Goal: Contribute content: Contribute content

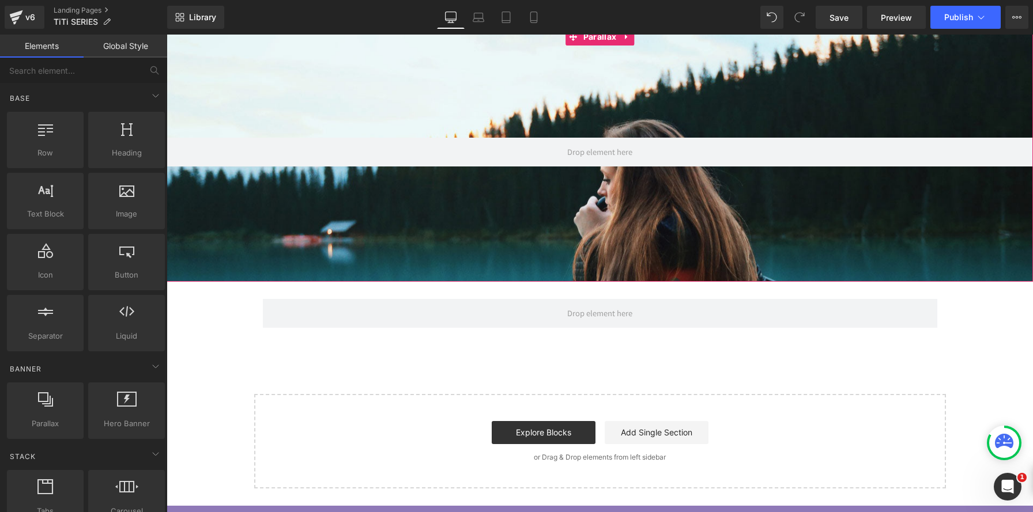
scroll to position [154, 0]
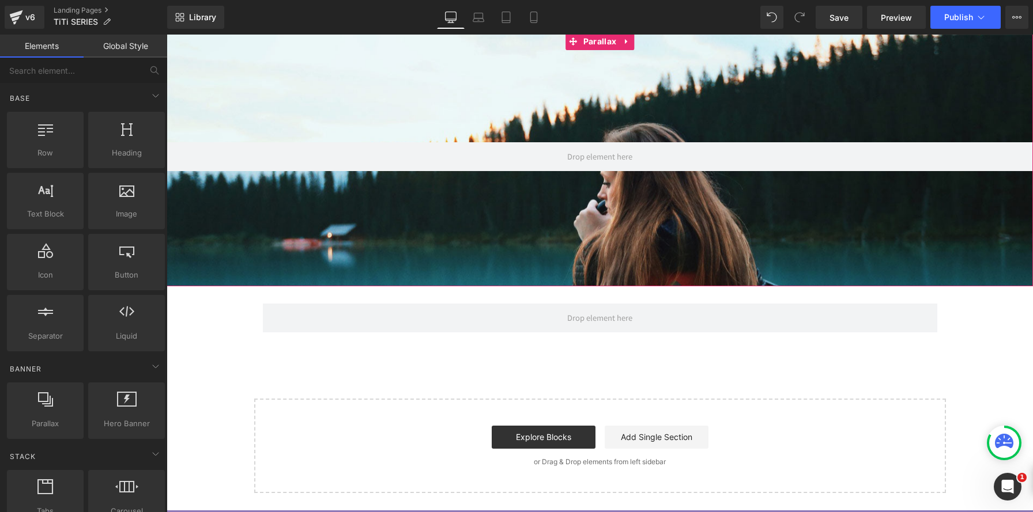
click at [591, 119] on div at bounding box center [600, 274] width 866 height 478
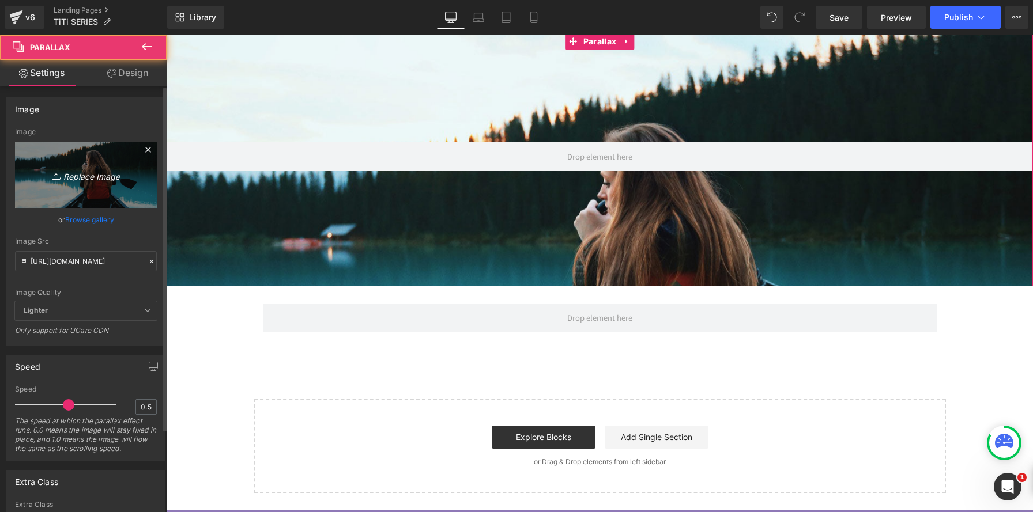
click at [101, 161] on link "Replace Image" at bounding box center [86, 175] width 142 height 66
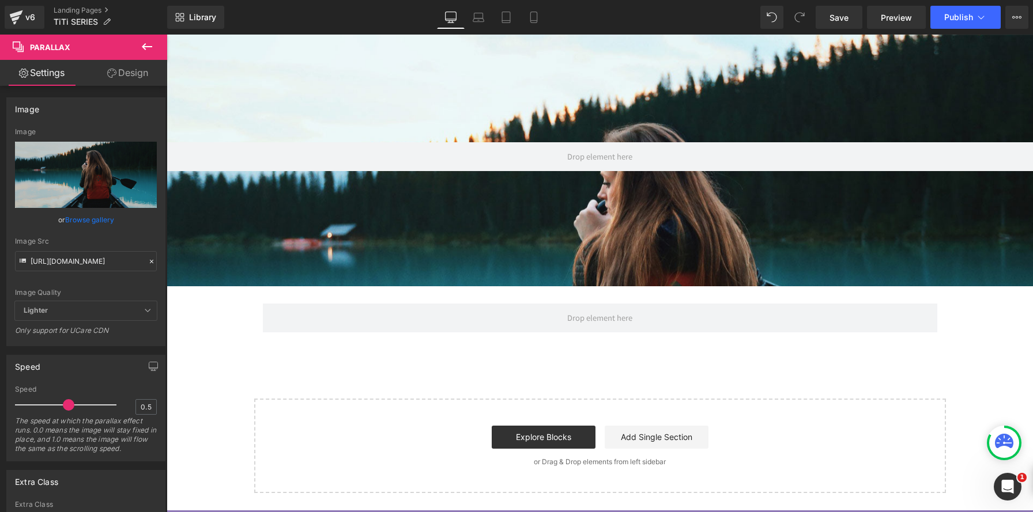
type input "C:\fakepath\250521-00078-2.jpg"
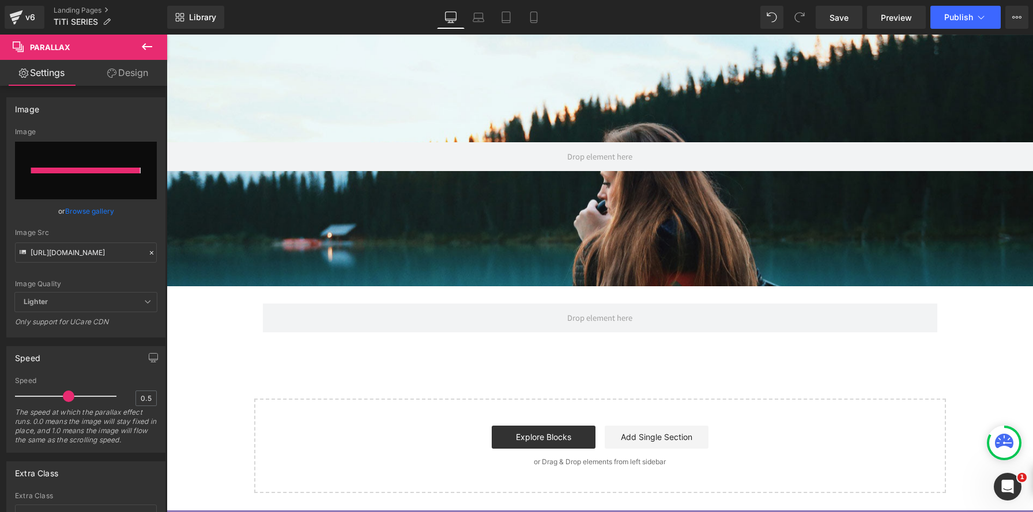
type input "[URL][DOMAIN_NAME]"
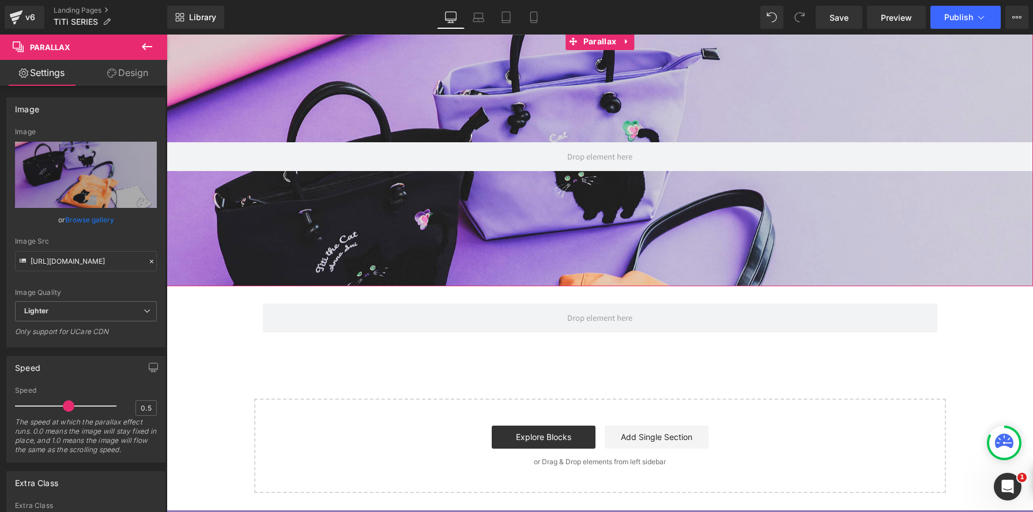
click at [133, 77] on link "Design" at bounding box center [128, 73] width 84 height 26
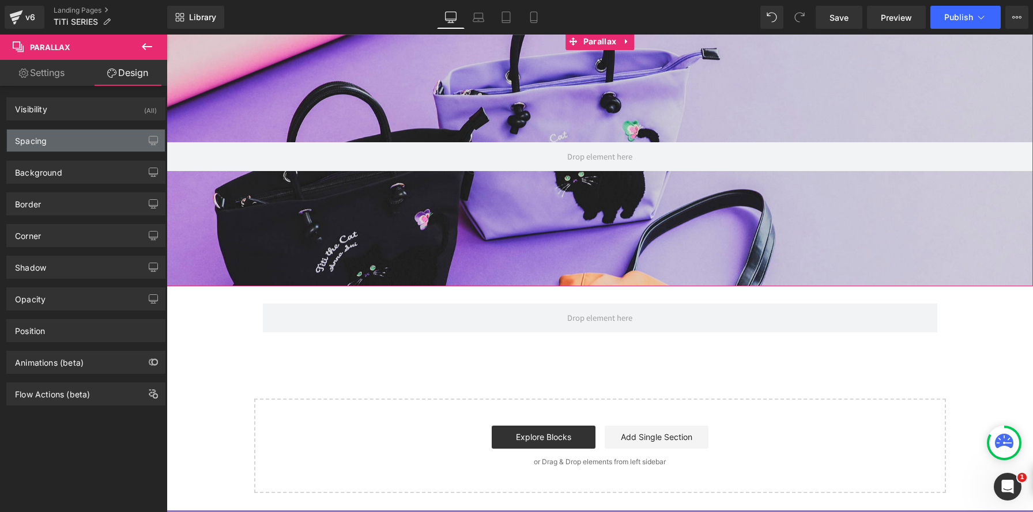
click at [94, 140] on div "Spacing" at bounding box center [86, 141] width 158 height 22
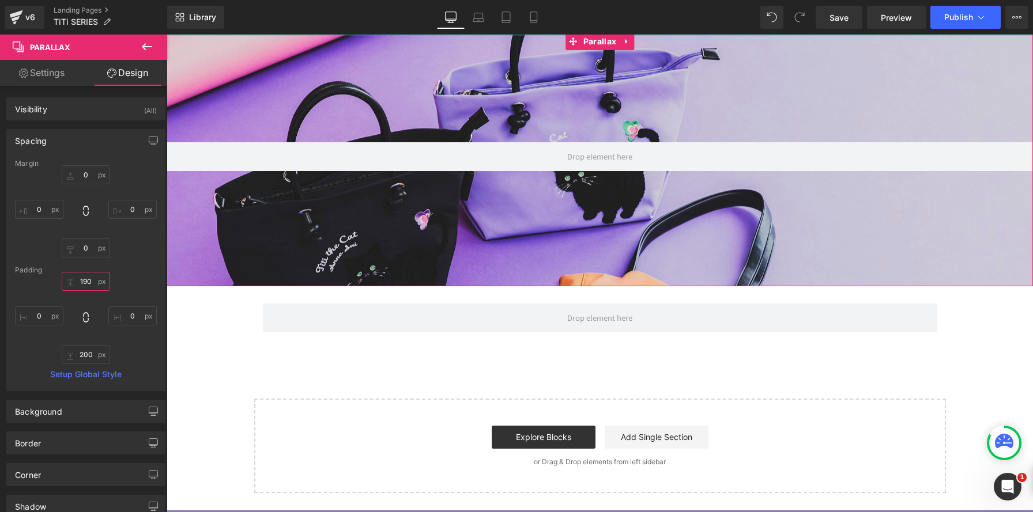
drag, startPoint x: 96, startPoint y: 281, endPoint x: 59, endPoint y: 273, distance: 38.3
click at [59, 273] on div "Margin 0px 0 0px 0 0px 0 0px 0 [GEOGRAPHIC_DATA] 190px 190 0px 0 200px 200 0px …" at bounding box center [86, 275] width 158 height 231
drag, startPoint x: 77, startPoint y: 277, endPoint x: 54, endPoint y: 273, distance: 22.8
click at [54, 273] on div "Margin 0px 0 0px 0 0px 0 0px 0 [GEOGRAPHIC_DATA] 190px 190 0px 0 200px 200 0px …" at bounding box center [86, 275] width 158 height 231
drag, startPoint x: 93, startPoint y: 282, endPoint x: 73, endPoint y: 275, distance: 21.5
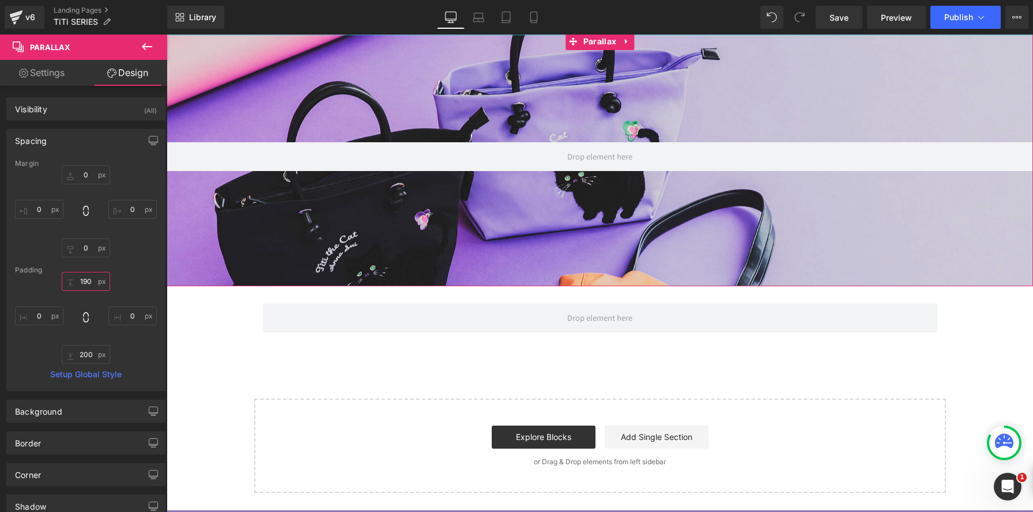
click at [73, 275] on input "190" at bounding box center [86, 281] width 48 height 19
click at [88, 280] on input "190" at bounding box center [86, 281] width 48 height 19
type input "1"
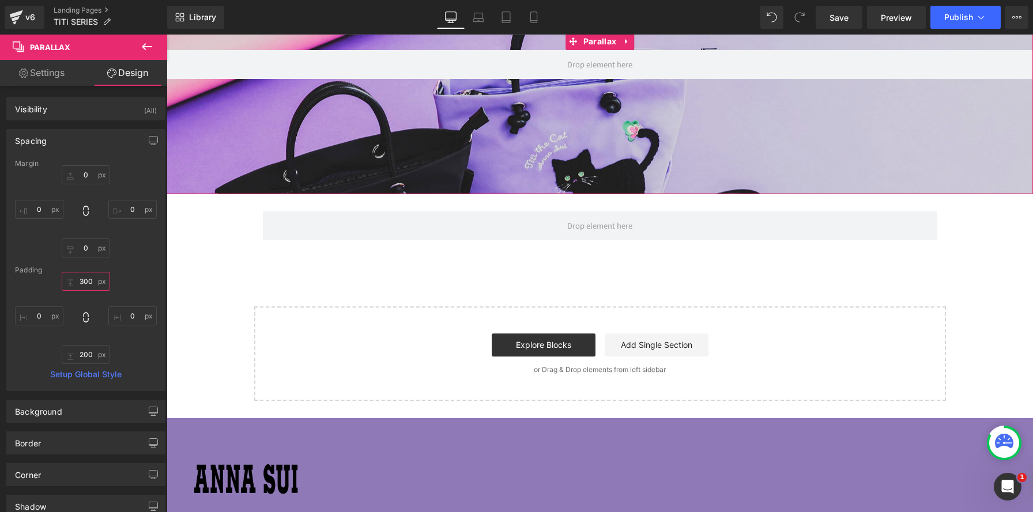
scroll to position [1029, 866]
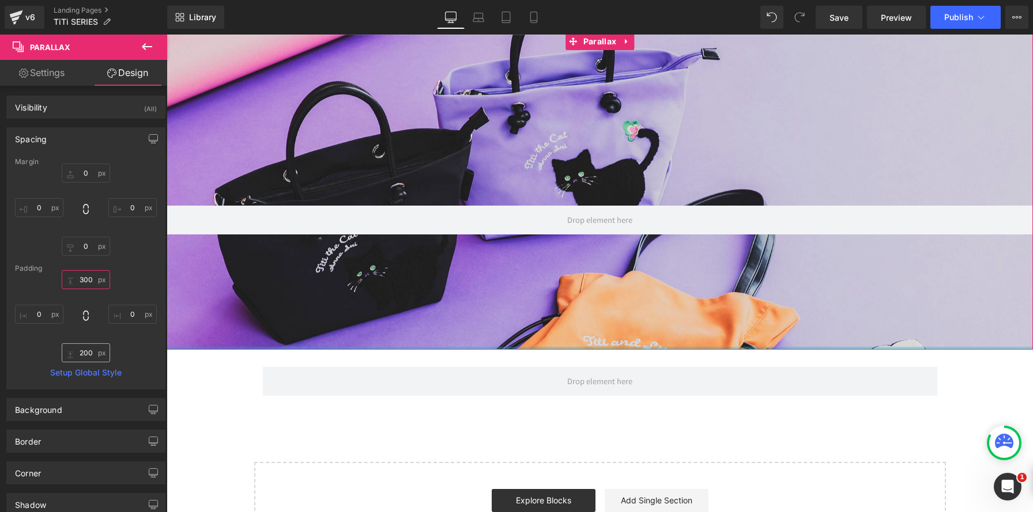
type input "300"
drag, startPoint x: 81, startPoint y: 355, endPoint x: 93, endPoint y: 359, distance: 12.8
click at [81, 356] on input "200" at bounding box center [86, 347] width 48 height 19
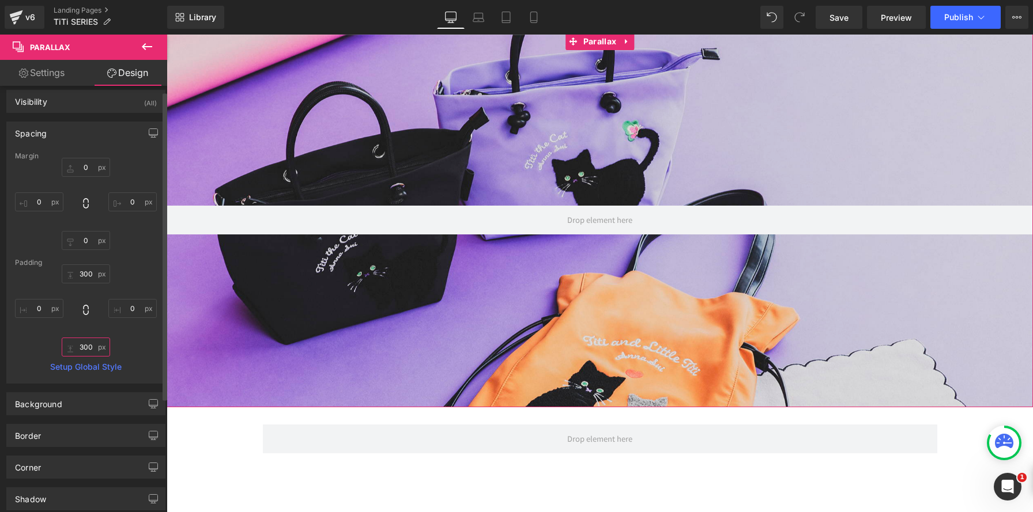
scroll to position [1087, 866]
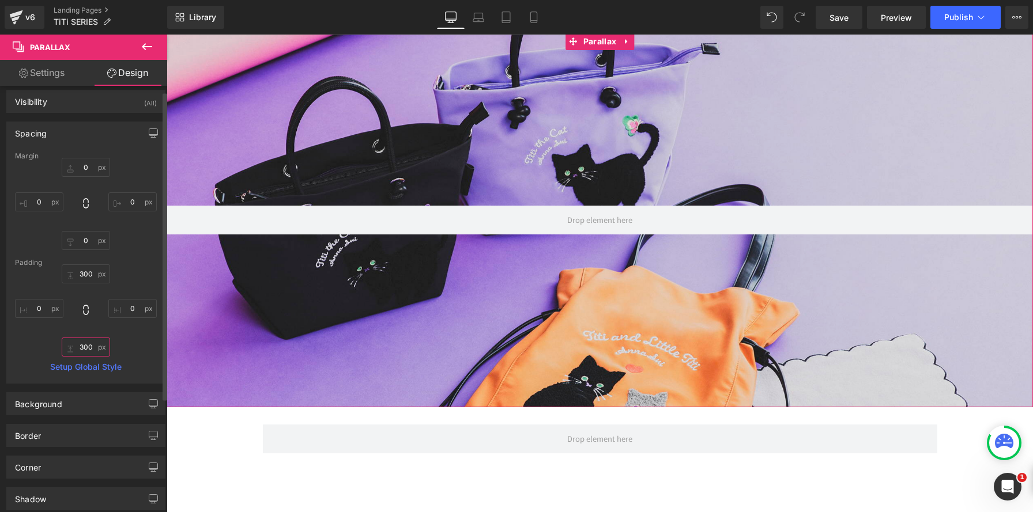
type input "300"
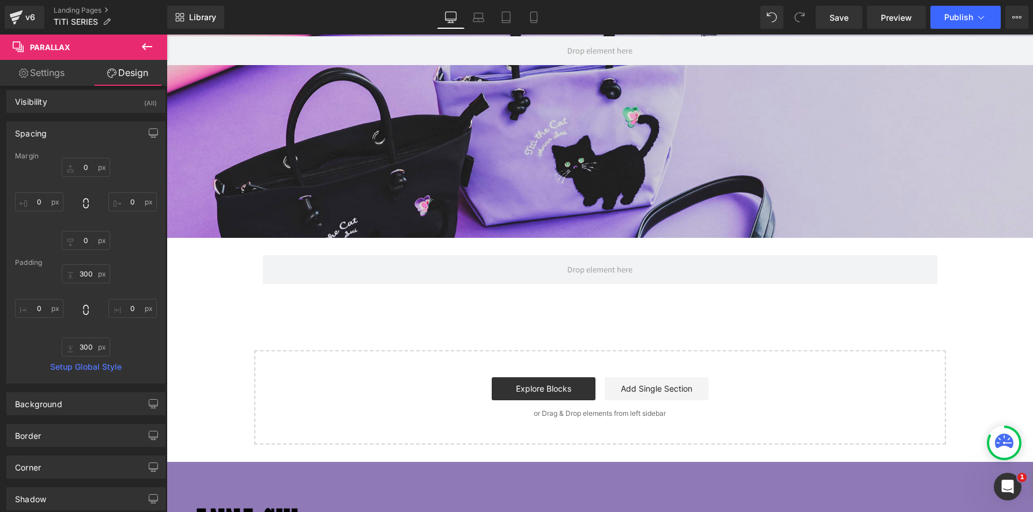
scroll to position [0, 0]
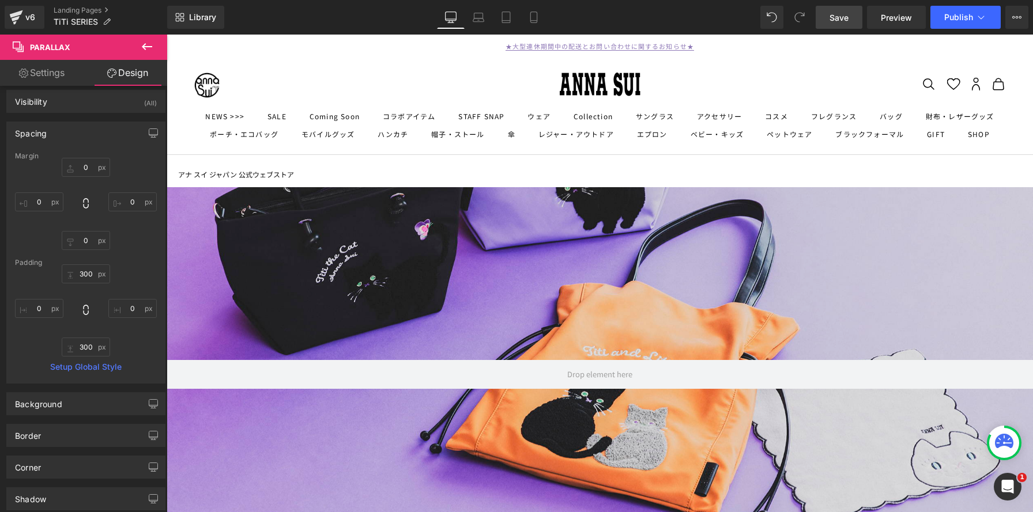
click at [840, 18] on span "Save" at bounding box center [838, 18] width 19 height 12
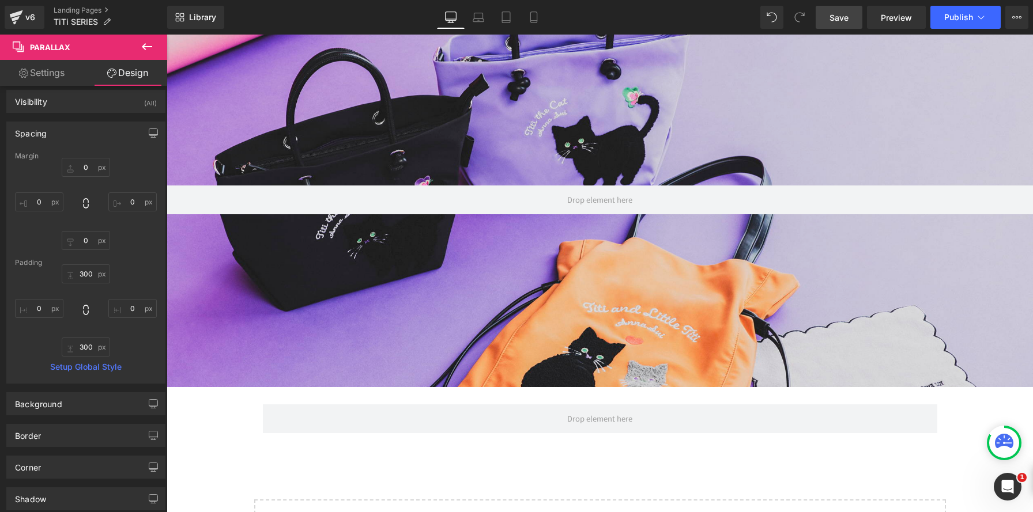
scroll to position [609, 0]
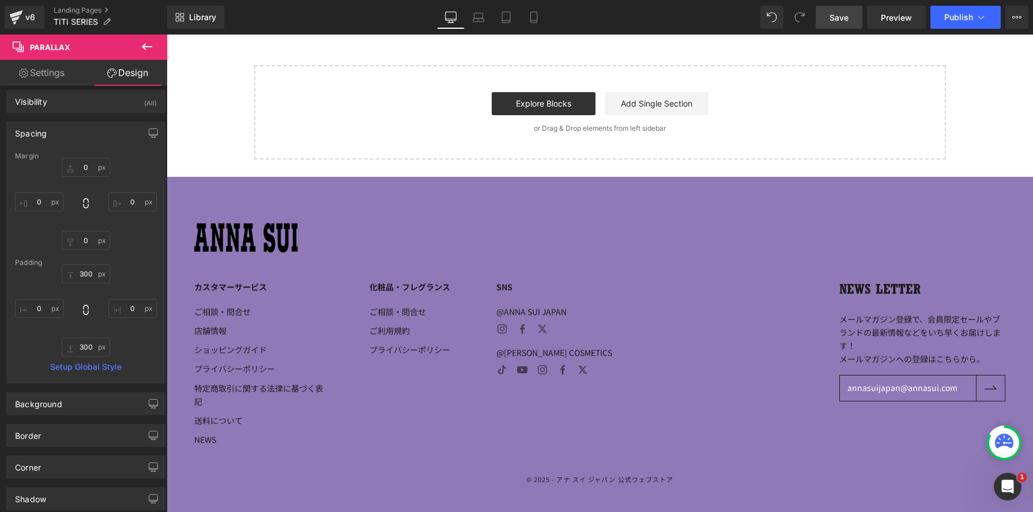
click at [149, 44] on icon at bounding box center [147, 47] width 14 height 14
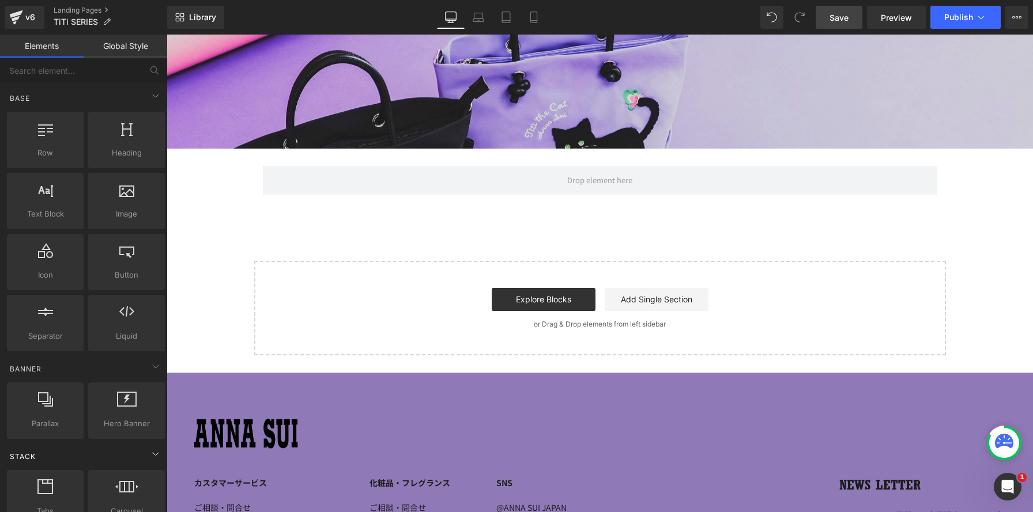
scroll to position [62, 0]
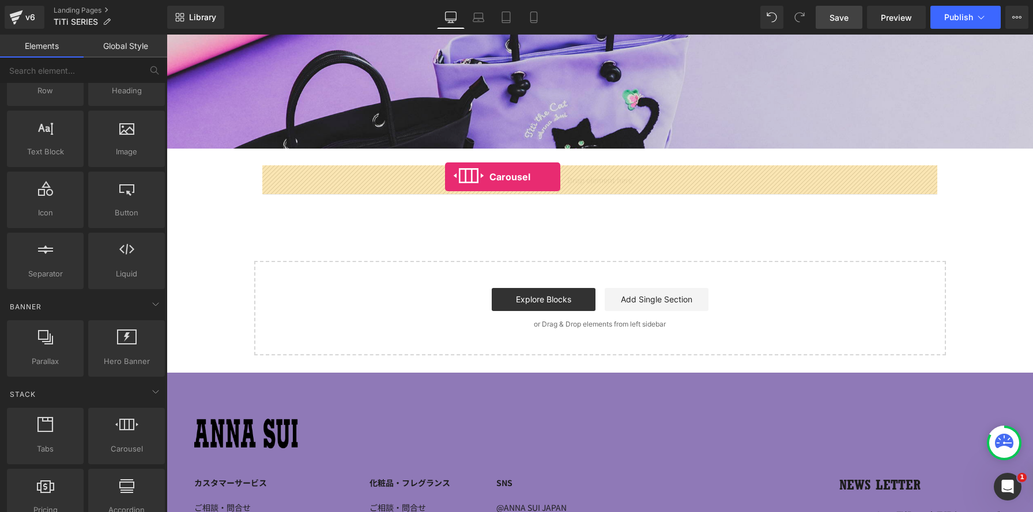
drag, startPoint x: 293, startPoint y: 467, endPoint x: 445, endPoint y: 177, distance: 327.4
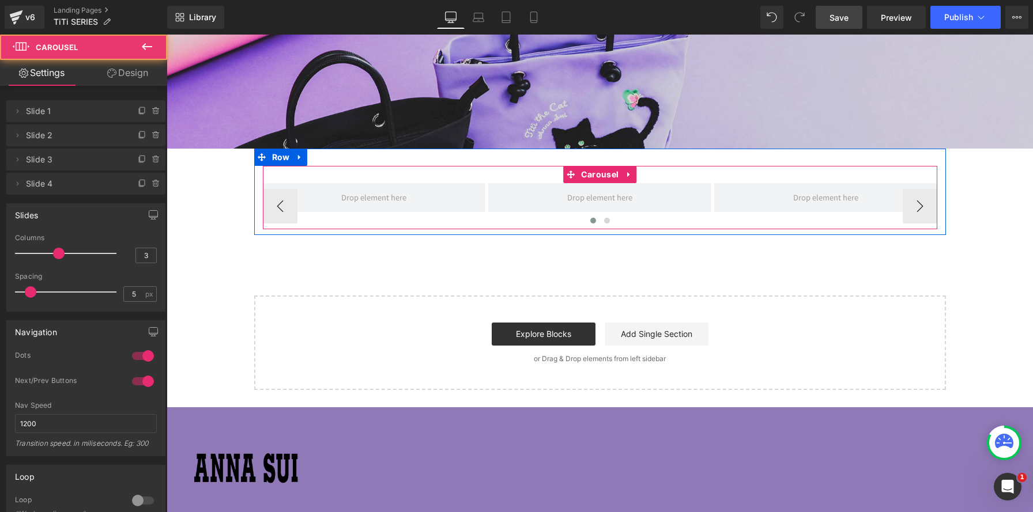
scroll to position [1122, 866]
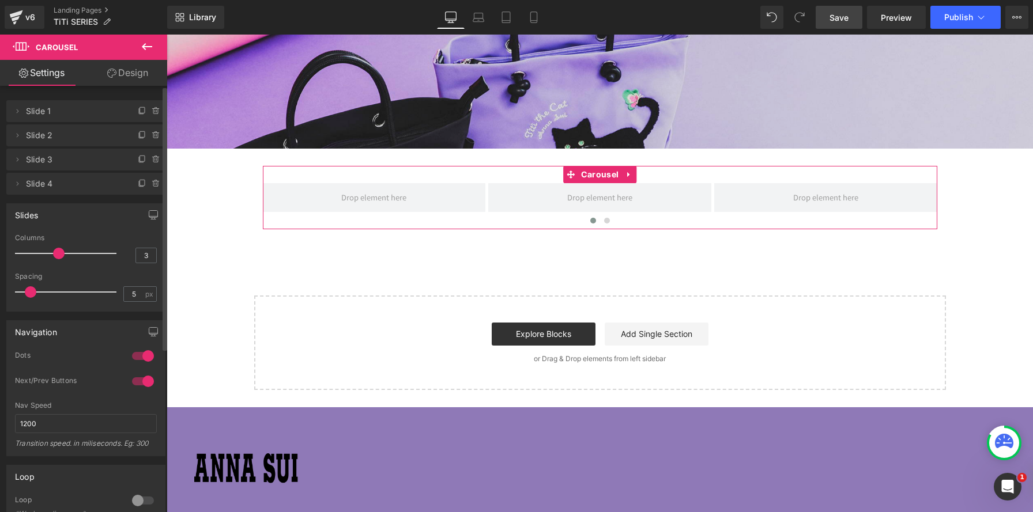
click at [149, 149] on div at bounding box center [150, 156] width 30 height 14
click at [152, 160] on icon at bounding box center [156, 159] width 9 height 9
click at [149, 160] on button "Delete" at bounding box center [144, 160] width 36 height 15
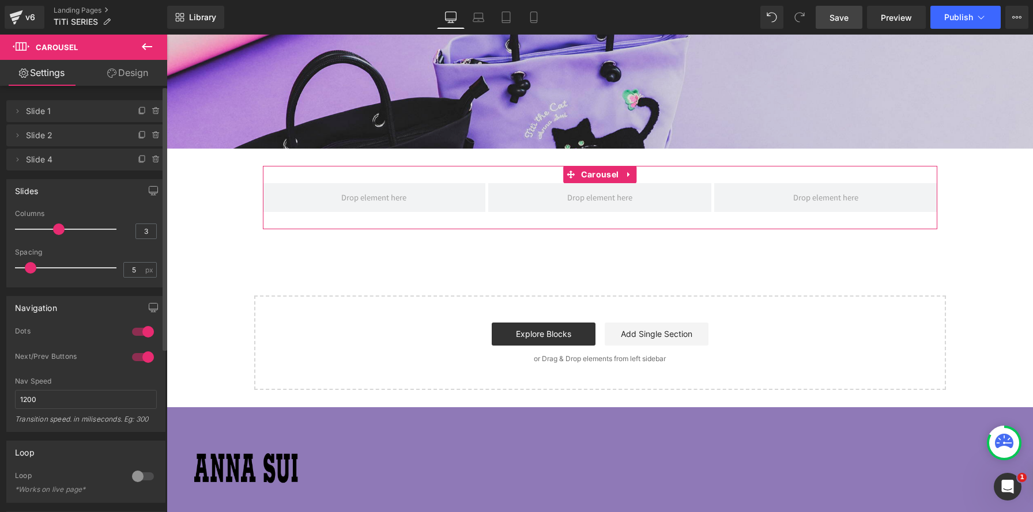
click at [152, 160] on icon at bounding box center [156, 159] width 9 height 9
click at [149, 160] on button "Delete" at bounding box center [144, 160] width 36 height 15
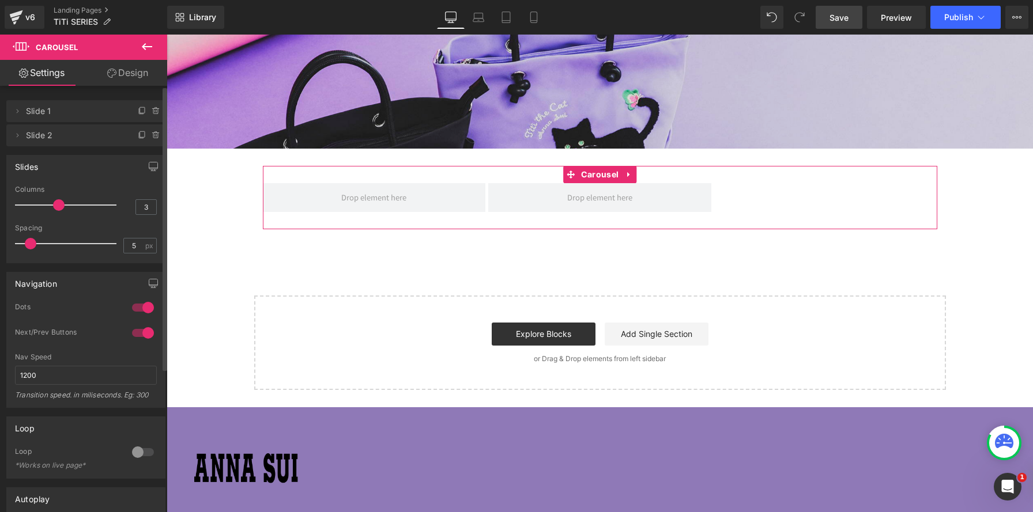
type input "2"
click at [33, 205] on div at bounding box center [69, 205] width 96 height 23
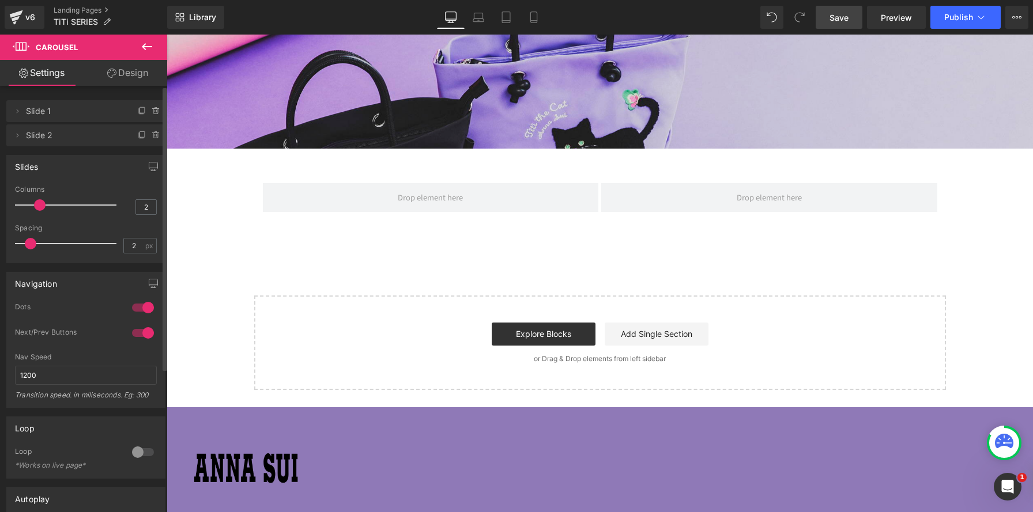
type input "0"
click at [0, 237] on div "Slides 2 Columns 2 3 Columns 3 3 Columns 3 1 Columns 1 0px Spacing 0 px 5px Spa…" at bounding box center [86, 204] width 172 height 117
click at [149, 43] on icon at bounding box center [147, 47] width 14 height 14
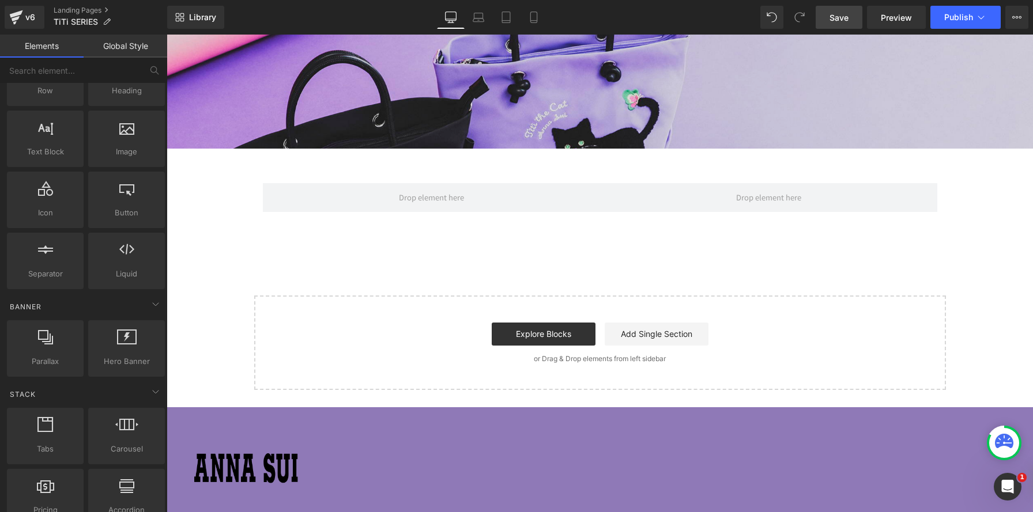
scroll to position [0, 0]
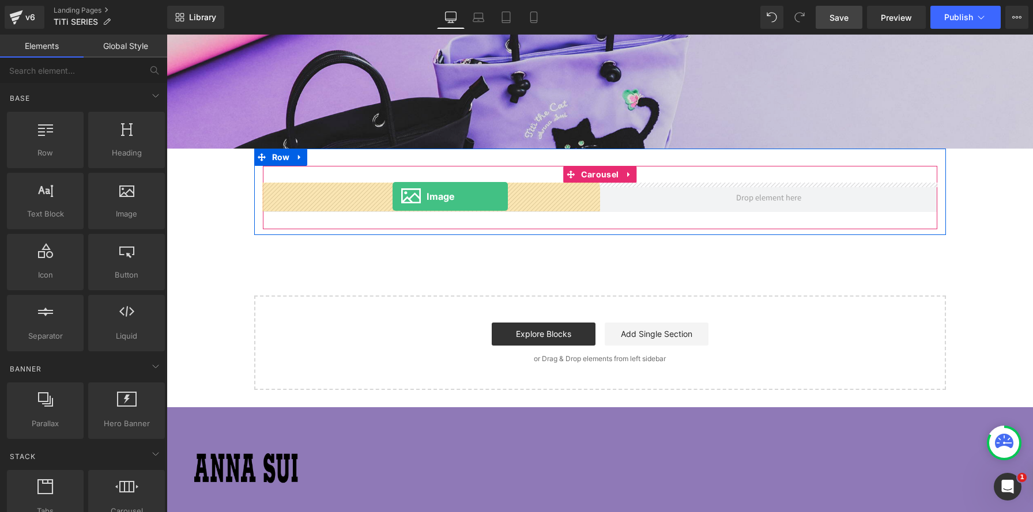
drag, startPoint x: 283, startPoint y: 235, endPoint x: 393, endPoint y: 197, distance: 115.9
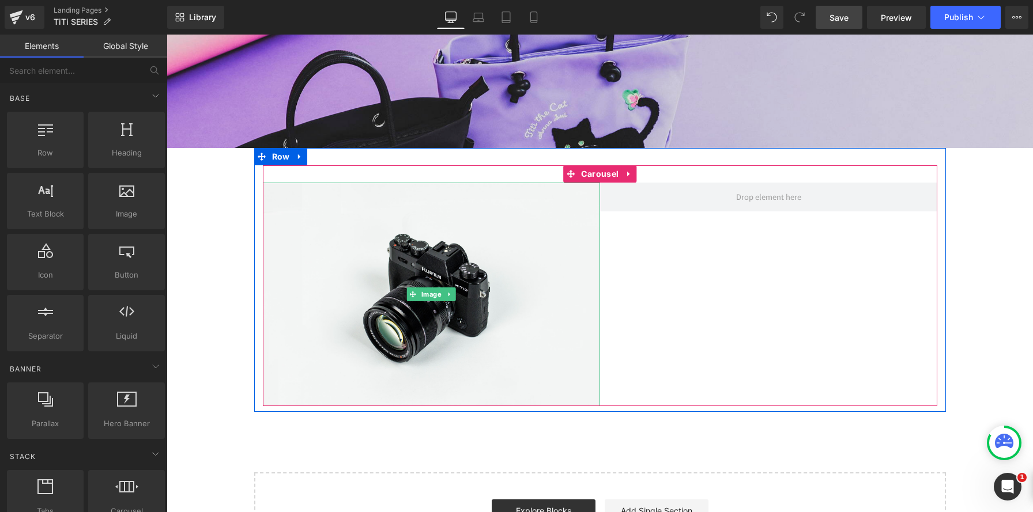
scroll to position [1122, 866]
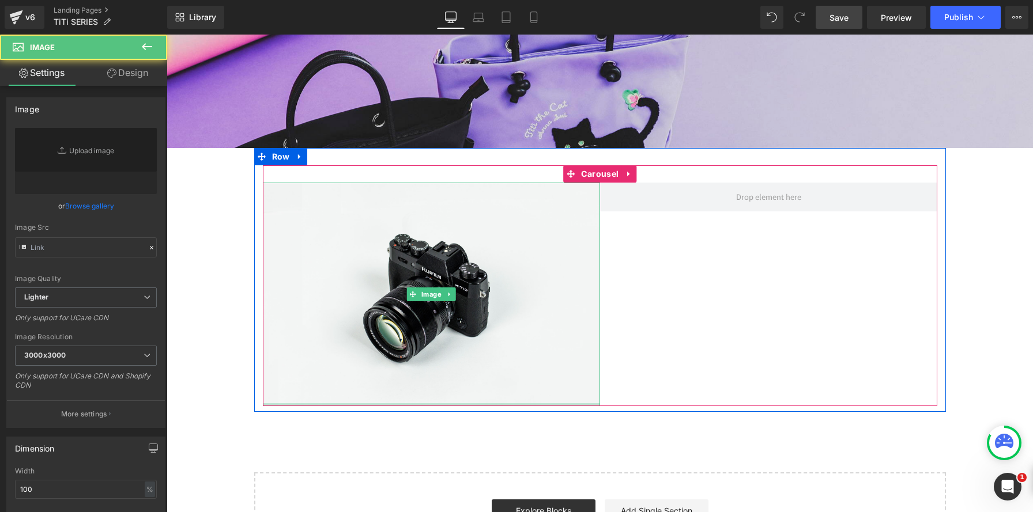
type input "//[DOMAIN_NAME][URL]"
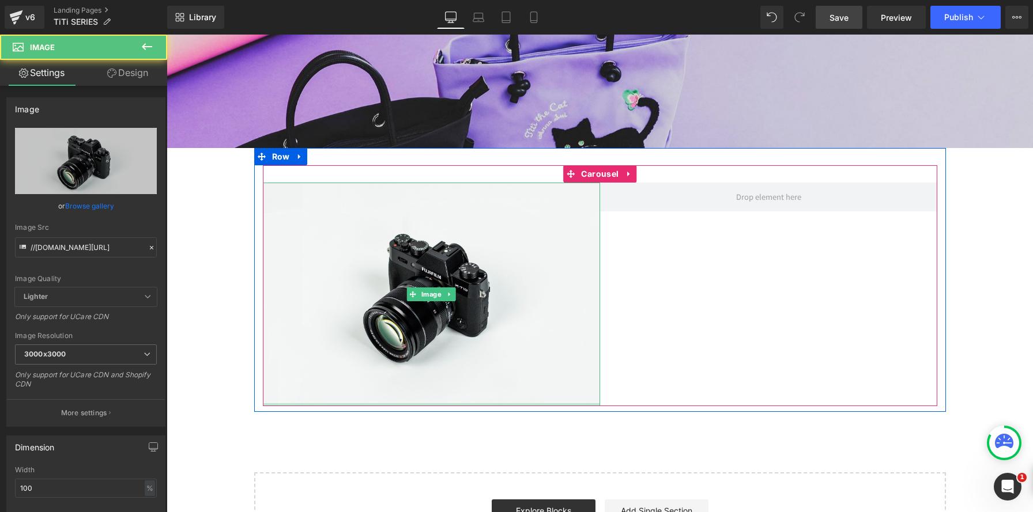
scroll to position [1299, 866]
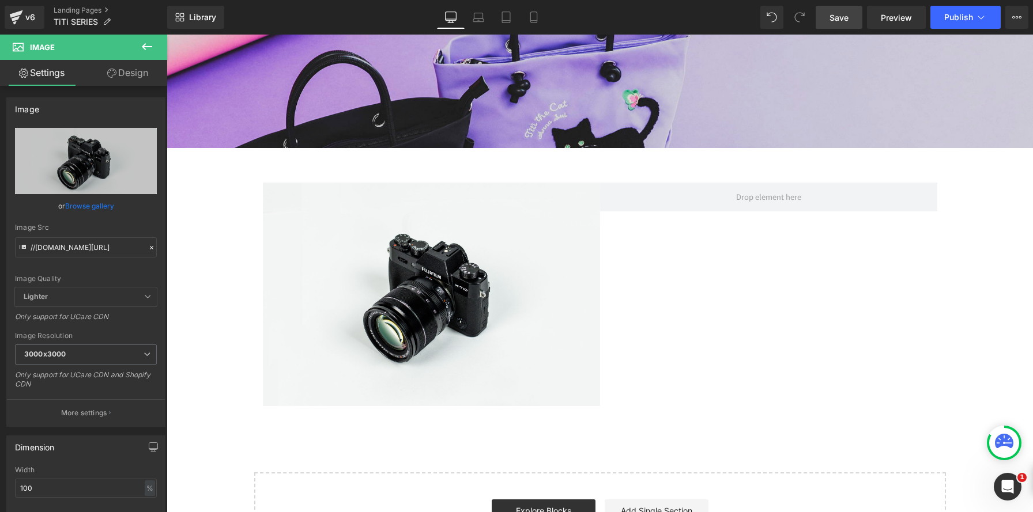
click at [151, 47] on icon at bounding box center [147, 47] width 14 height 14
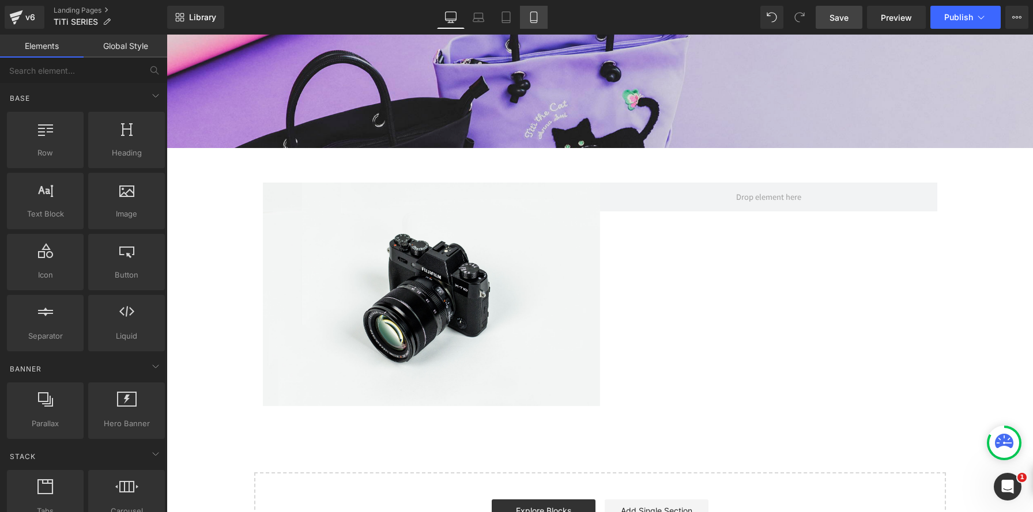
click at [535, 22] on icon at bounding box center [533, 17] width 6 height 11
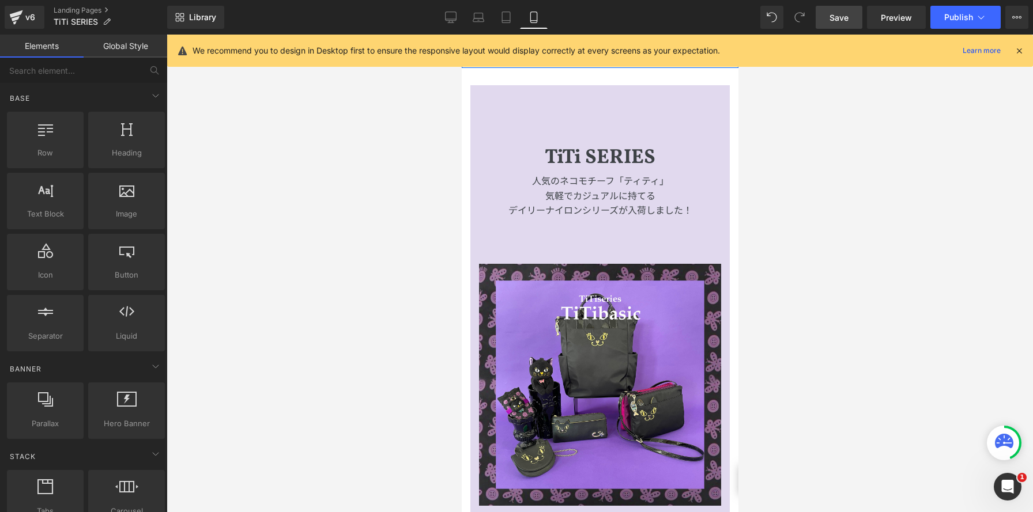
scroll to position [706, 0]
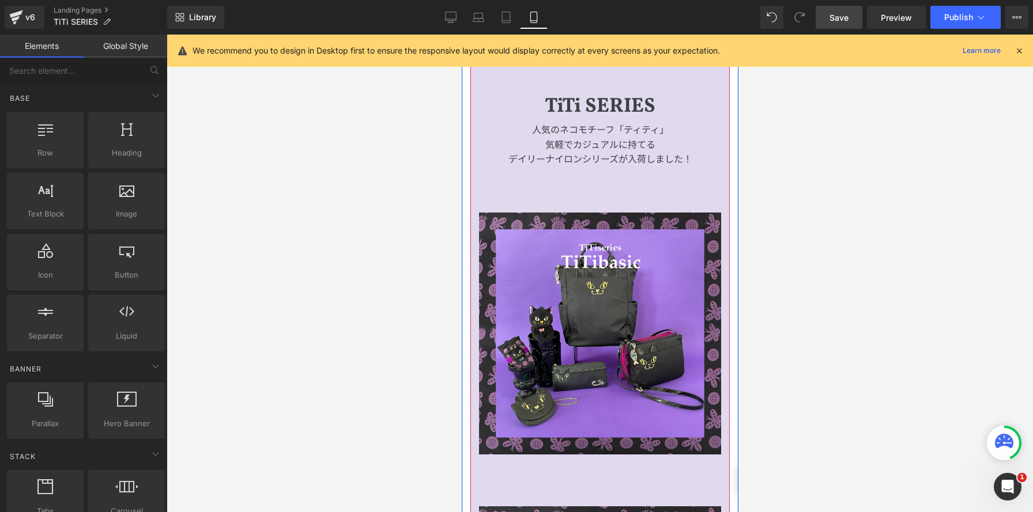
click at [564, 96] on h1 "TiTi SERIES" at bounding box center [599, 107] width 259 height 31
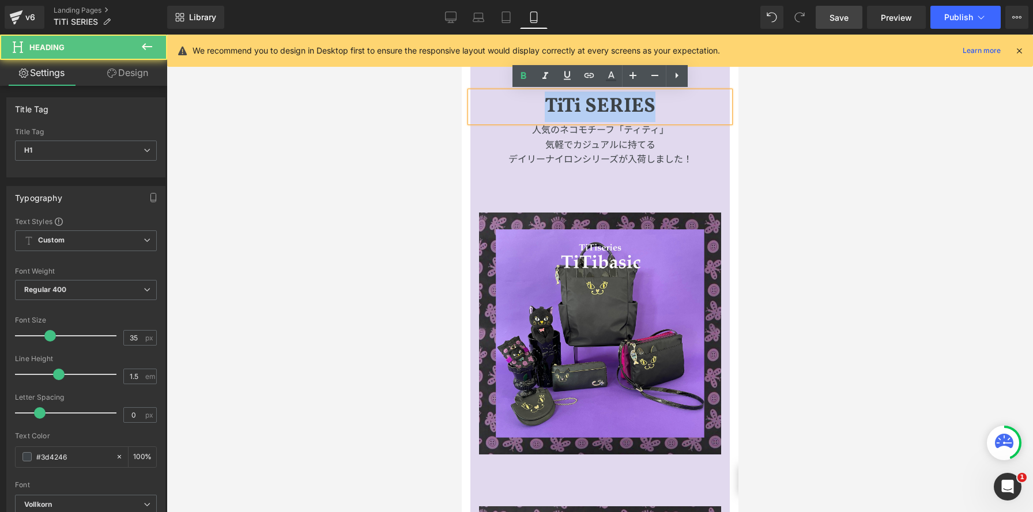
drag, startPoint x: 543, startPoint y: 110, endPoint x: 672, endPoint y: 111, distance: 129.1
click at [672, 111] on h1 "TiTi SERIES" at bounding box center [599, 107] width 259 height 31
copy h1 "TiTi SERIES"
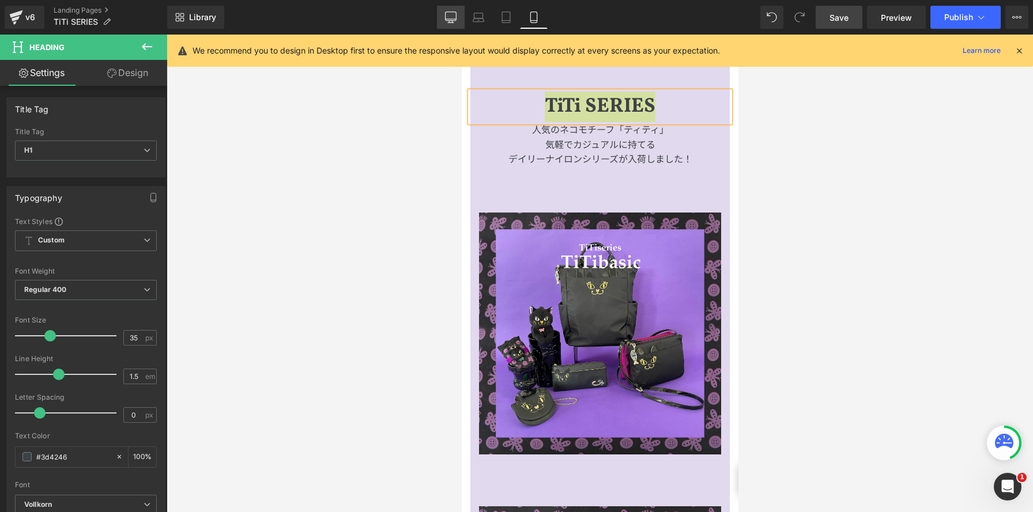
click at [451, 18] on icon at bounding box center [451, 18] width 12 height 12
type input "100"
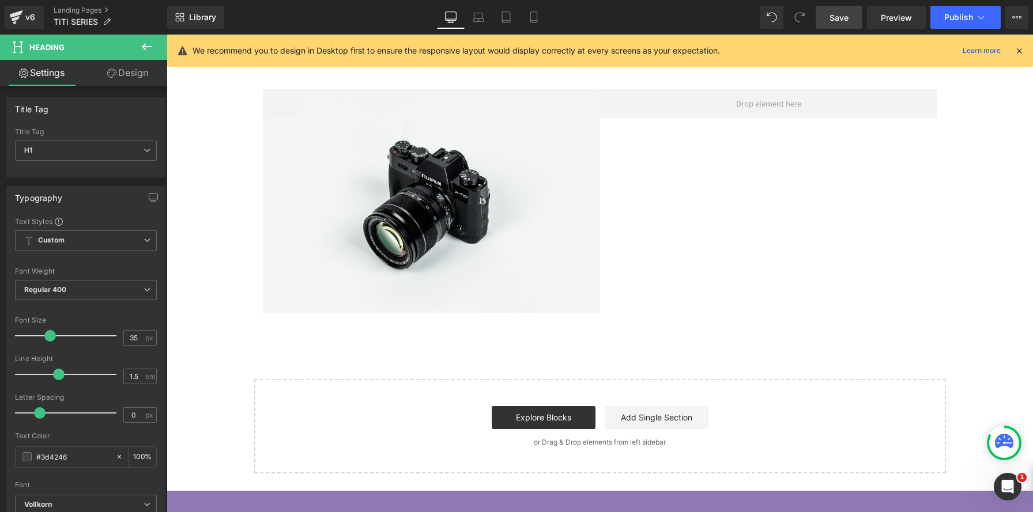
scroll to position [398, 0]
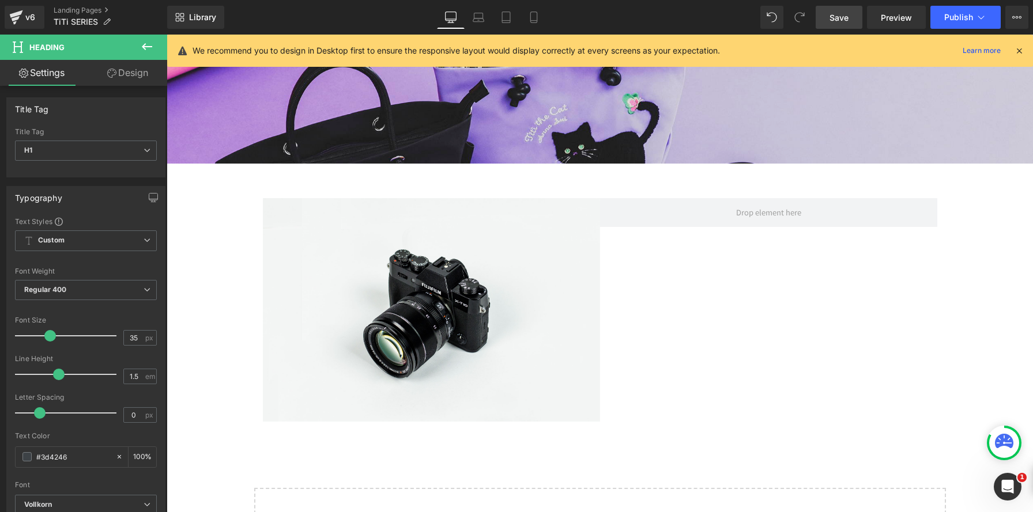
click at [147, 47] on icon at bounding box center [147, 46] width 10 height 7
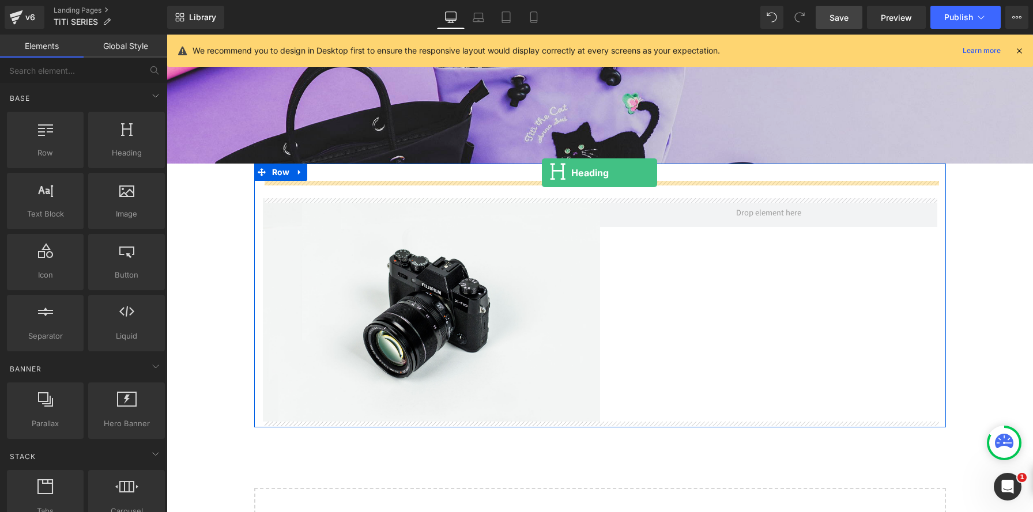
drag, startPoint x: 303, startPoint y: 188, endPoint x: 542, endPoint y: 173, distance: 239.7
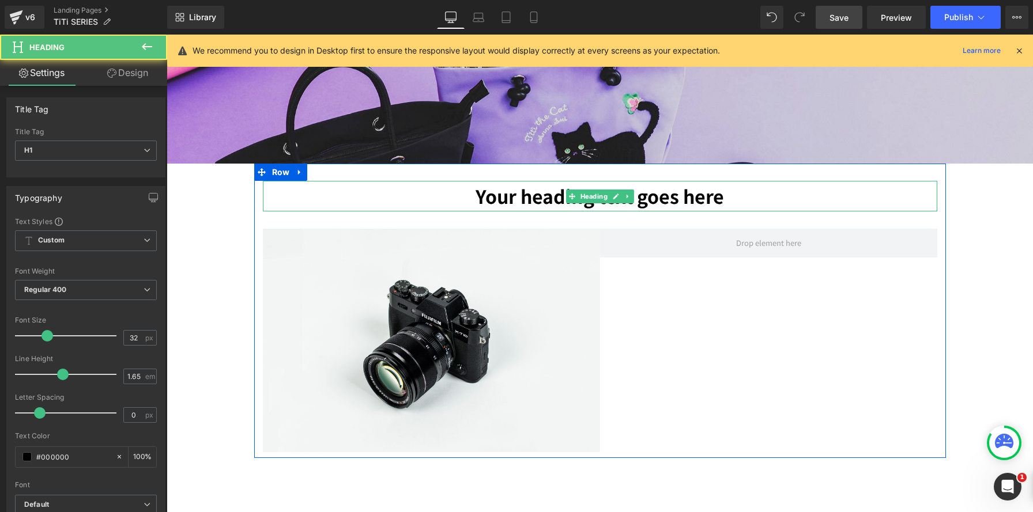
scroll to position [5, 6]
click at [460, 193] on h1 "Your heading text goes here" at bounding box center [600, 196] width 674 height 31
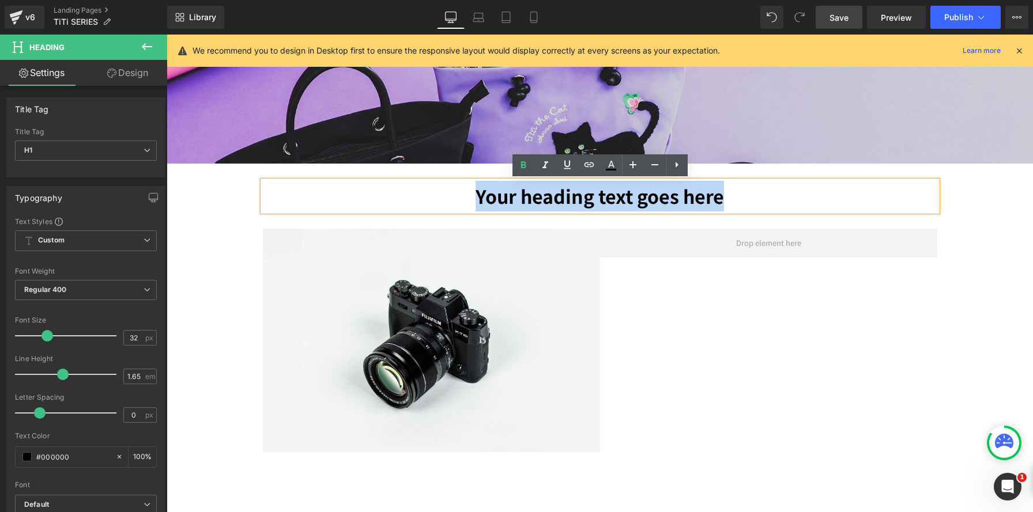
drag, startPoint x: 468, startPoint y: 195, endPoint x: 914, endPoint y: 217, distance: 446.6
click at [914, 217] on div "Your heading text goes here Heading Image ‹ › [GEOGRAPHIC_DATA]" at bounding box center [600, 316] width 692 height 271
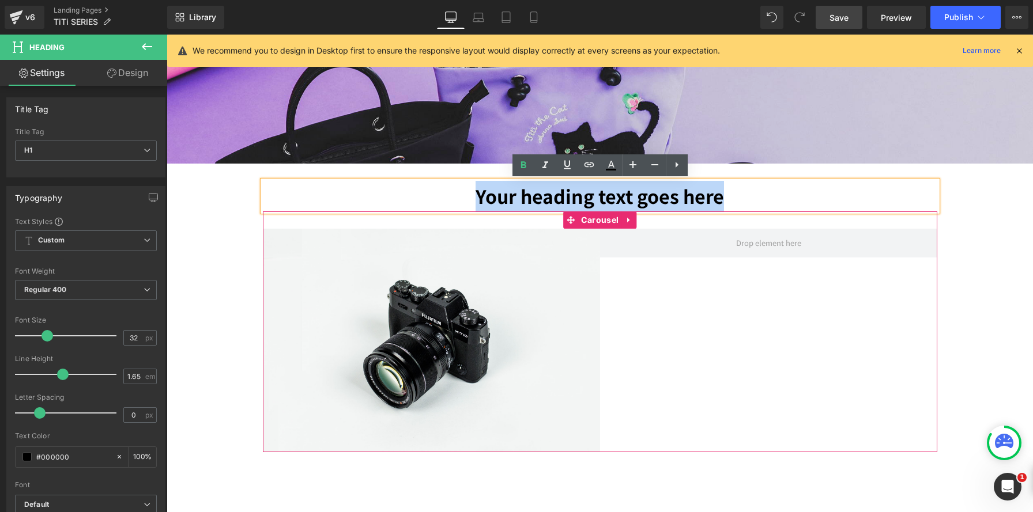
paste div
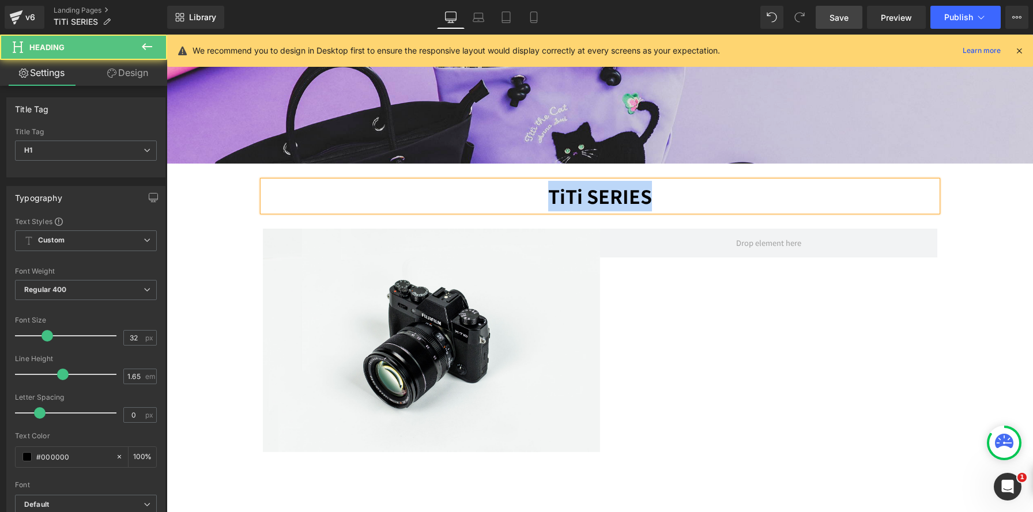
drag, startPoint x: 539, startPoint y: 200, endPoint x: 742, endPoint y: 207, distance: 202.4
click at [742, 207] on h1 "TiTi SERIES" at bounding box center [600, 196] width 674 height 31
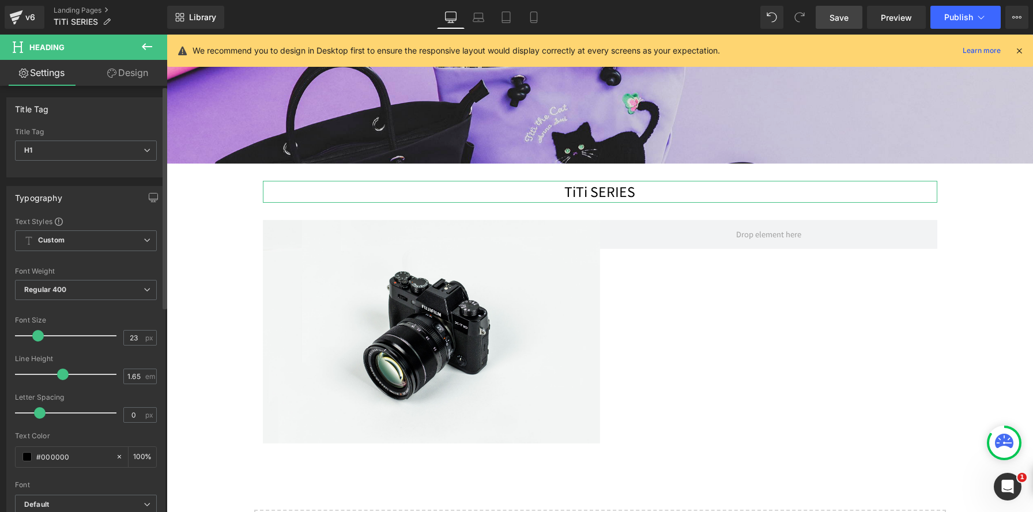
scroll to position [6, 6]
type input "22"
click at [36, 339] on div at bounding box center [69, 335] width 96 height 23
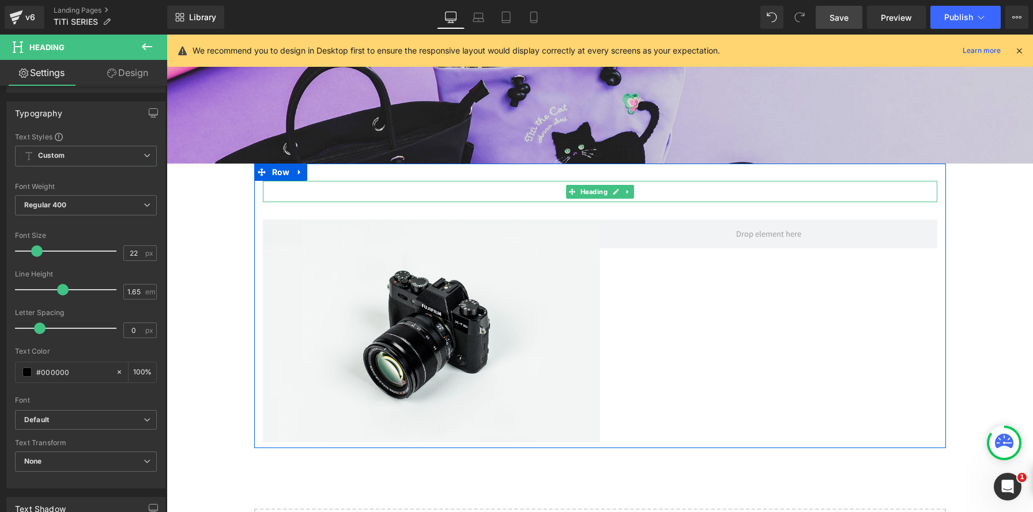
drag, startPoint x: 537, startPoint y: 197, endPoint x: 537, endPoint y: 191, distance: 6.3
click at [537, 197] on h1 "TiTi SERIES" at bounding box center [600, 191] width 674 height 21
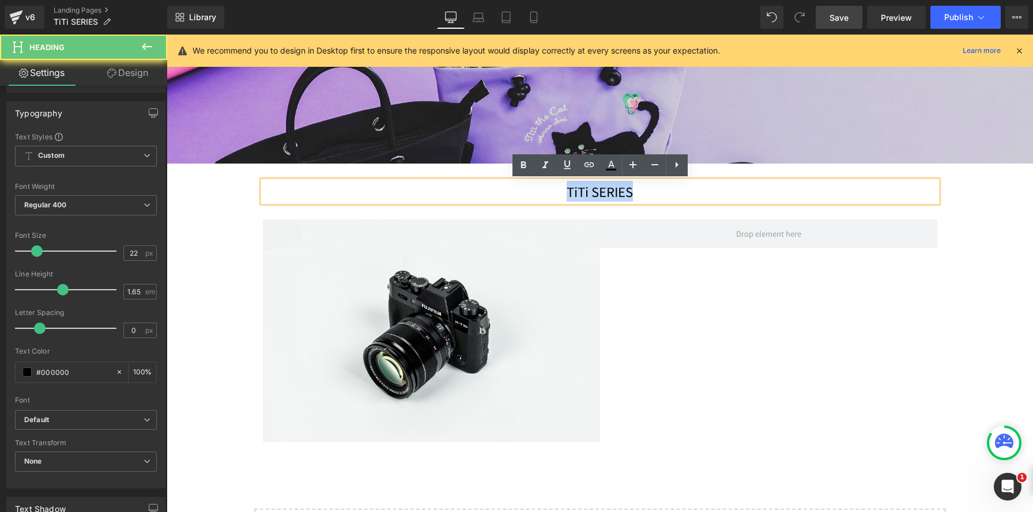
drag, startPoint x: 539, startPoint y: 190, endPoint x: 726, endPoint y: 198, distance: 186.9
click at [726, 198] on h1 "TiTi SERIES" at bounding box center [600, 191] width 674 height 21
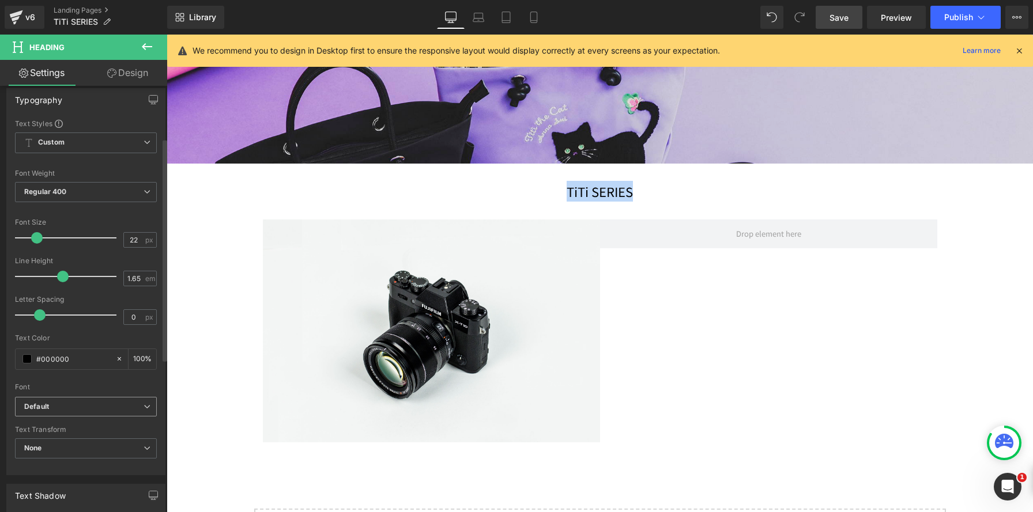
scroll to position [100, 0]
click at [66, 397] on span "Default" at bounding box center [86, 405] width 142 height 20
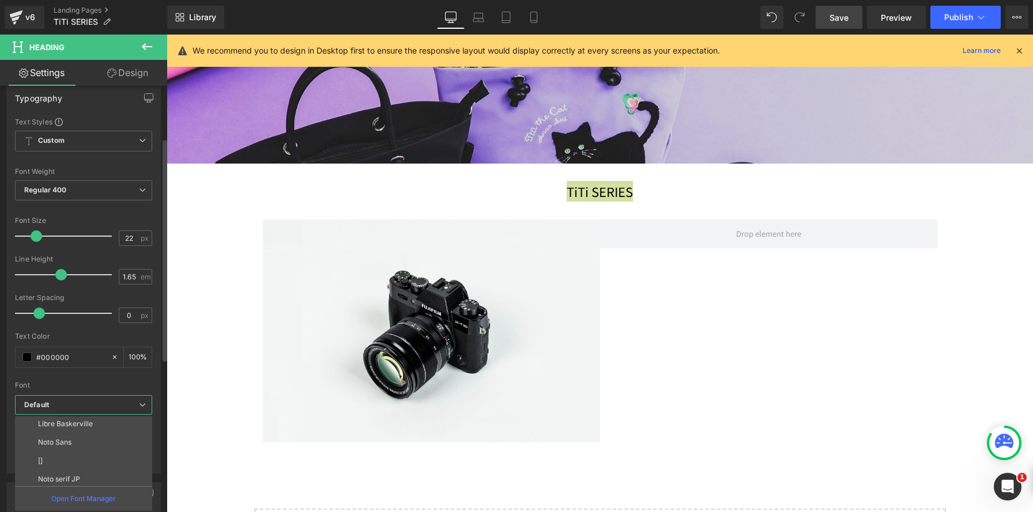
scroll to position [207, 0]
click at [63, 452] on li "Palatino" at bounding box center [86, 458] width 142 height 18
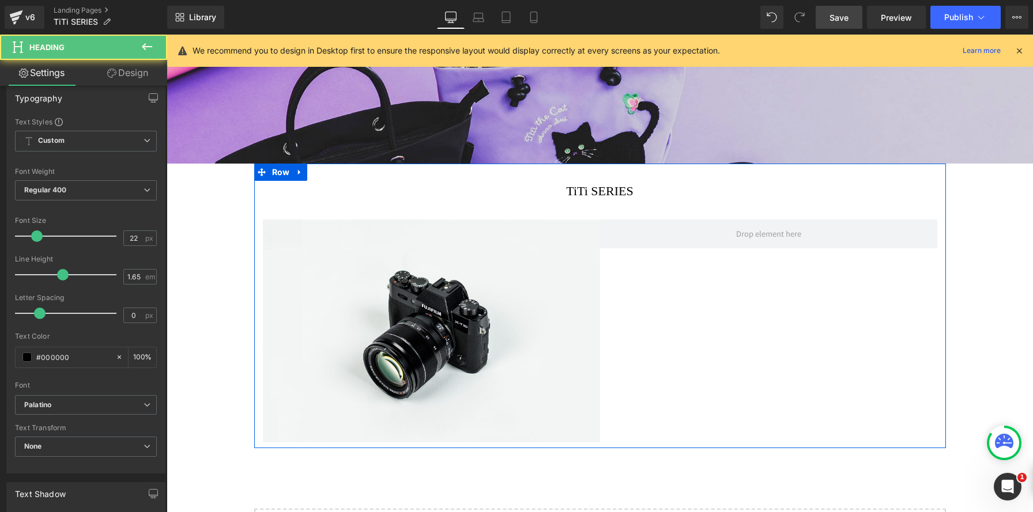
click at [515, 191] on h1 "TiTi SERIES" at bounding box center [600, 191] width 674 height 21
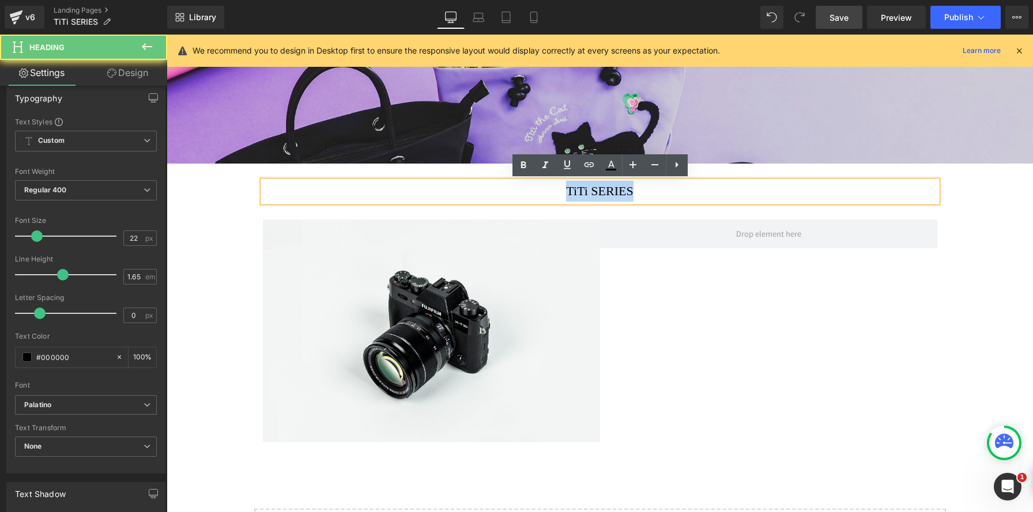
drag, startPoint x: 523, startPoint y: 194, endPoint x: 683, endPoint y: 189, distance: 159.7
click at [683, 189] on h1 "TiTi SERIES" at bounding box center [600, 191] width 674 height 21
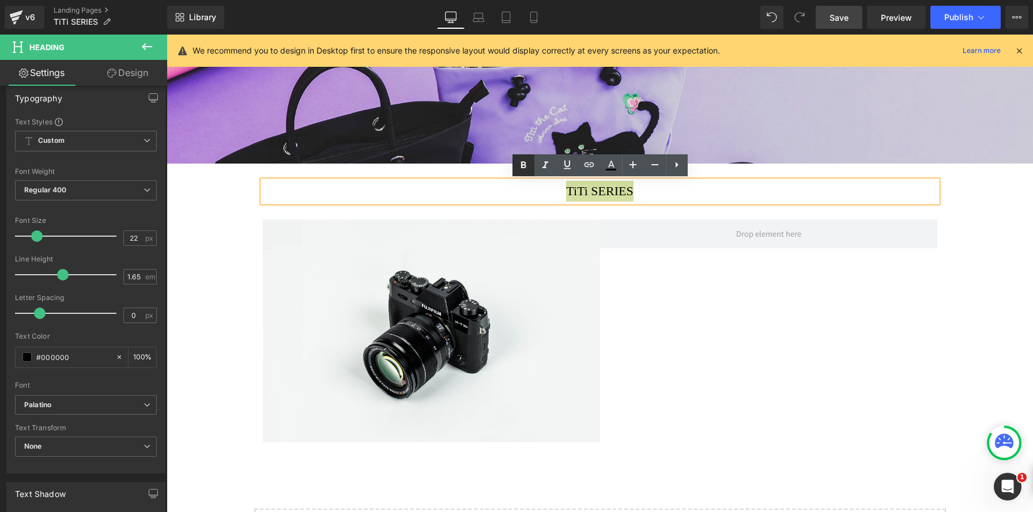
click at [521, 165] on icon at bounding box center [522, 165] width 5 height 7
click at [673, 194] on h1 "TiTi SERIES" at bounding box center [600, 191] width 674 height 21
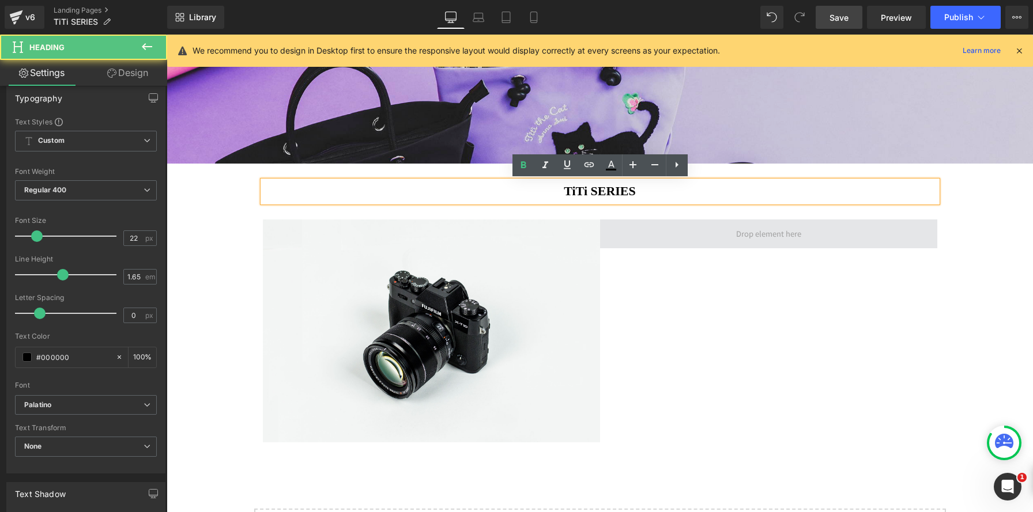
click at [644, 245] on span at bounding box center [768, 234] width 337 height 29
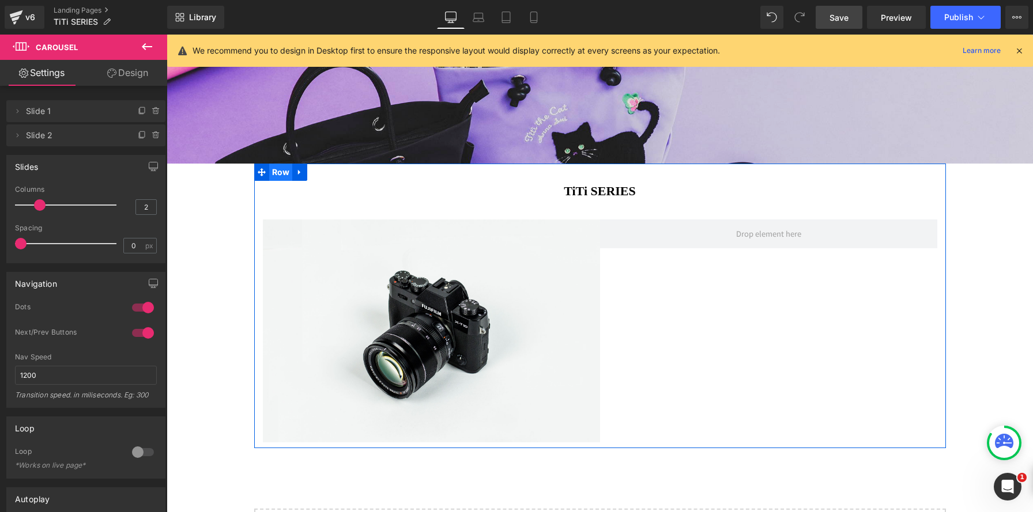
click at [276, 177] on span "Row" at bounding box center [281, 172] width 24 height 17
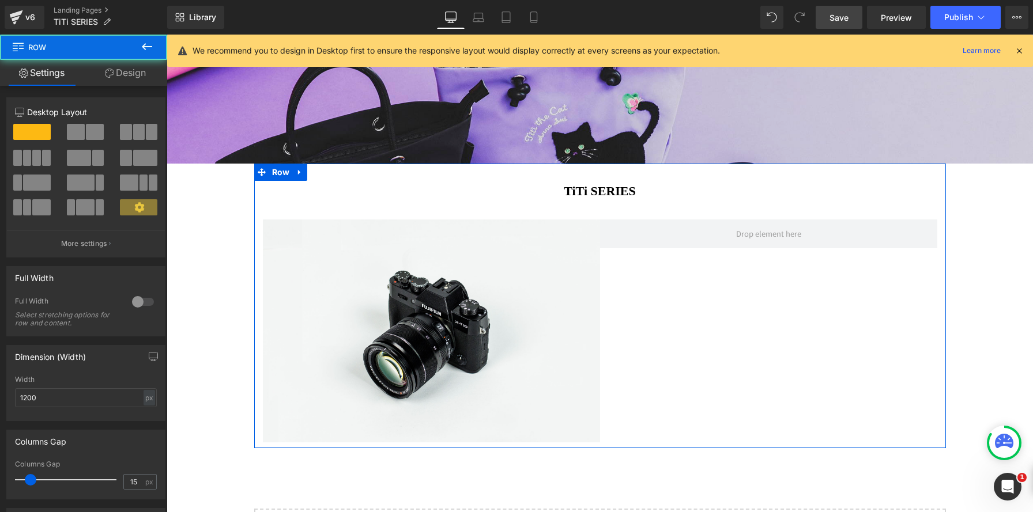
drag, startPoint x: 138, startPoint y: 66, endPoint x: 103, endPoint y: 173, distance: 112.3
click at [139, 66] on link "Design" at bounding box center [126, 73] width 84 height 26
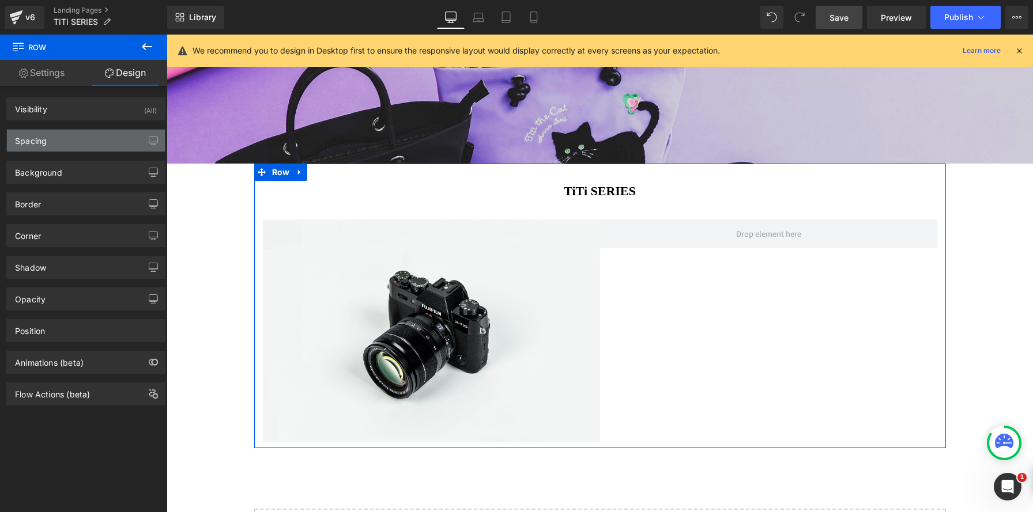
click at [92, 144] on div "Spacing" at bounding box center [86, 141] width 158 height 22
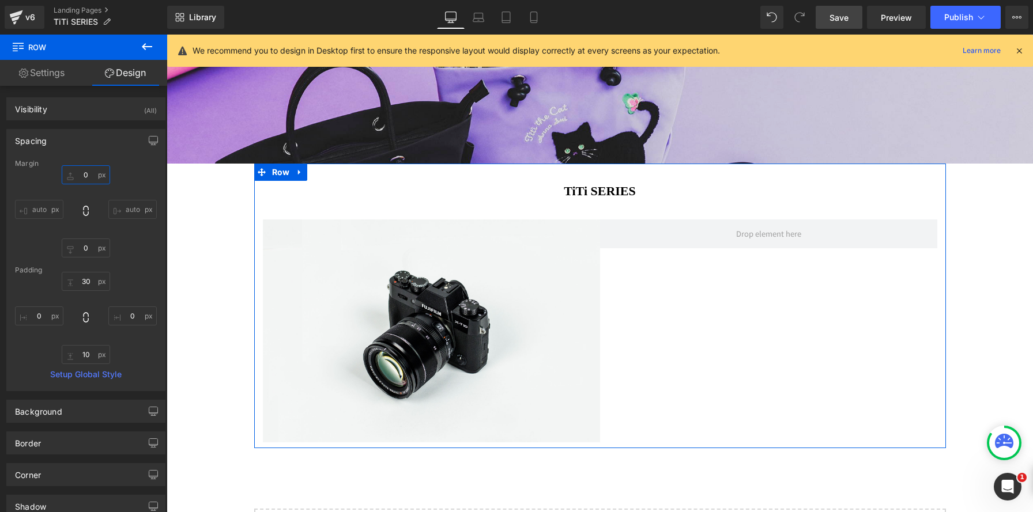
click at [84, 176] on input "0" at bounding box center [86, 174] width 48 height 19
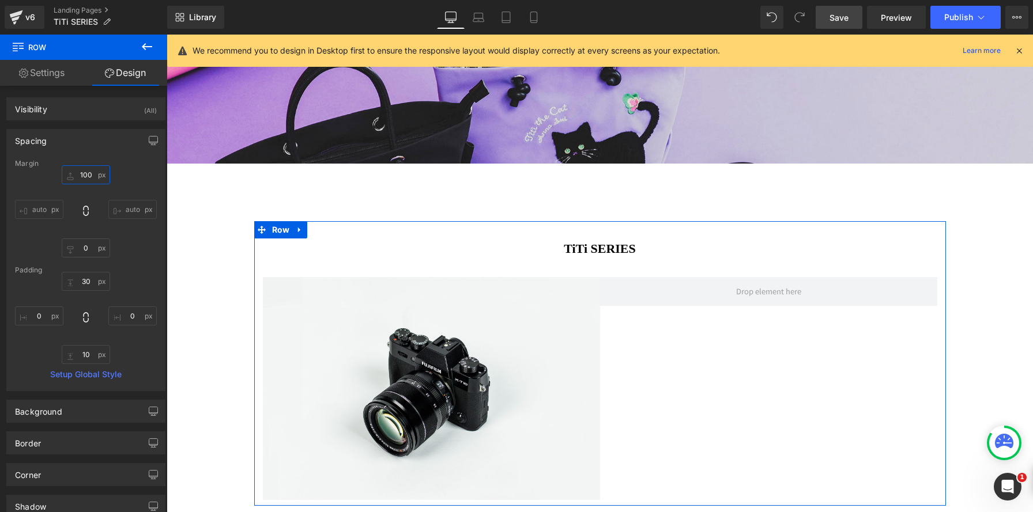
scroll to position [1378, 866]
type input "100"
click at [559, 253] on h1 "TiTi SERIES" at bounding box center [600, 249] width 674 height 21
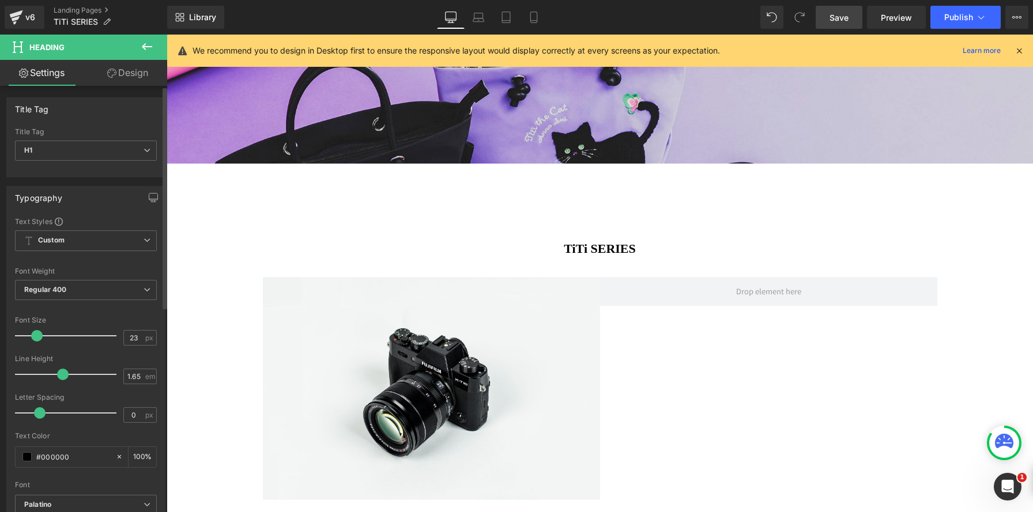
type input "24"
click at [40, 338] on span at bounding box center [39, 336] width 12 height 12
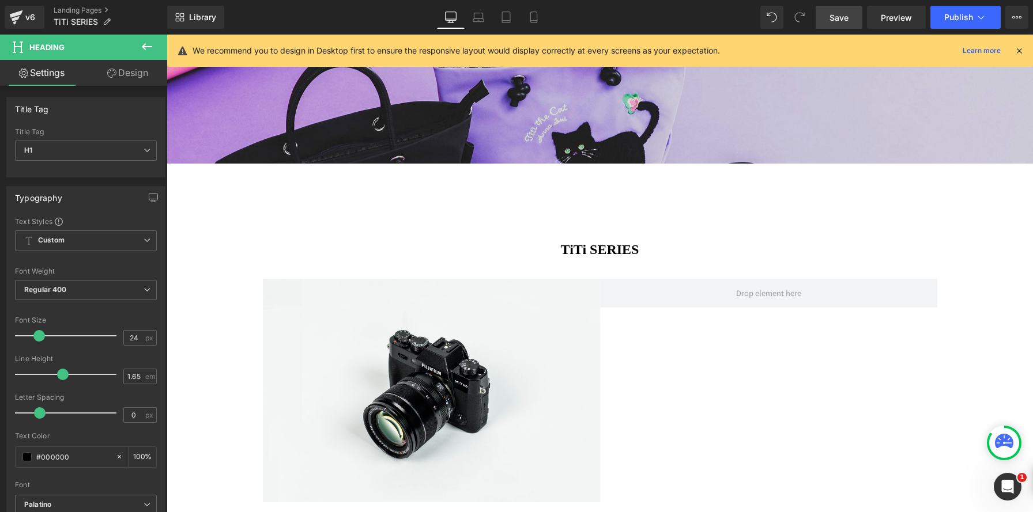
click at [143, 46] on icon at bounding box center [147, 46] width 10 height 7
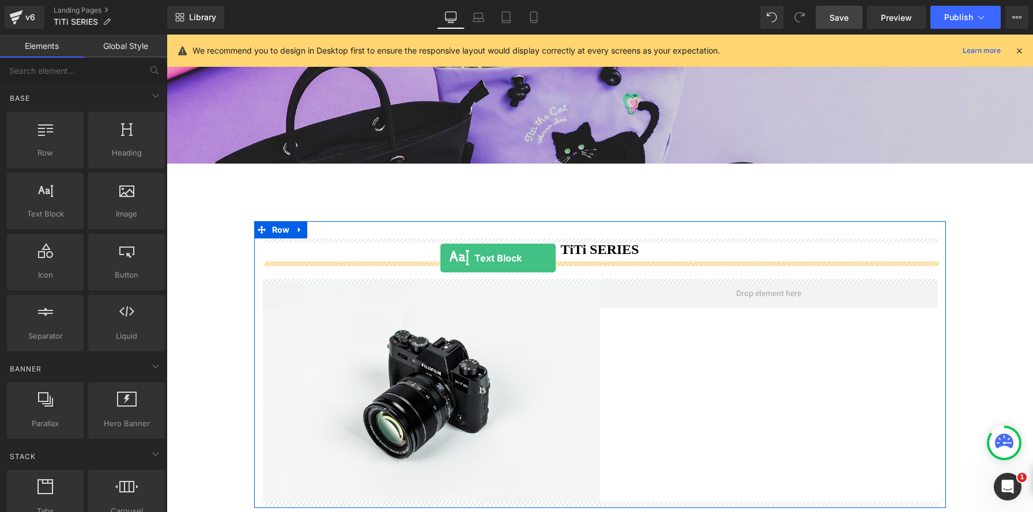
drag, startPoint x: 295, startPoint y: 271, endPoint x: 440, endPoint y: 258, distance: 146.4
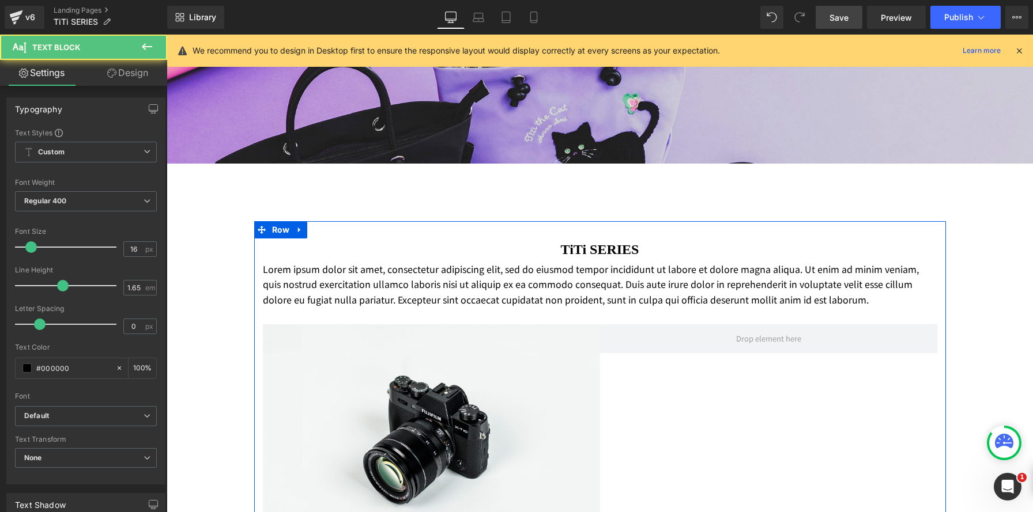
scroll to position [1440, 866]
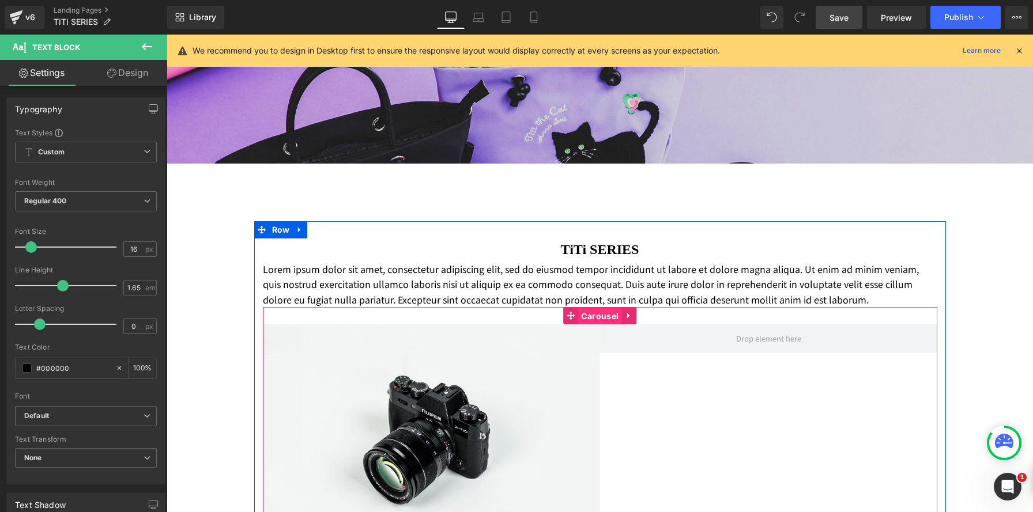
click at [606, 325] on span "Carousel" at bounding box center [599, 316] width 43 height 17
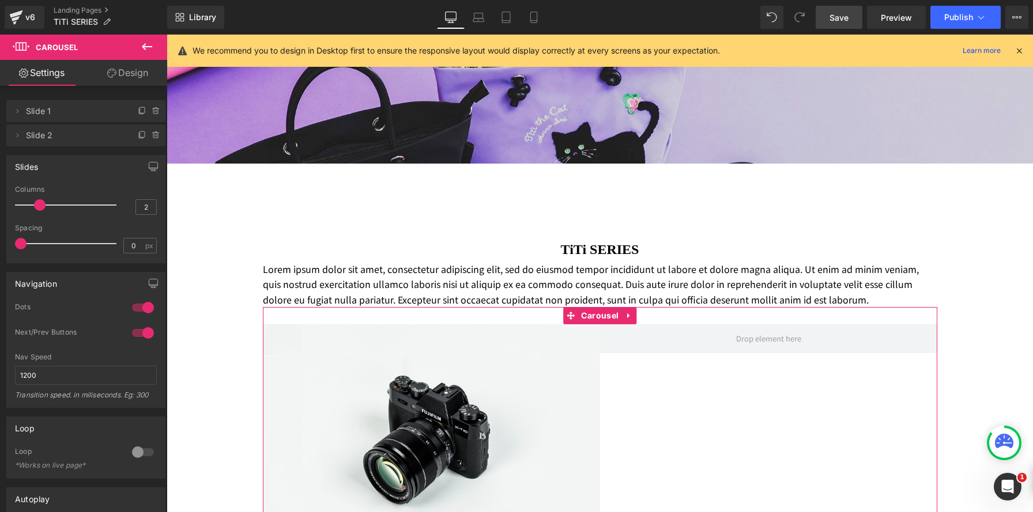
click at [134, 71] on link "Design" at bounding box center [128, 73] width 84 height 26
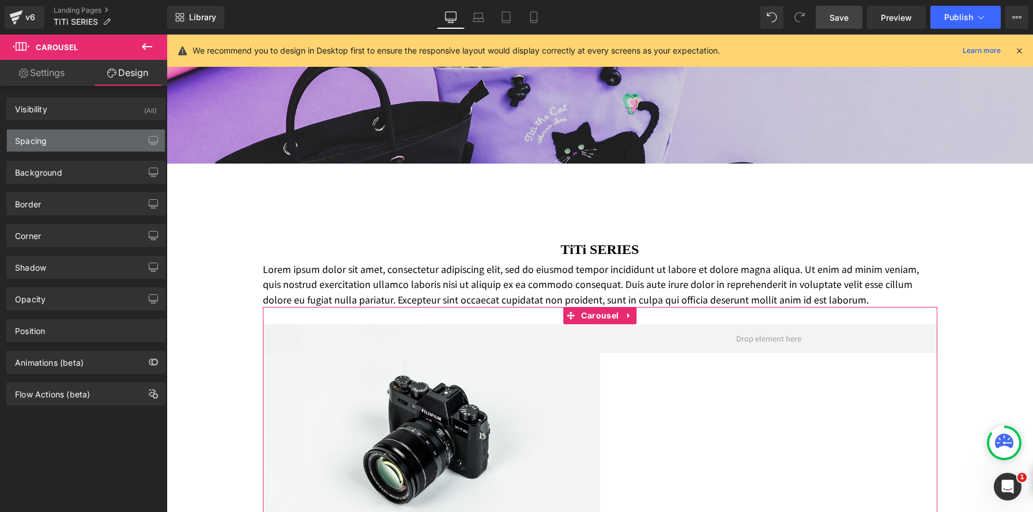
click at [102, 142] on div "Spacing" at bounding box center [86, 141] width 158 height 22
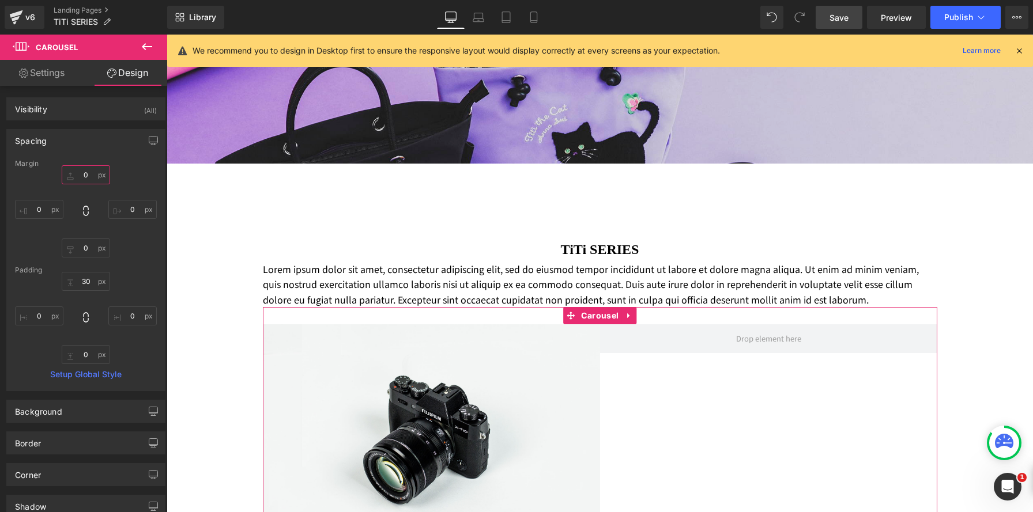
click at [82, 174] on input "0" at bounding box center [86, 174] width 48 height 19
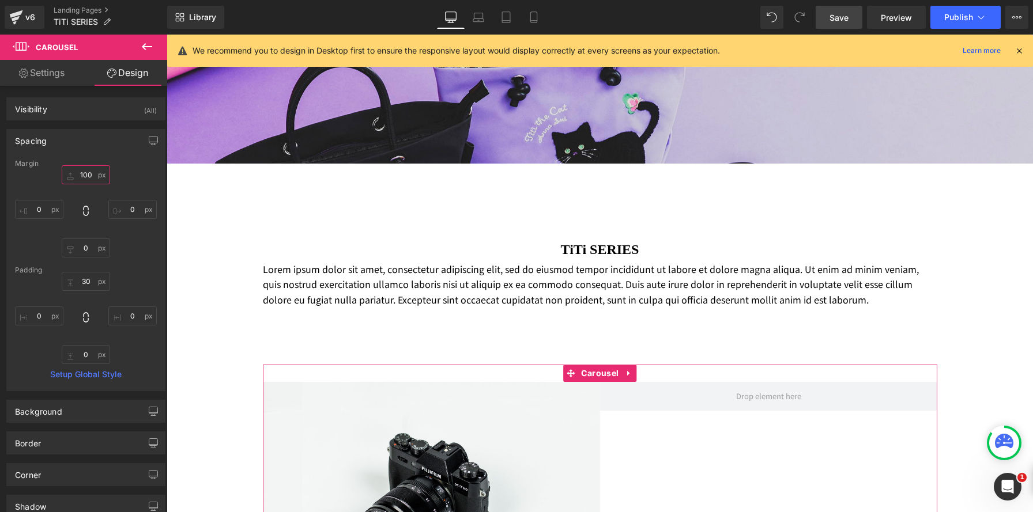
scroll to position [1474, 866]
type input "100"
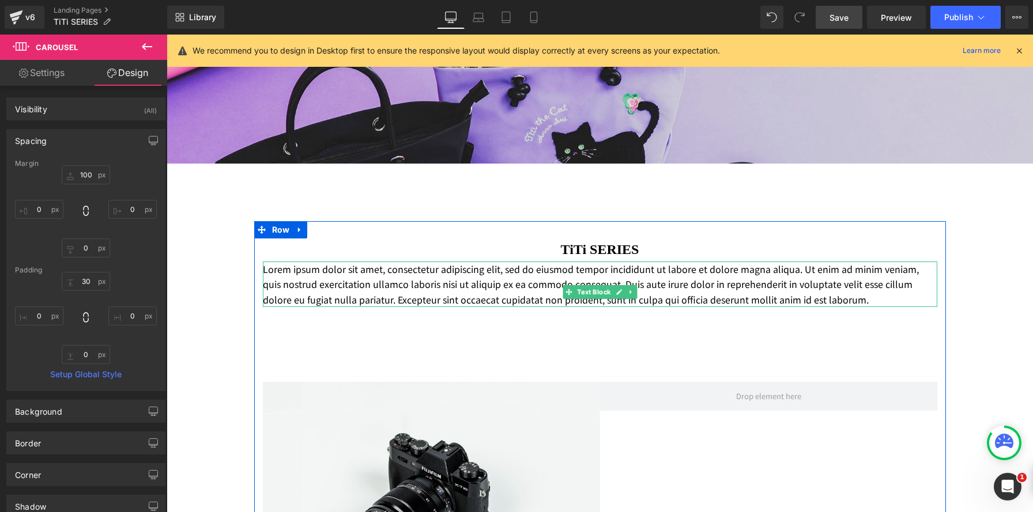
click at [523, 273] on p "Lorem ipsum dolor sit amet, consectetur adipiscing elit, sed do eiusmod tempor …" at bounding box center [600, 285] width 674 height 46
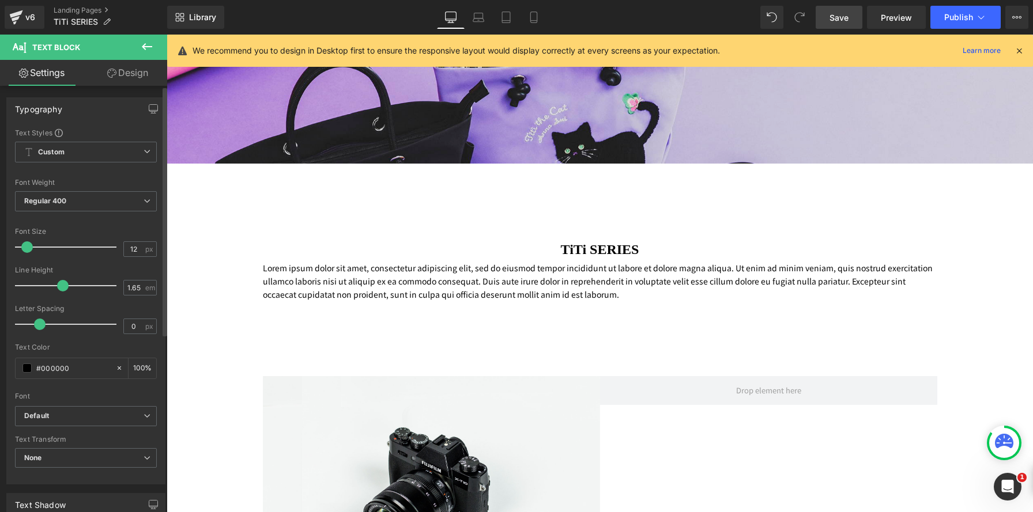
scroll to position [1471, 866]
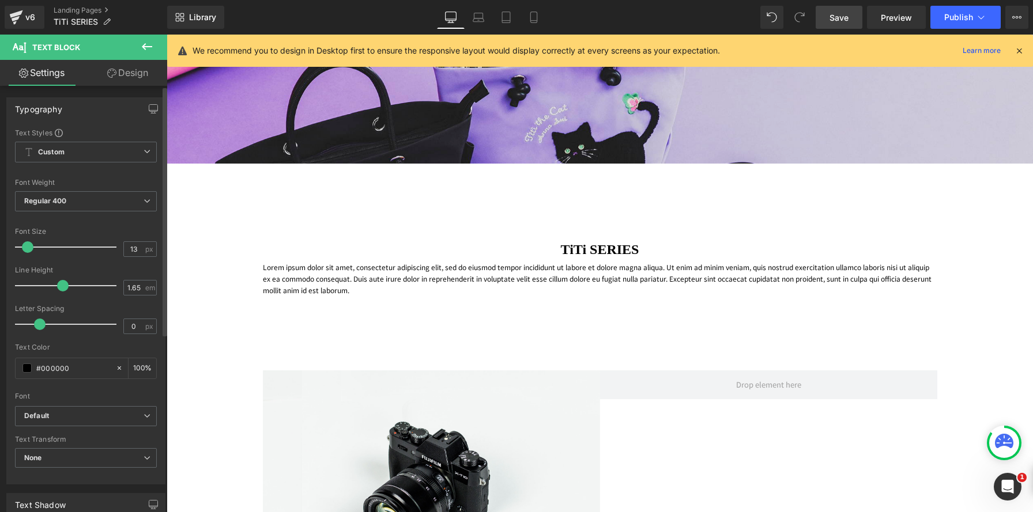
type input "14"
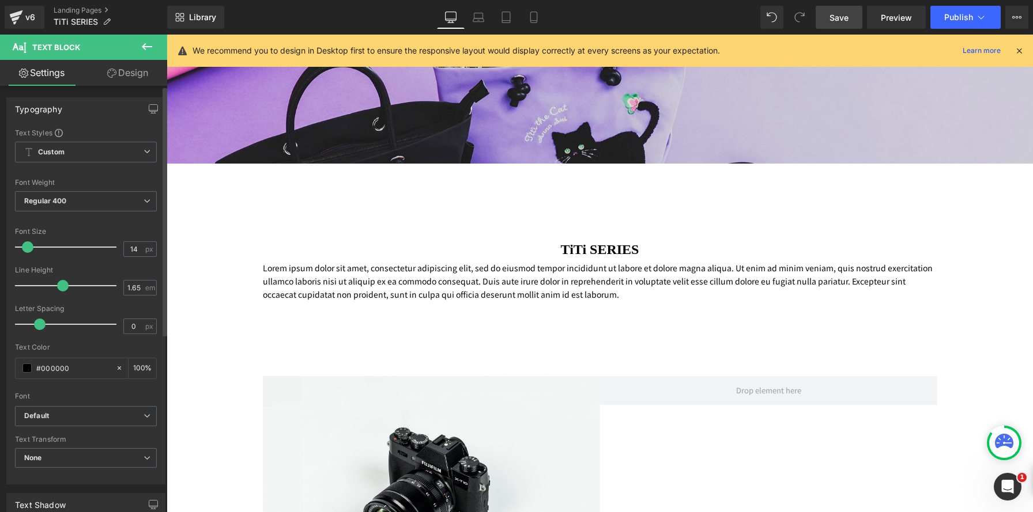
scroll to position [1477, 866]
click at [32, 245] on span at bounding box center [29, 247] width 12 height 12
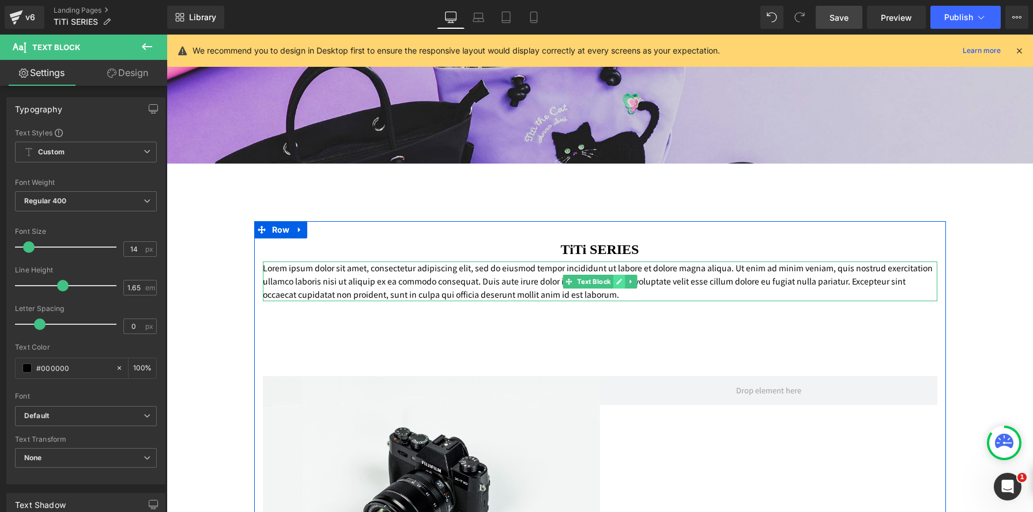
click at [620, 277] on link at bounding box center [619, 282] width 12 height 14
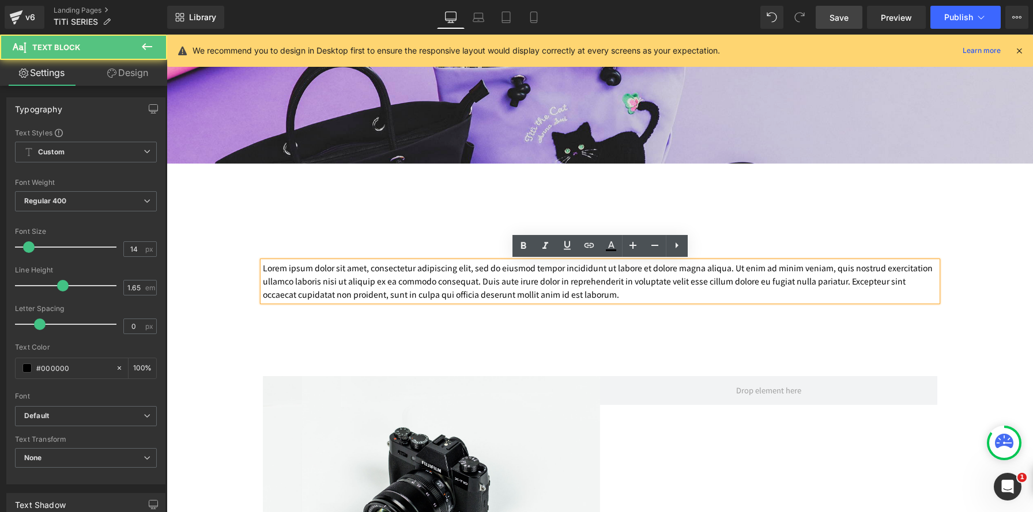
click at [758, 295] on p "Lorem ipsum dolor sit amet, consectetur adipiscing elit, sed do eiusmod tempor …" at bounding box center [600, 282] width 674 height 40
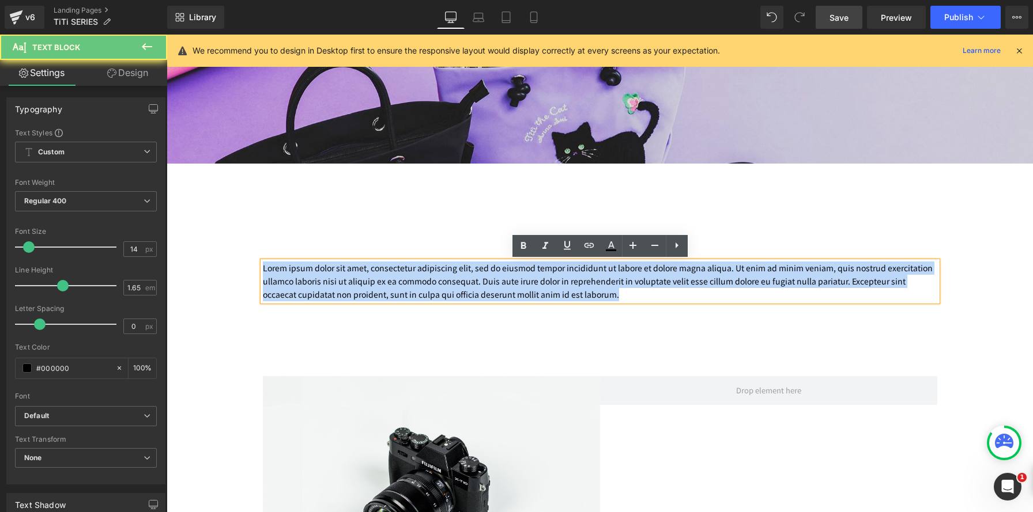
drag, startPoint x: 735, startPoint y: 297, endPoint x: 275, endPoint y: 227, distance: 465.9
click at [271, 227] on div "TiTi SERIES Heading Lorem ipsum dolor sit amet, consectetur adipiscing elit, se…" at bounding box center [600, 413] width 692 height 384
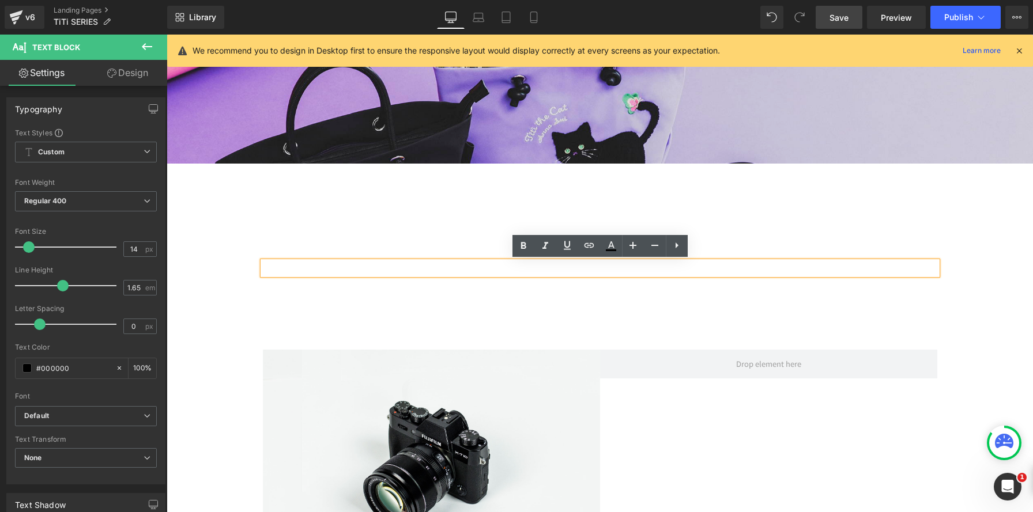
scroll to position [1450, 866]
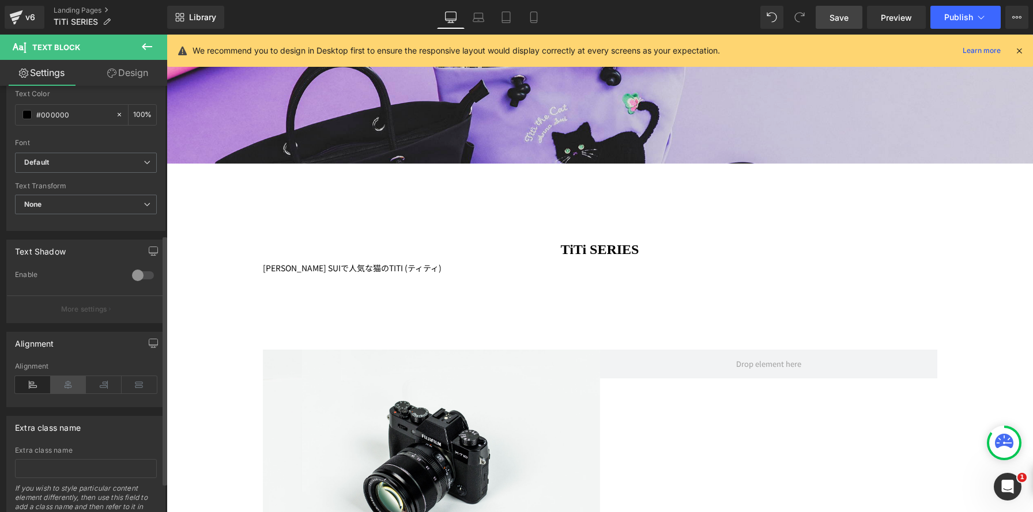
click at [59, 382] on icon at bounding box center [69, 384] width 36 height 17
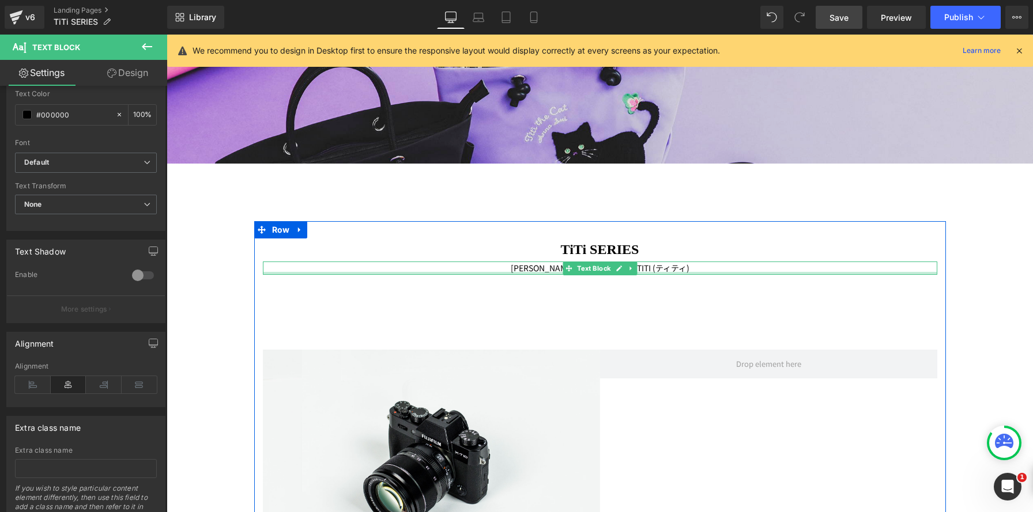
click at [687, 272] on div at bounding box center [600, 273] width 674 height 3
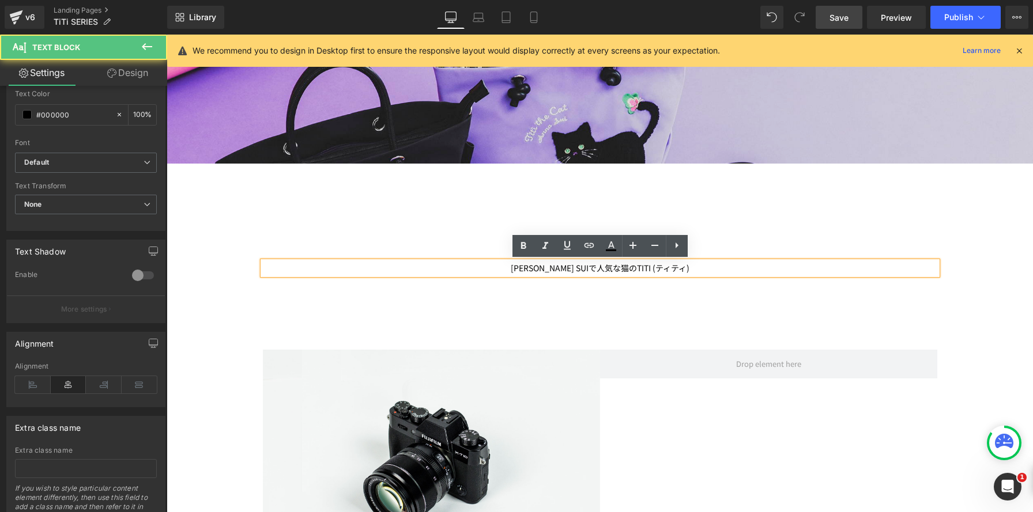
click at [688, 268] on p "[PERSON_NAME] SUIで人気な猫のTITI (ティティ)" at bounding box center [600, 268] width 674 height 13
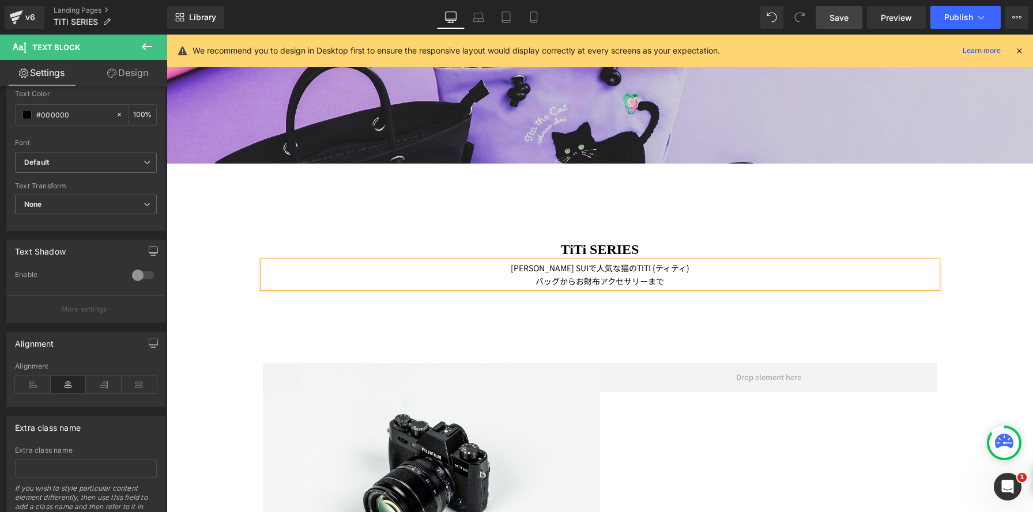
click at [677, 283] on p "バッグからお財布アクセサリーまで" at bounding box center [600, 281] width 674 height 13
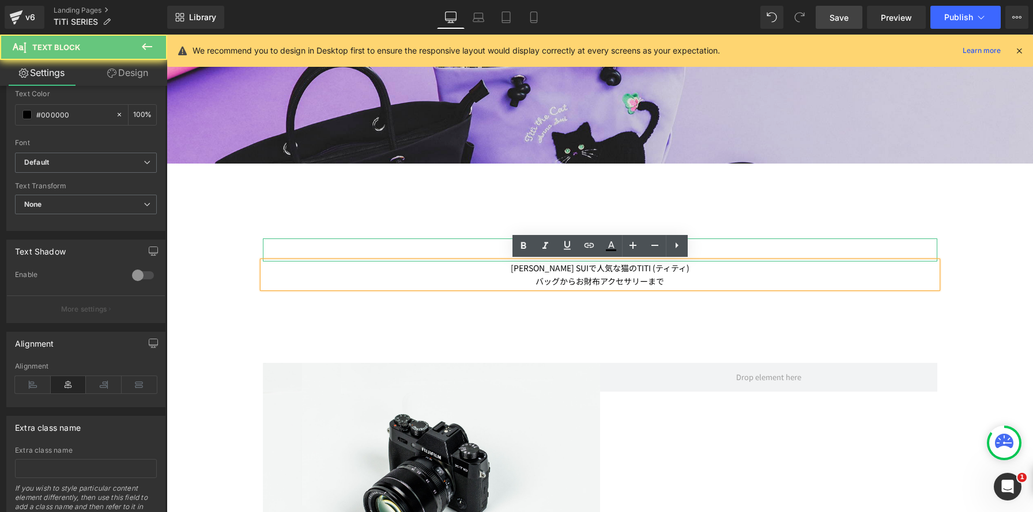
drag, startPoint x: 677, startPoint y: 283, endPoint x: 517, endPoint y: 259, distance: 161.5
click at [516, 262] on div "[PERSON_NAME]で人気な猫のTITI (ティティ) バッグからお財布アクセサリーまで" at bounding box center [600, 275] width 674 height 27
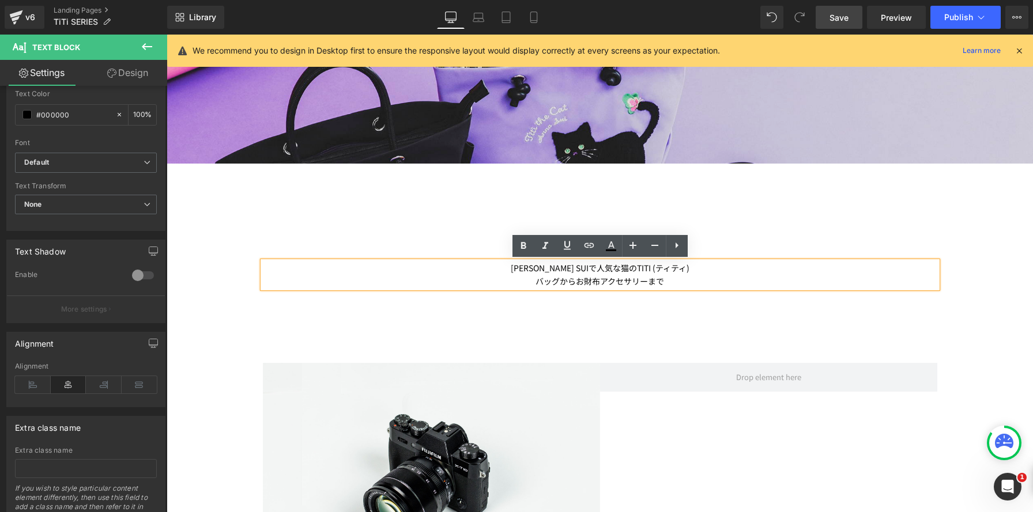
click at [705, 288] on div "[PERSON_NAME]で人気な猫のTITI (ティティ) バッグからお財布アクセサリーまで" at bounding box center [600, 275] width 674 height 27
click at [599, 270] on p "[PERSON_NAME] SUIで人気な猫のTITI (ティティ)" at bounding box center [600, 268] width 674 height 13
click at [693, 280] on p "バッグからお財布アクセサリーまで" at bounding box center [600, 281] width 674 height 13
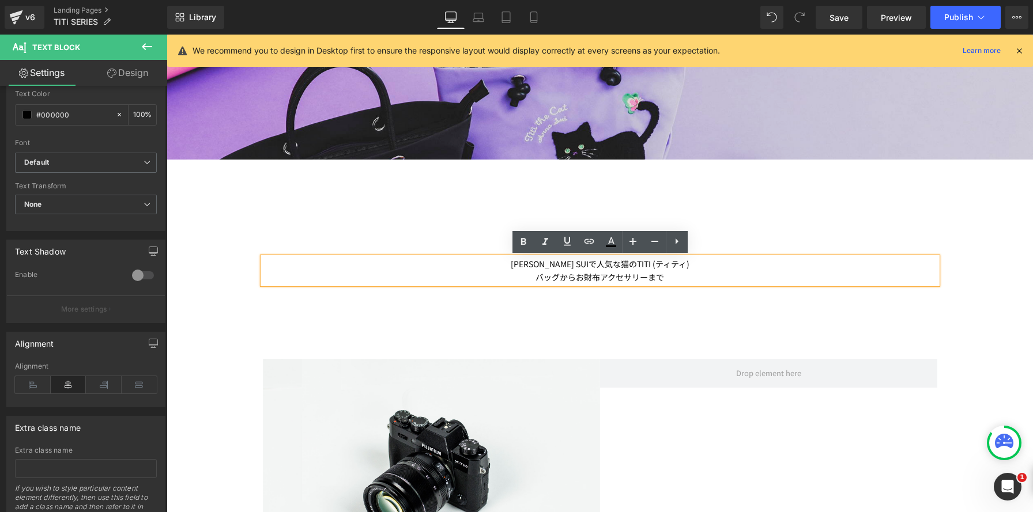
click at [689, 271] on p "バッグからお財布アクセサリーまで" at bounding box center [600, 277] width 674 height 13
click at [689, 266] on p "[PERSON_NAME] SUIで人気な猫のTITI (ティティ)" at bounding box center [600, 264] width 674 height 13
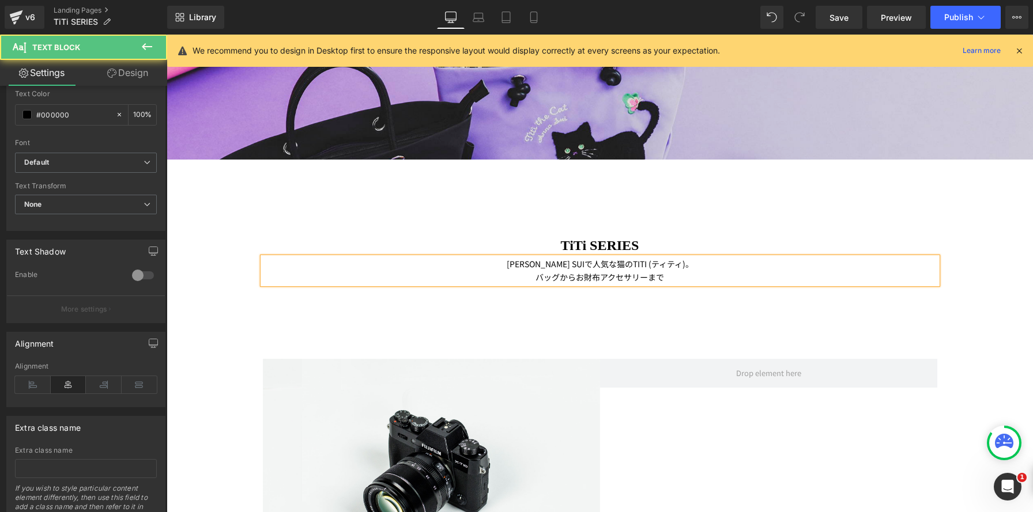
click at [691, 280] on p "バッグからお財布アクセサリーまで" at bounding box center [600, 277] width 674 height 13
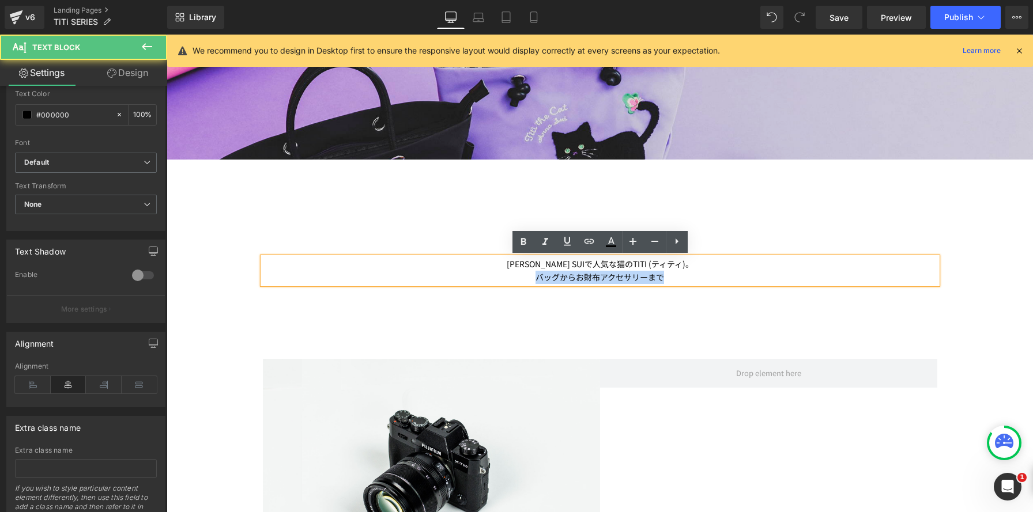
drag, startPoint x: 680, startPoint y: 278, endPoint x: 531, endPoint y: 275, distance: 148.2
click at [531, 275] on p "バッグからお財布アクセサリーまで" at bounding box center [600, 277] width 674 height 13
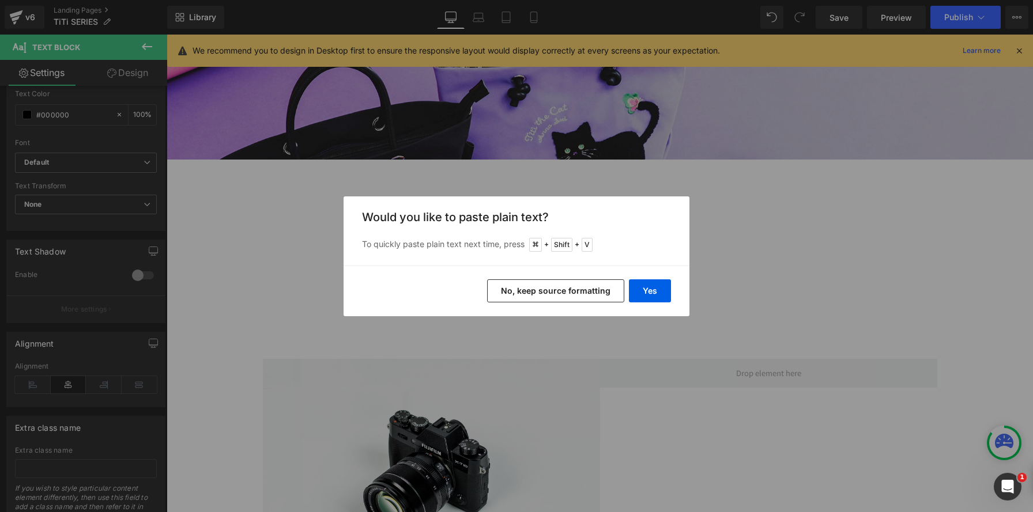
click at [601, 290] on button "No, keep source formatting" at bounding box center [555, 291] width 137 height 23
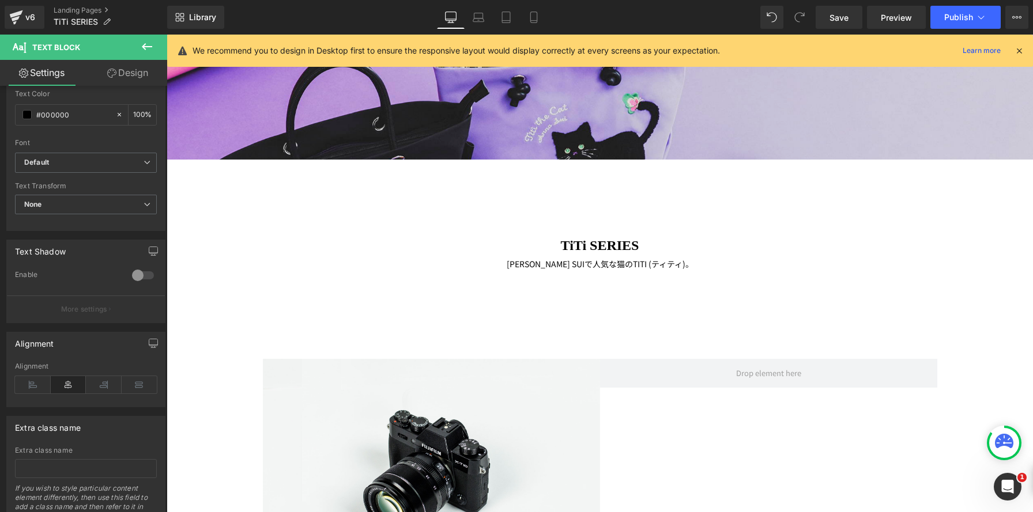
scroll to position [1464, 866]
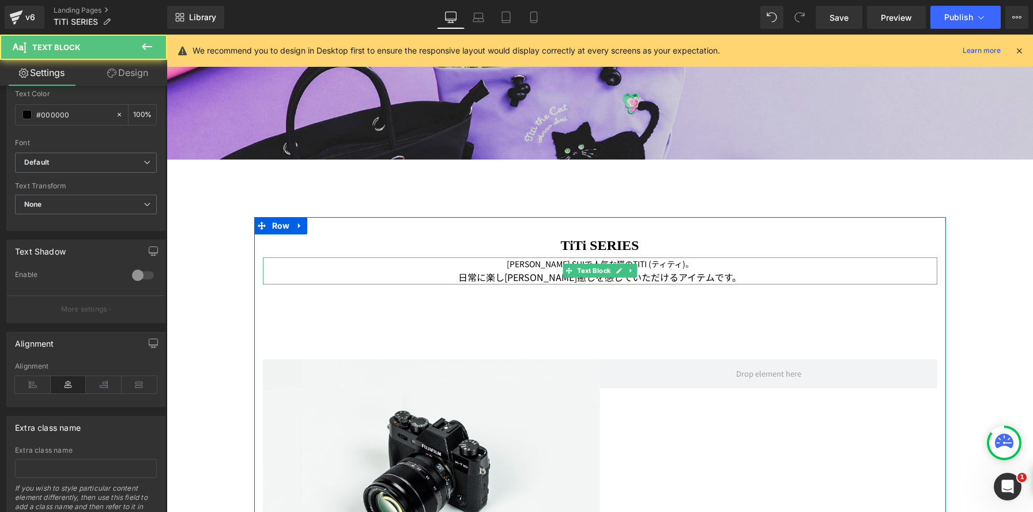
click at [726, 279] on p "日常に楽し[PERSON_NAME]癒しを感じていただけるアイテムです。" at bounding box center [600, 278] width 674 height 14
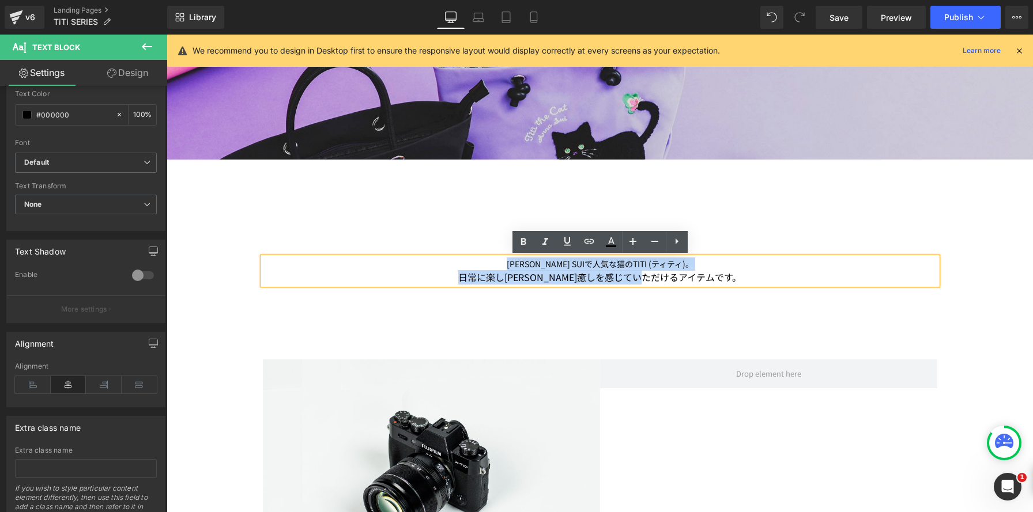
drag, startPoint x: 730, startPoint y: 276, endPoint x: 423, endPoint y: 263, distance: 306.9
click at [426, 263] on div "[PERSON_NAME]で人気な猫のTITI (ティティ)。 日常に楽し[PERSON_NAME]癒しを感じていただけるアイテムです。" at bounding box center [600, 271] width 674 height 27
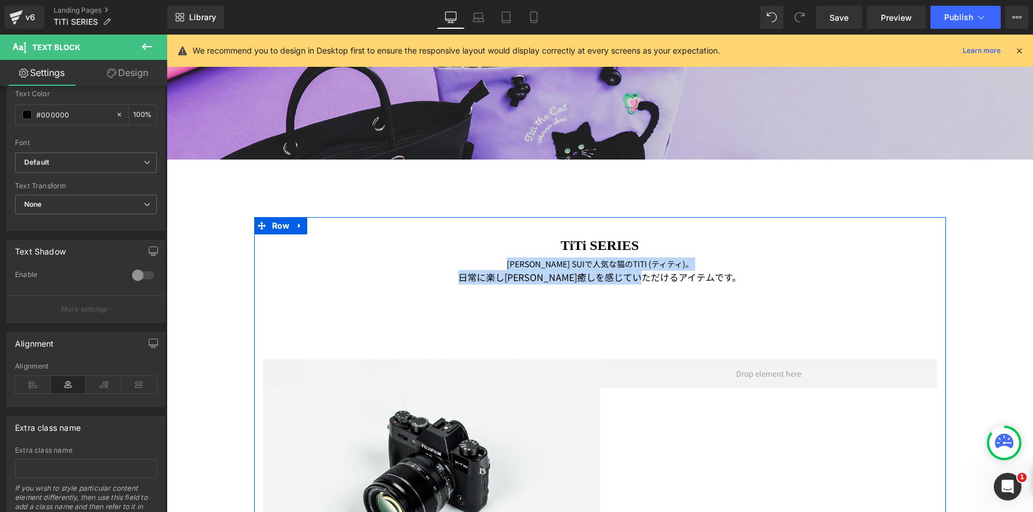
drag, startPoint x: 424, startPoint y: 267, endPoint x: 467, endPoint y: 269, distance: 43.9
click at [424, 267] on p "[PERSON_NAME] SUIで人気な猫のTITI (ティティ)。" at bounding box center [600, 264] width 674 height 13
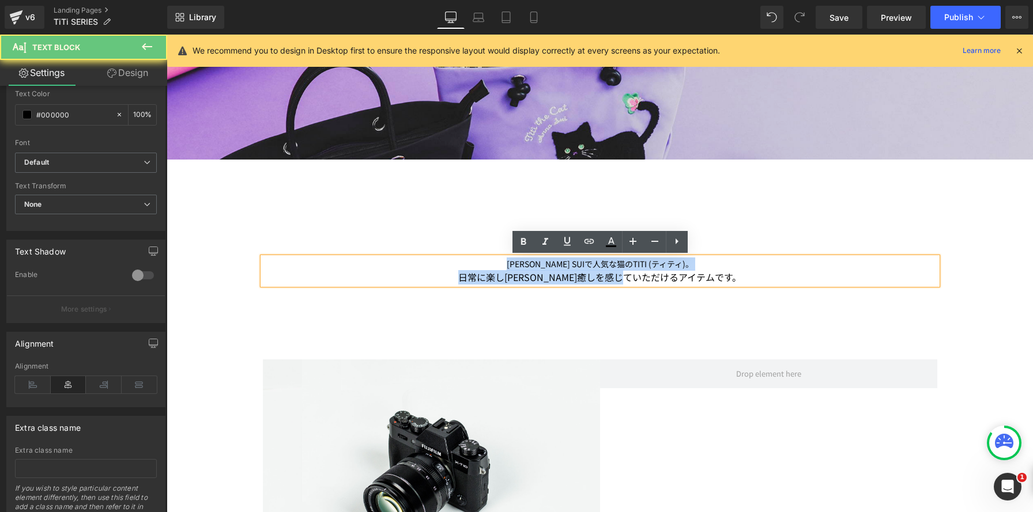
drag, startPoint x: 469, startPoint y: 269, endPoint x: 700, endPoint y: 273, distance: 230.6
click at [699, 273] on div "[PERSON_NAME]で人気な猫のTITI (ティティ)。 日常に楽し[PERSON_NAME]癒しを感じていただけるアイテムです。" at bounding box center [600, 271] width 674 height 27
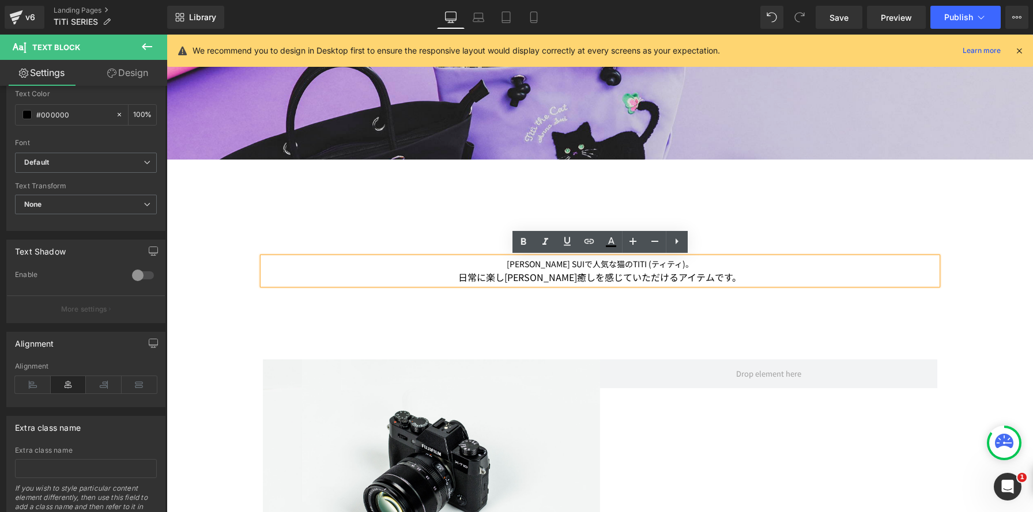
drag, startPoint x: 424, startPoint y: 285, endPoint x: 484, endPoint y: 277, distance: 60.6
click at [425, 285] on div "[PERSON_NAME]で人気な猫のTITI (ティティ)。 日常に楽し[PERSON_NAME]癒しを感じていただけるアイテムです。" at bounding box center [600, 271] width 674 height 27
click at [488, 277] on span "日常に楽し[PERSON_NAME]癒しを感じていただけるアイテムです。" at bounding box center [599, 277] width 283 height 14
click at [690, 265] on p "[PERSON_NAME] SUIで人気な猫のTITI (ティティ)。" at bounding box center [600, 264] width 674 height 13
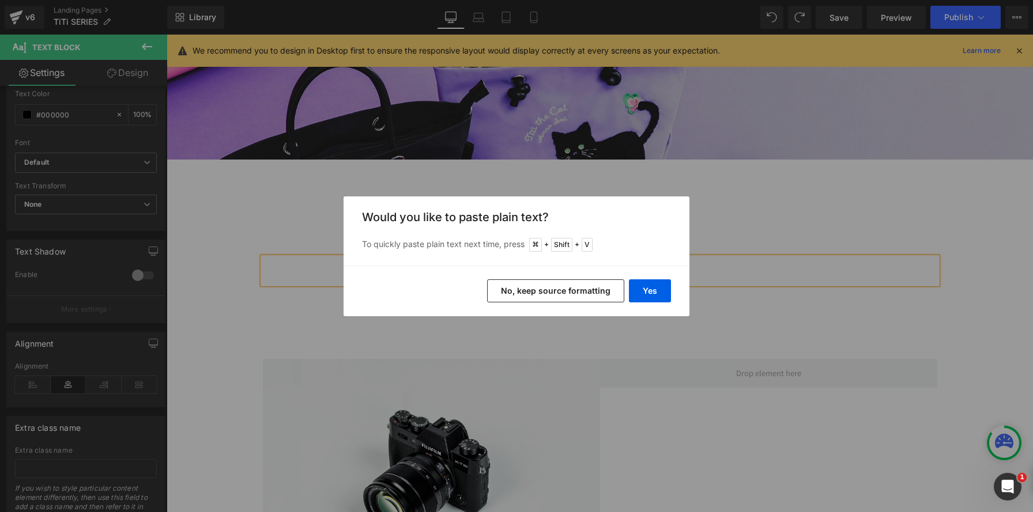
click at [581, 294] on button "No, keep source formatting" at bounding box center [555, 291] width 137 height 23
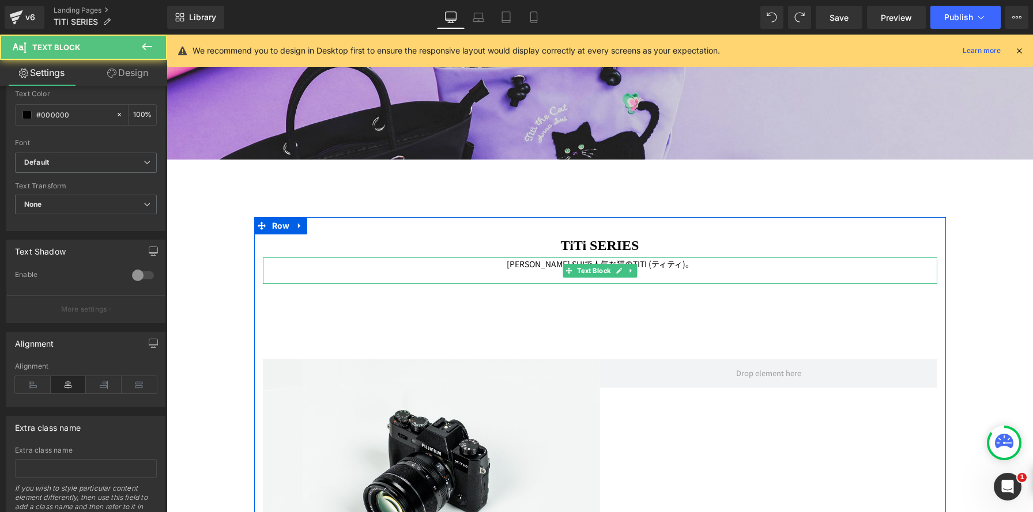
click at [716, 263] on p "[PERSON_NAME] SUIで人気な猫のTITI (ティティ)。" at bounding box center [600, 264] width 674 height 13
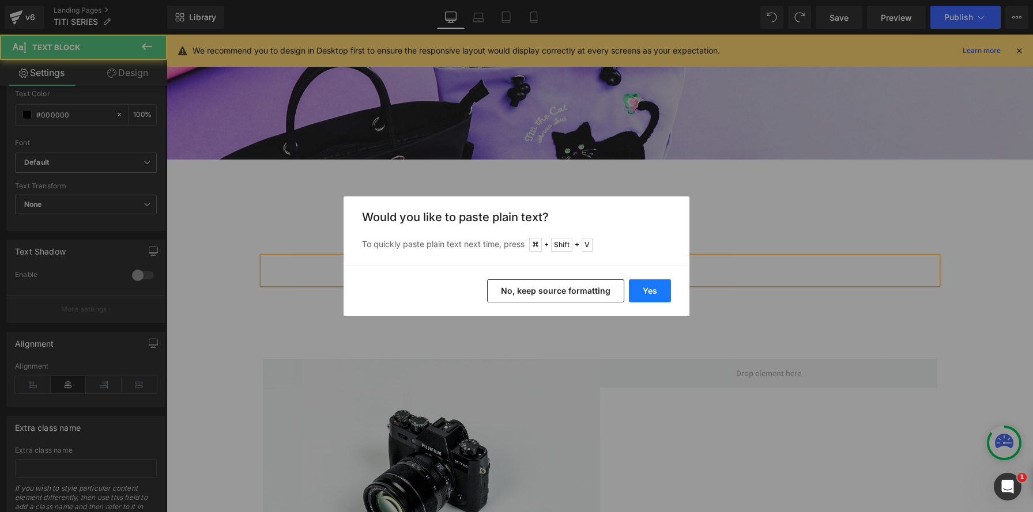
click at [655, 286] on button "Yes" at bounding box center [650, 291] width 42 height 23
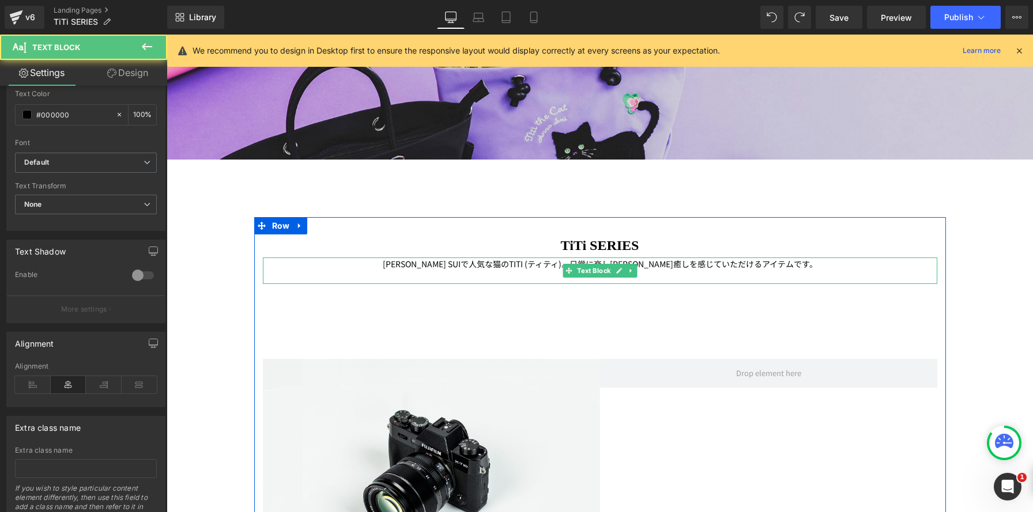
drag, startPoint x: 510, startPoint y: 264, endPoint x: 516, endPoint y: 265, distance: 5.8
click at [510, 264] on p "[PERSON_NAME] SUIで人気な猫のTITI (ティティ)。日常に楽し[PERSON_NAME]癒しを感じていただけるアイテムです。" at bounding box center [600, 264] width 674 height 13
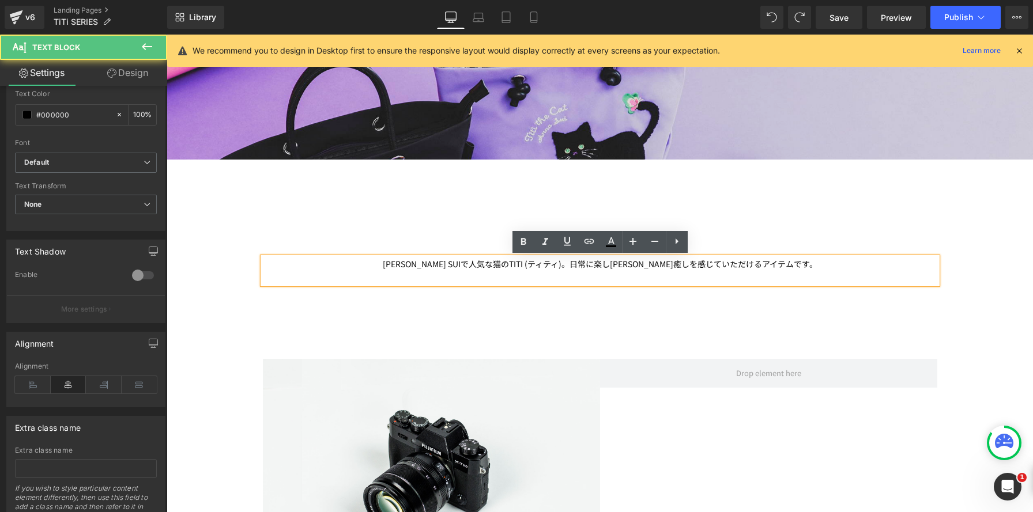
click at [573, 264] on p "[PERSON_NAME] SUIで人気な猫のTITI (ティティ)。日常に楽し[PERSON_NAME]癒しを感じていただけるアイテムです。" at bounding box center [600, 264] width 674 height 13
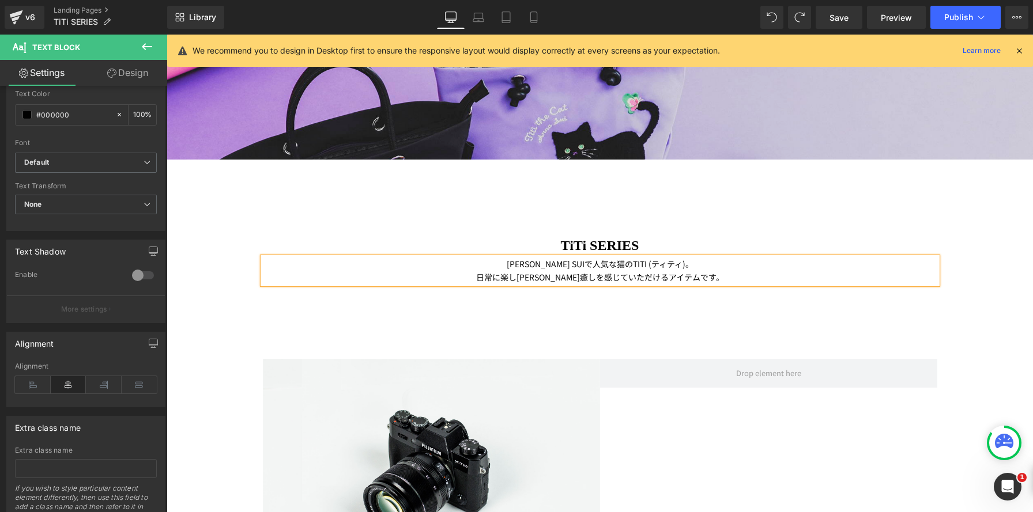
click at [385, 259] on p "[PERSON_NAME] SUIで人気な猫のTITI (ティティ)。" at bounding box center [600, 264] width 674 height 13
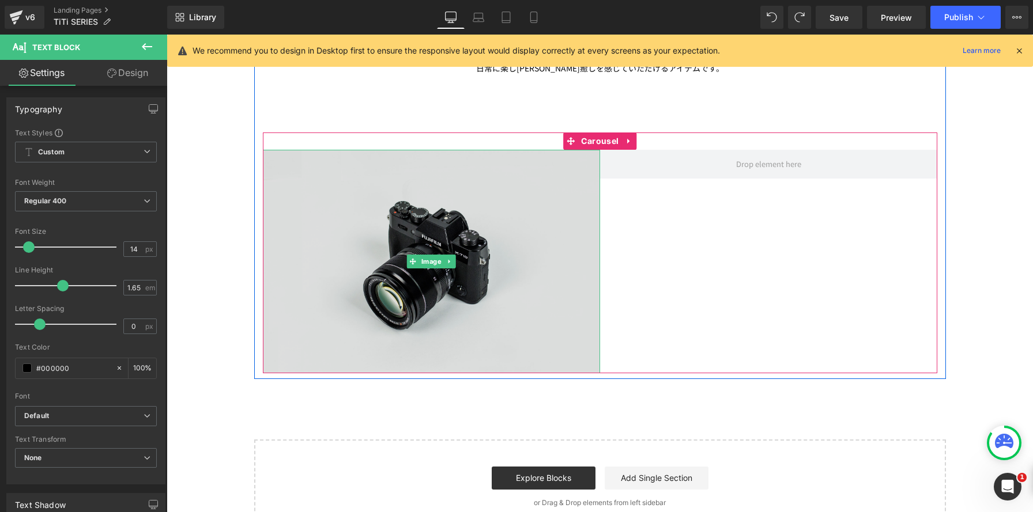
scroll to position [632, 0]
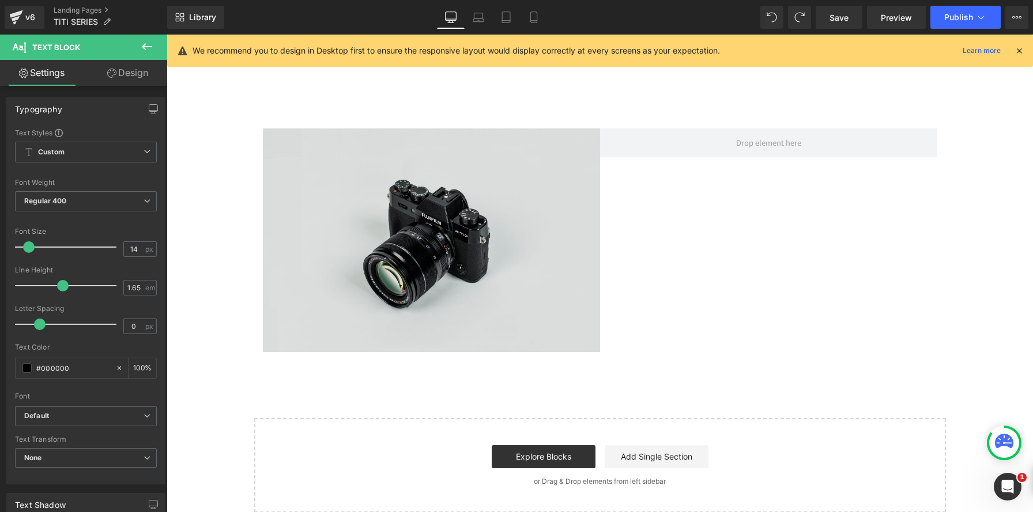
click at [469, 272] on img at bounding box center [431, 241] width 337 height 224
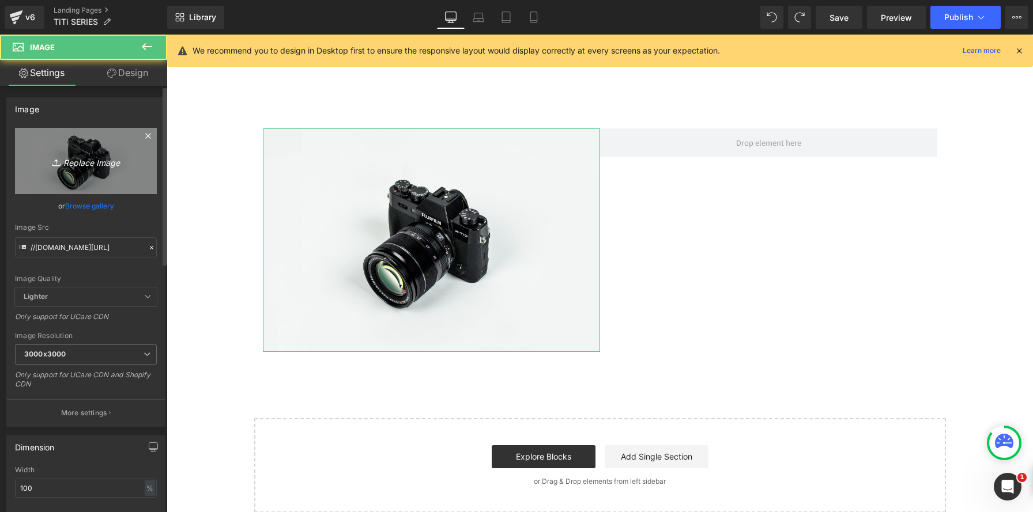
click at [134, 163] on link "Replace Image" at bounding box center [86, 161] width 142 height 66
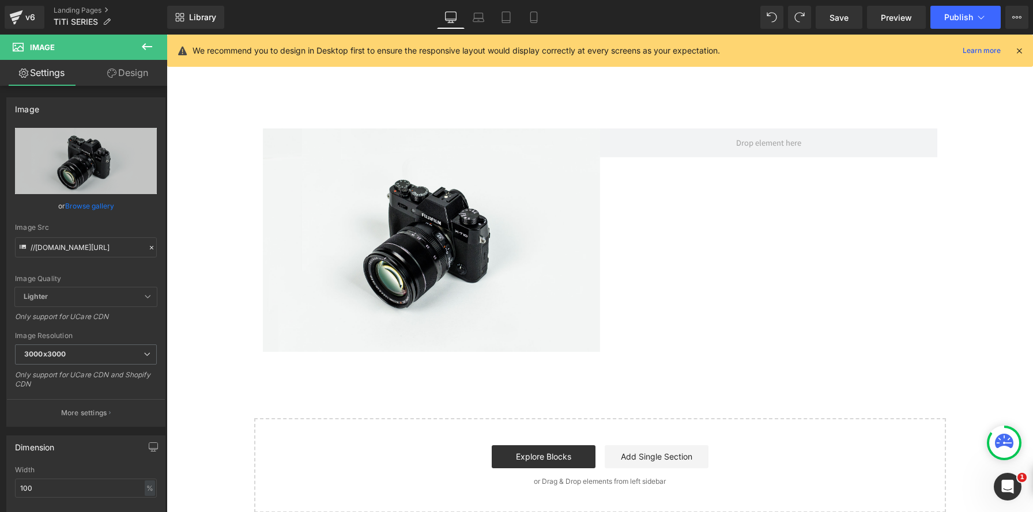
type input "C:\fakepath\250521-00078 のコピー.jpg"
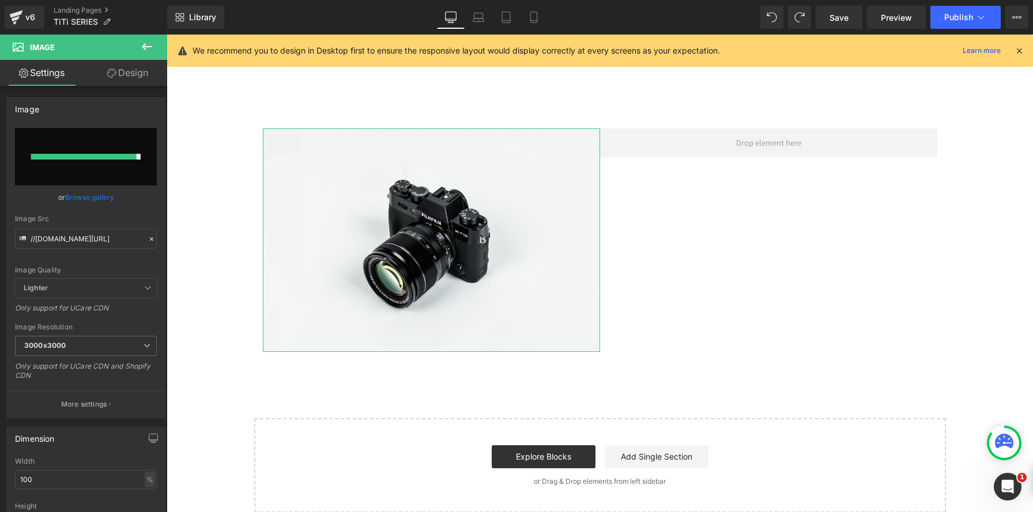
type input "[URL][DOMAIN_NAME]"
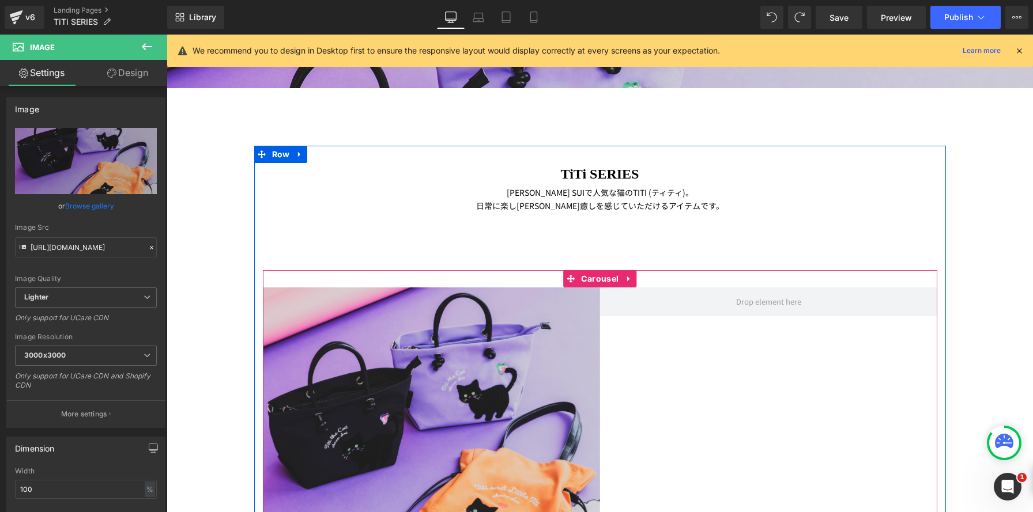
scroll to position [462, 0]
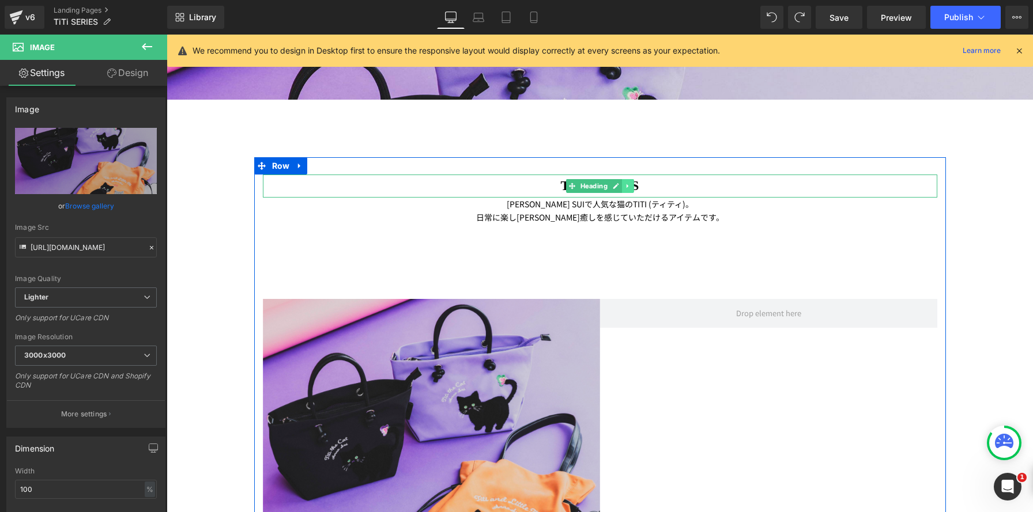
click at [632, 187] on link at bounding box center [628, 186] width 12 height 14
click at [631, 211] on icon at bounding box center [630, 211] width 2 height 4
click at [626, 211] on icon at bounding box center [625, 211] width 6 height 6
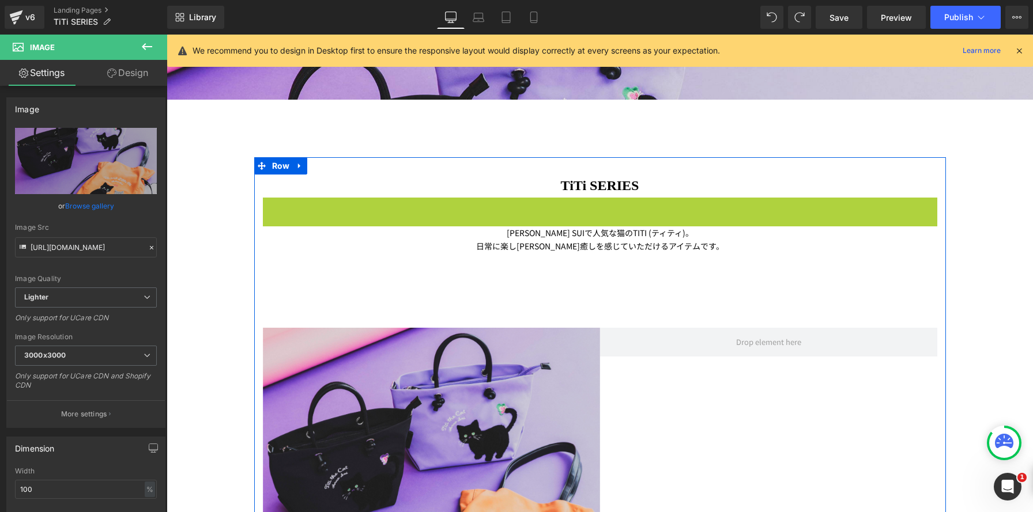
scroll to position [5, 6]
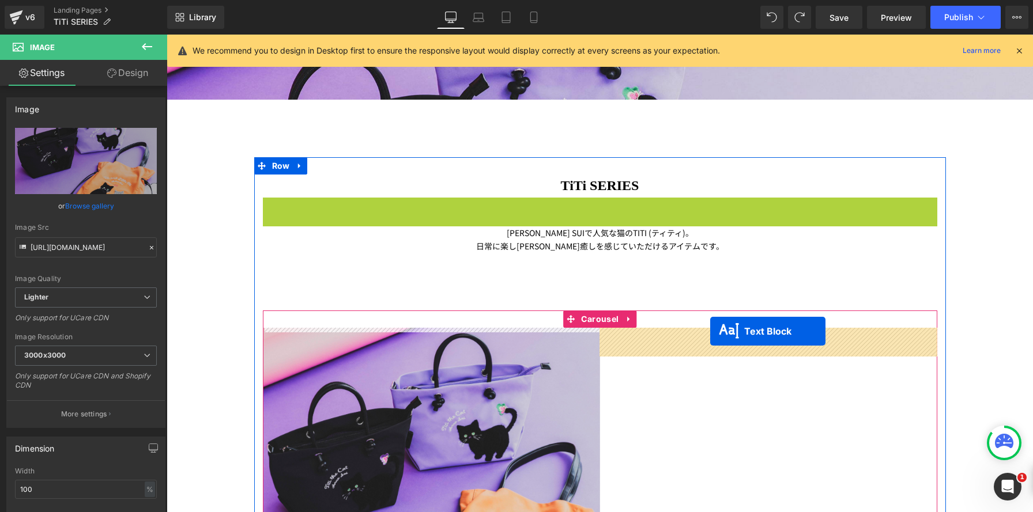
drag, startPoint x: 549, startPoint y: 209, endPoint x: 710, endPoint y: 331, distance: 202.8
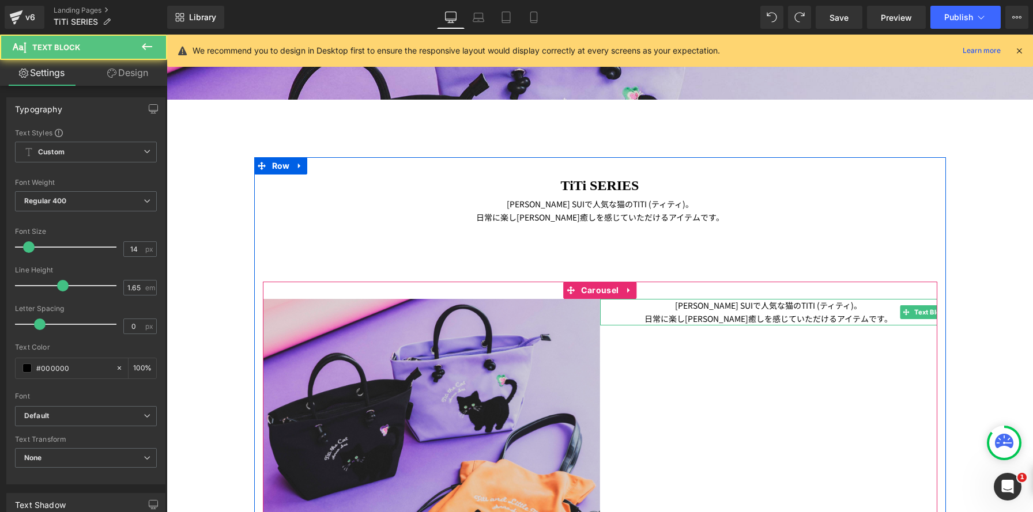
scroll to position [1560, 866]
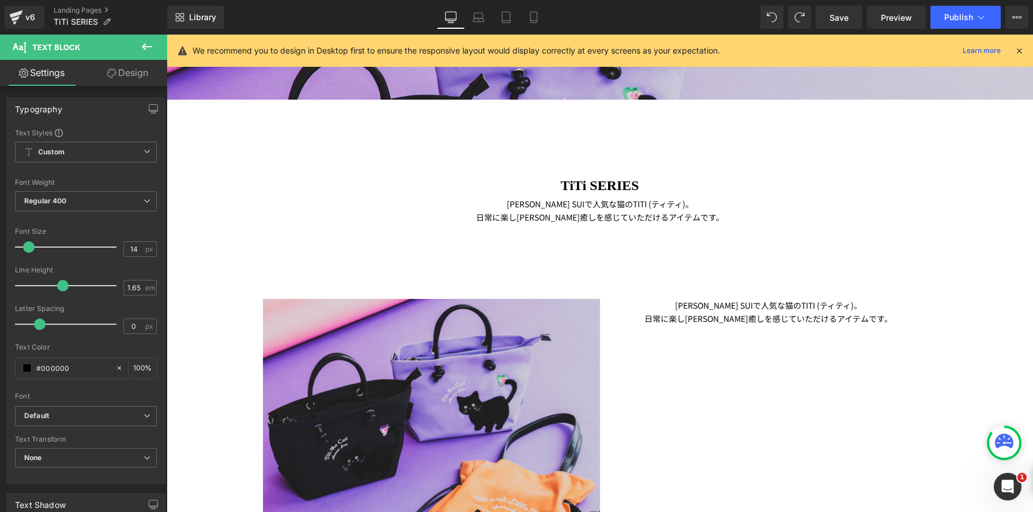
drag, startPoint x: 152, startPoint y: 43, endPoint x: 122, endPoint y: 76, distance: 44.1
click at [151, 43] on icon at bounding box center [147, 47] width 14 height 14
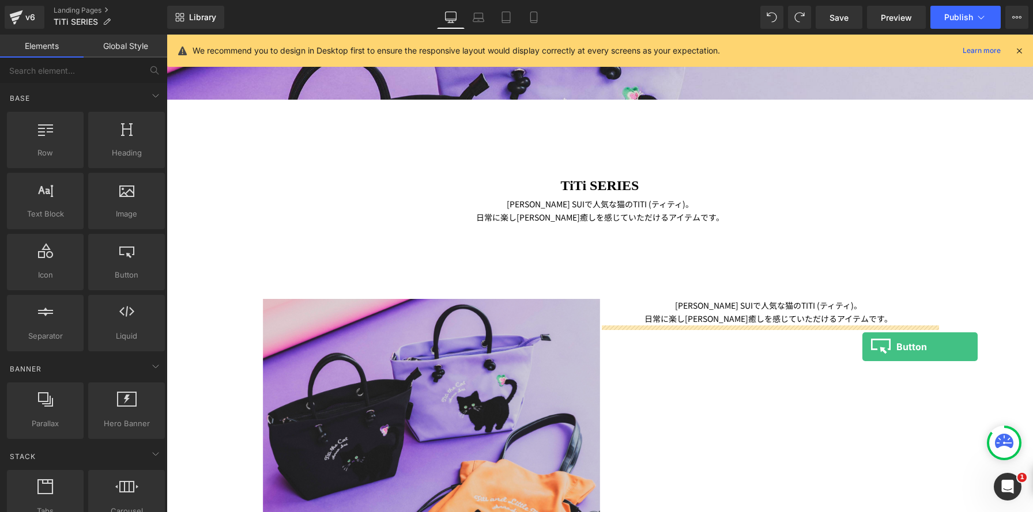
drag, startPoint x: 286, startPoint y: 291, endPoint x: 854, endPoint y: 346, distance: 569.8
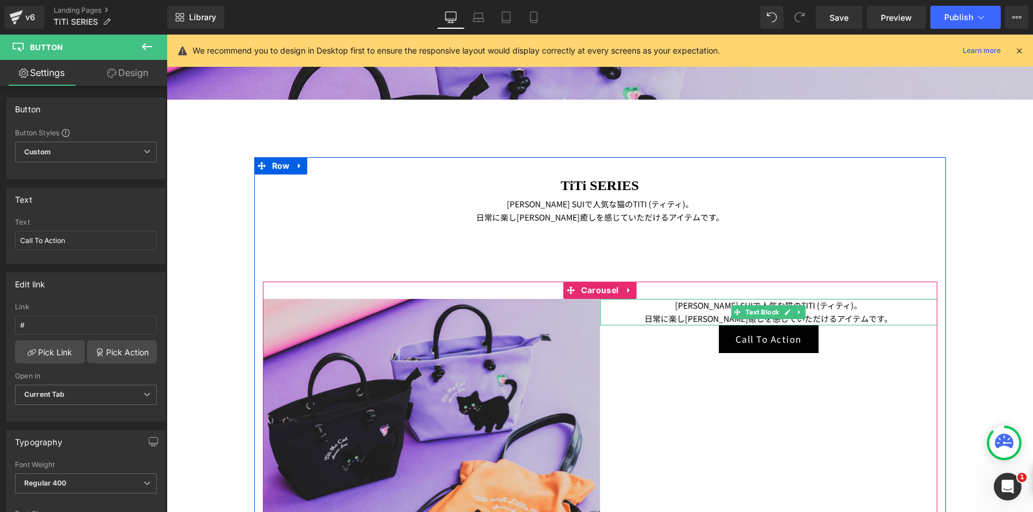
click at [667, 313] on p "日常に楽し[PERSON_NAME]癒しを感じていただけるアイテムです。" at bounding box center [768, 318] width 337 height 13
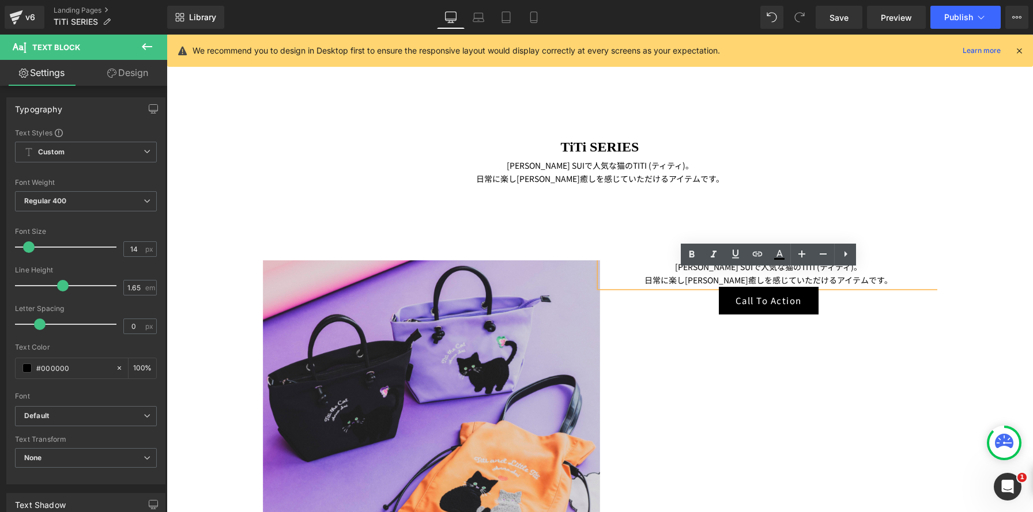
scroll to position [473, 0]
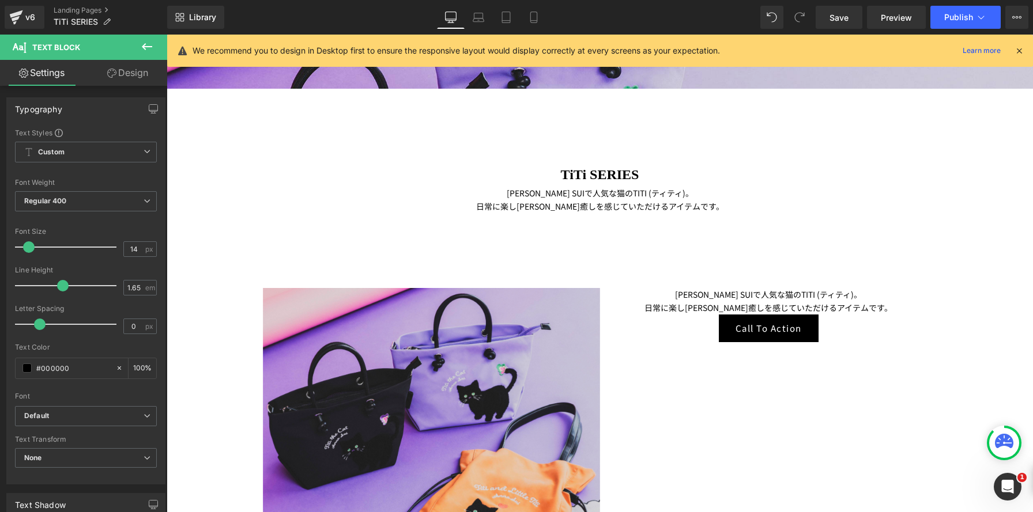
click at [143, 47] on icon at bounding box center [147, 46] width 10 height 7
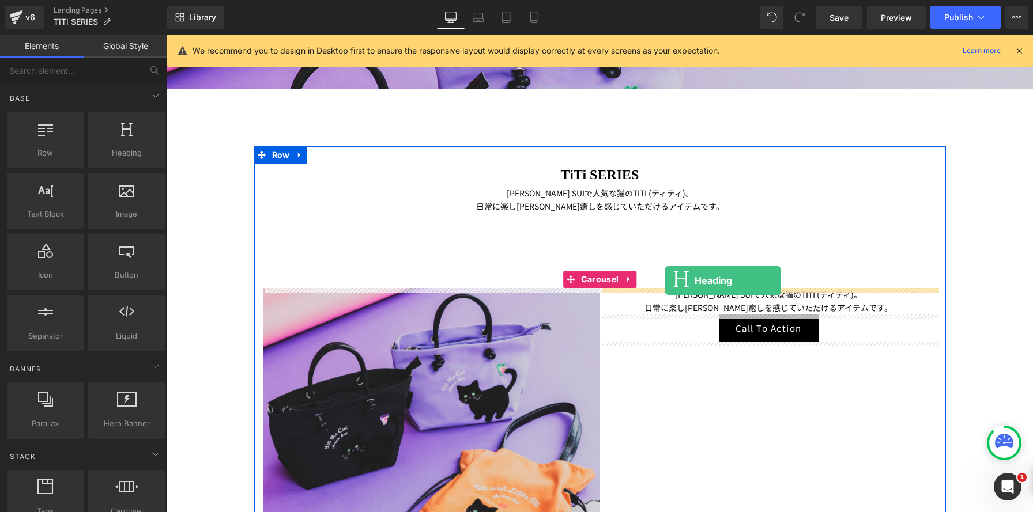
drag, startPoint x: 290, startPoint y: 175, endPoint x: 665, endPoint y: 281, distance: 389.9
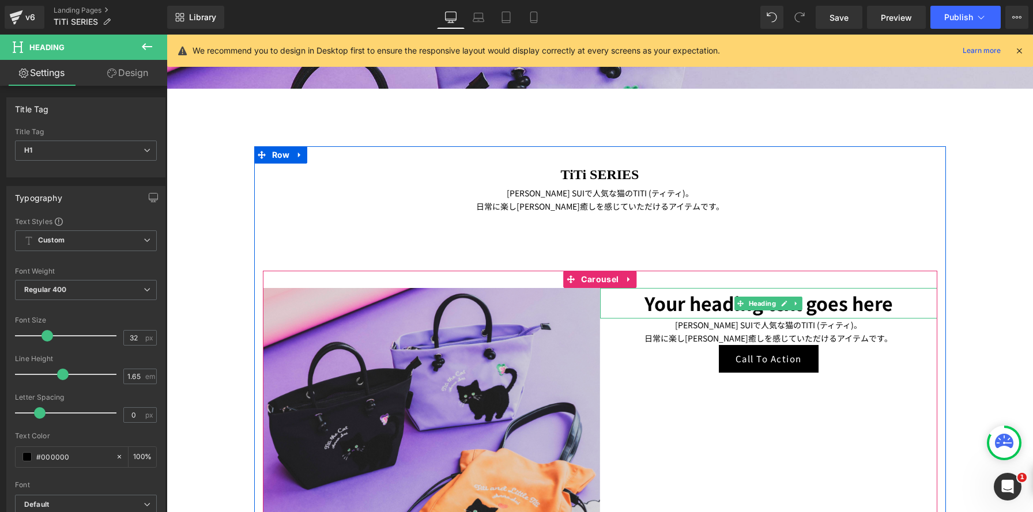
click at [655, 296] on h1 "Your heading text goes here" at bounding box center [768, 303] width 337 height 31
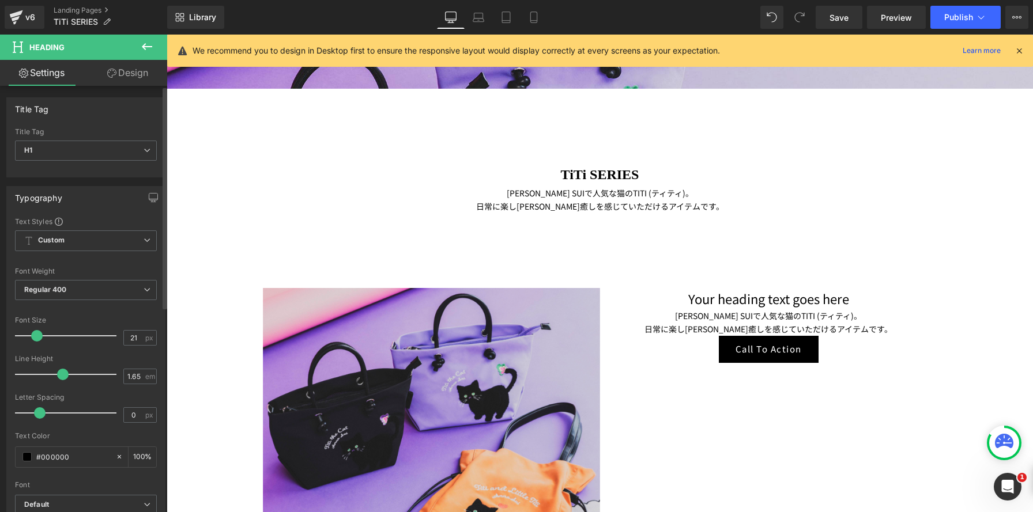
drag, startPoint x: 47, startPoint y: 336, endPoint x: 107, endPoint y: 340, distance: 59.5
click at [37, 337] on span at bounding box center [37, 336] width 12 height 12
type input "22"
drag, startPoint x: 36, startPoint y: 337, endPoint x: 147, endPoint y: 335, distance: 111.2
click at [37, 337] on span at bounding box center [37, 336] width 12 height 12
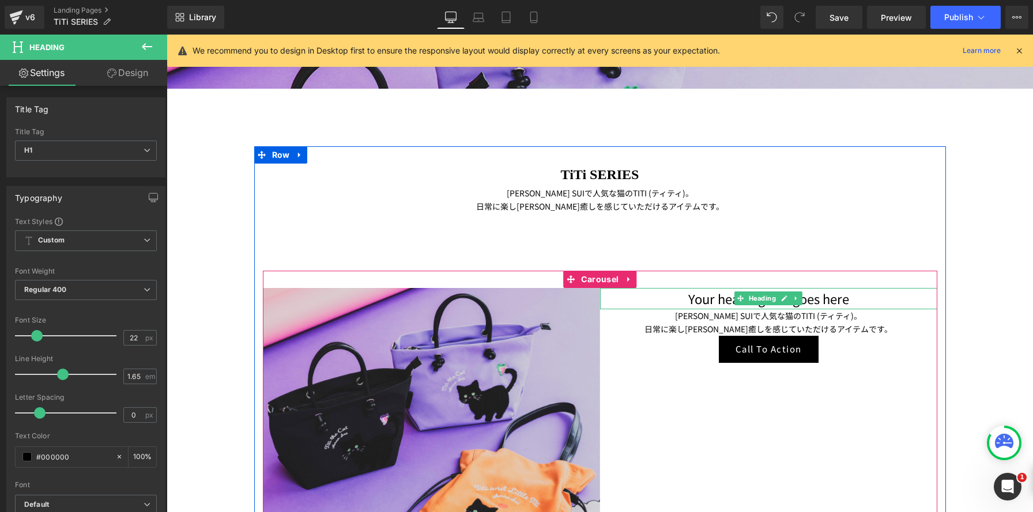
click at [678, 302] on h1 "Your heading text goes here" at bounding box center [768, 298] width 337 height 21
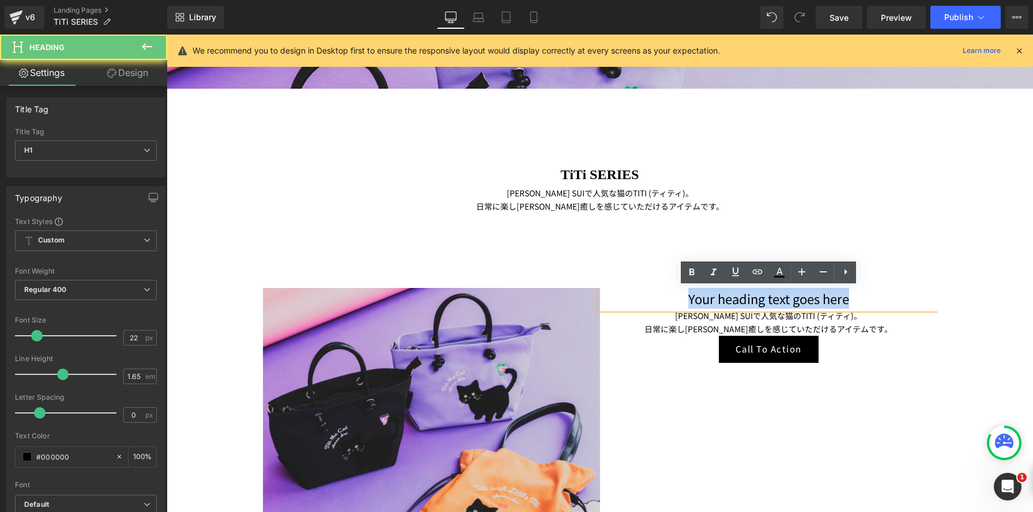
drag, startPoint x: 652, startPoint y: 298, endPoint x: 975, endPoint y: 302, distance: 323.4
click at [975, 302] on div "Parallax 300px 300px TiTi SERIES Heading [PERSON_NAME] SUIで人気な猫のTITI (ティティ)。 日常…" at bounding box center [600, 241] width 866 height 1054
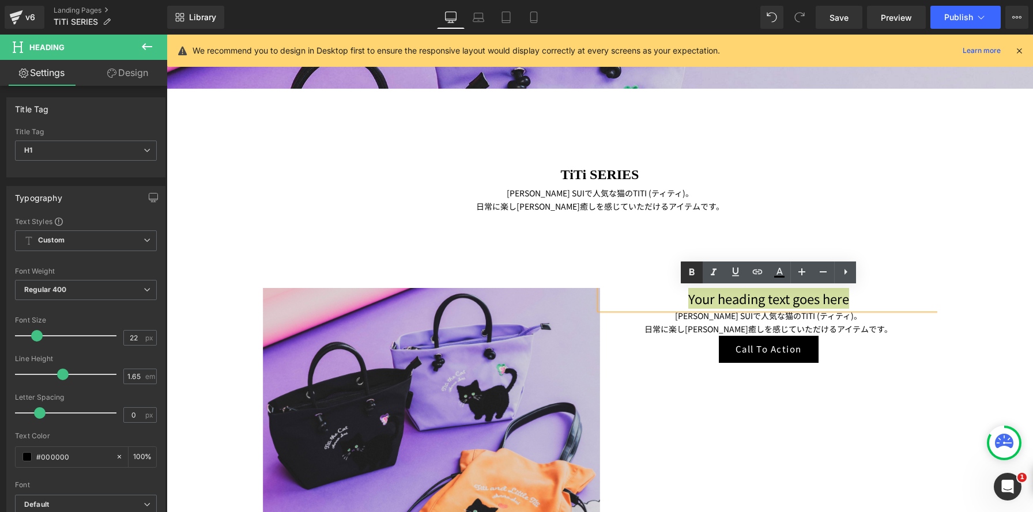
drag, startPoint x: 689, startPoint y: 269, endPoint x: 693, endPoint y: 274, distance: 6.1
click at [689, 269] on icon at bounding box center [692, 273] width 14 height 14
click at [725, 404] on div "Image Your heading text goes here Heading [PERSON_NAME] SUIで人気な猫のTITI (ティティ)。 日…" at bounding box center [600, 447] width 674 height 319
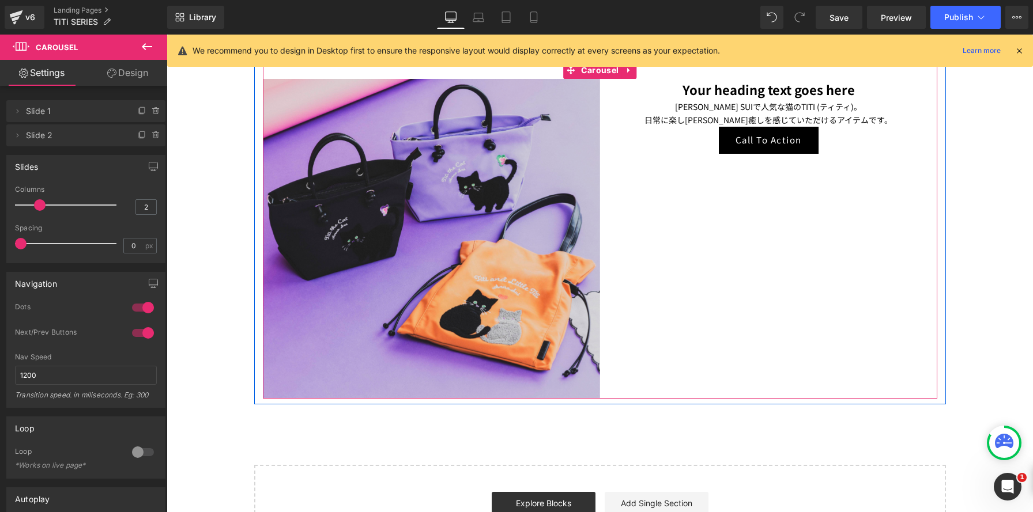
scroll to position [632, 0]
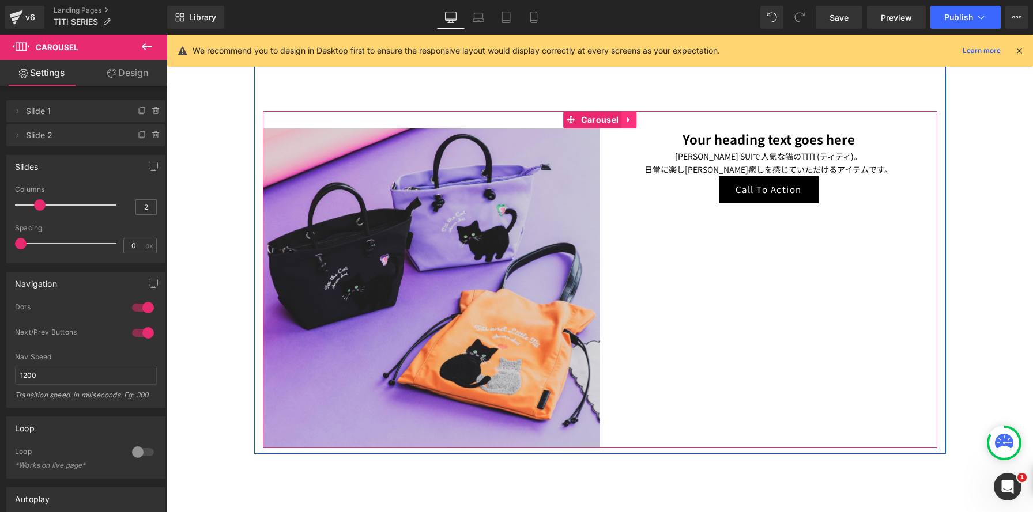
click at [629, 126] on link at bounding box center [628, 119] width 15 height 17
click at [618, 122] on icon at bounding box center [621, 120] width 8 height 8
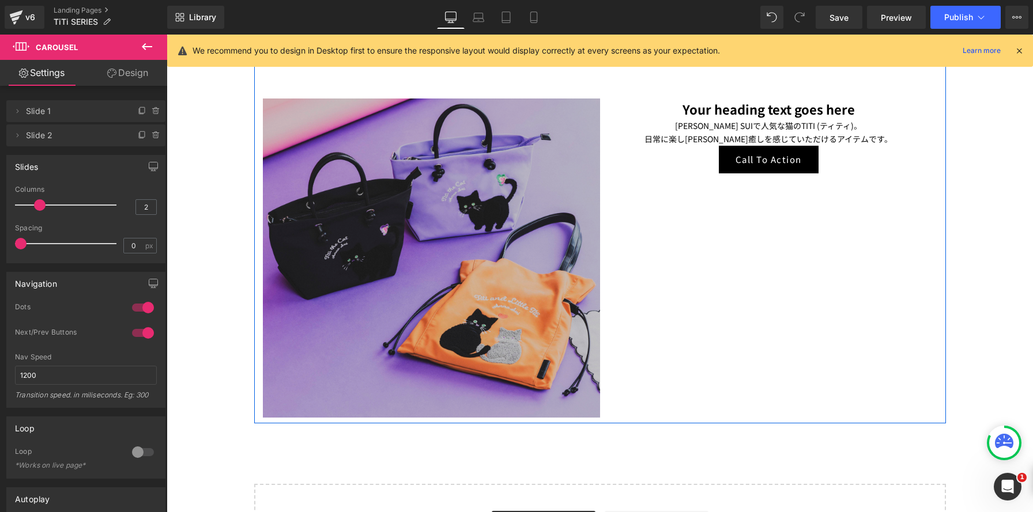
scroll to position [1074, 0]
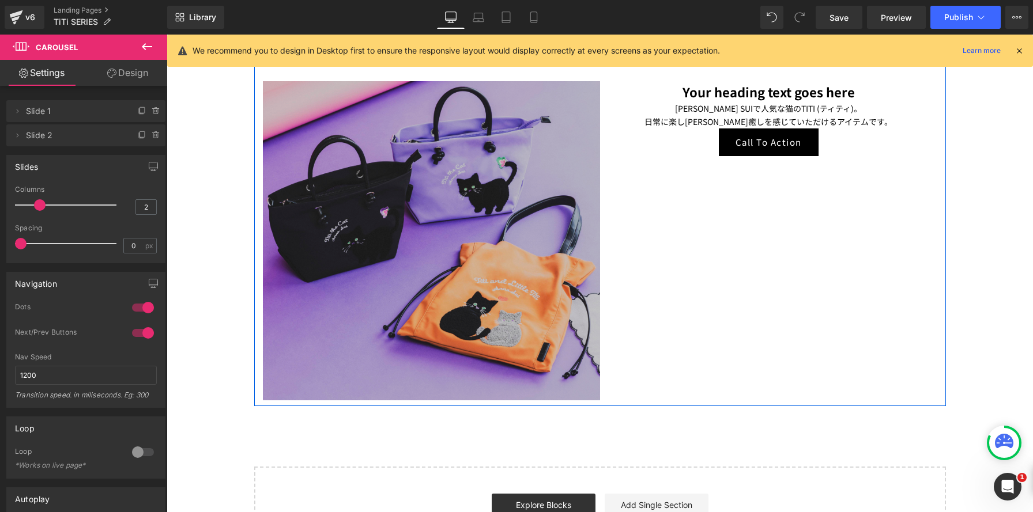
click at [320, 203] on img at bounding box center [431, 240] width 337 height 319
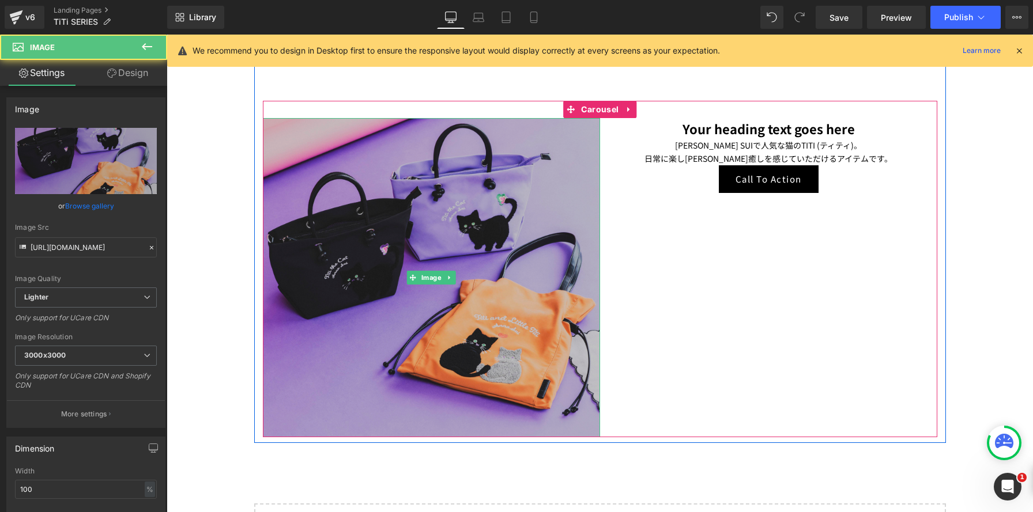
scroll to position [1007, 0]
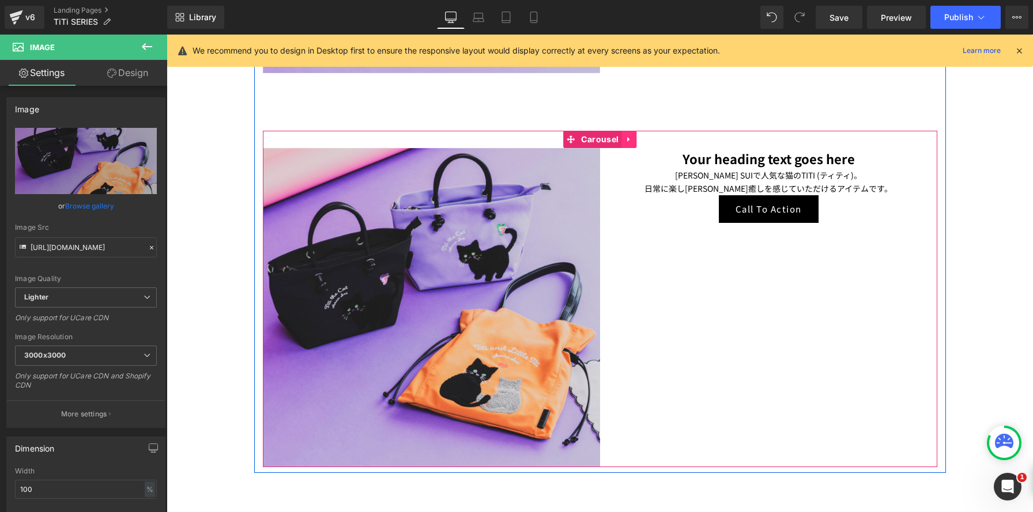
click at [630, 144] on icon at bounding box center [629, 139] width 8 height 9
click at [622, 144] on link at bounding box center [621, 139] width 15 height 17
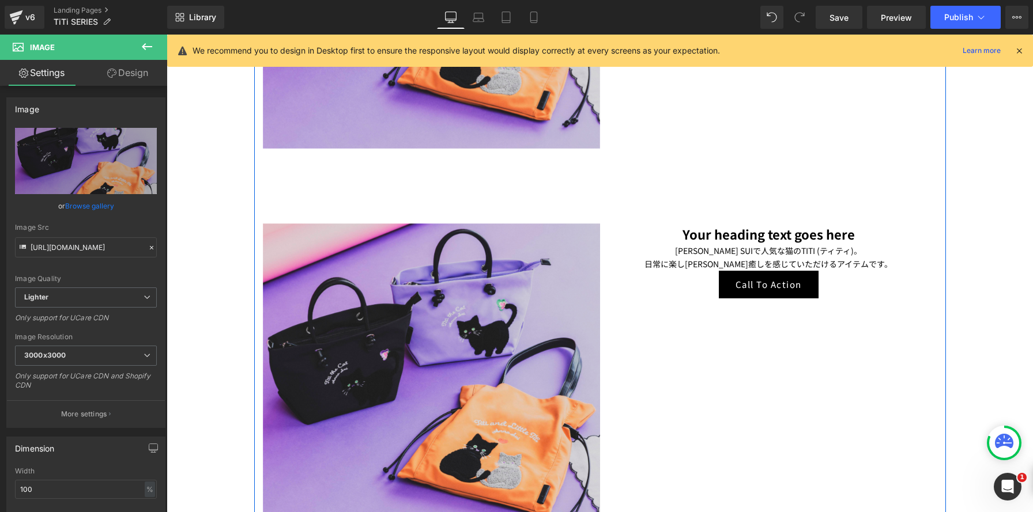
scroll to position [968, 0]
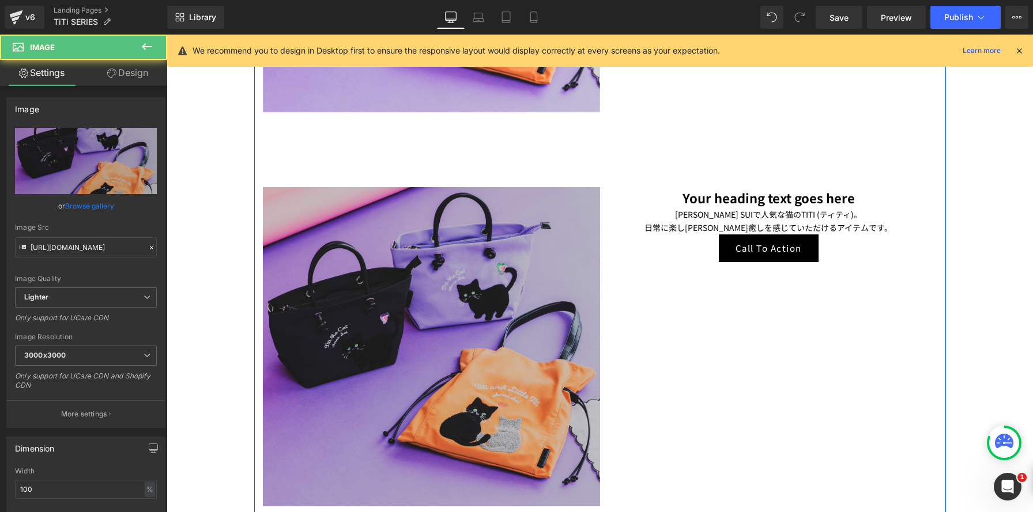
click at [433, 280] on img at bounding box center [431, 346] width 337 height 319
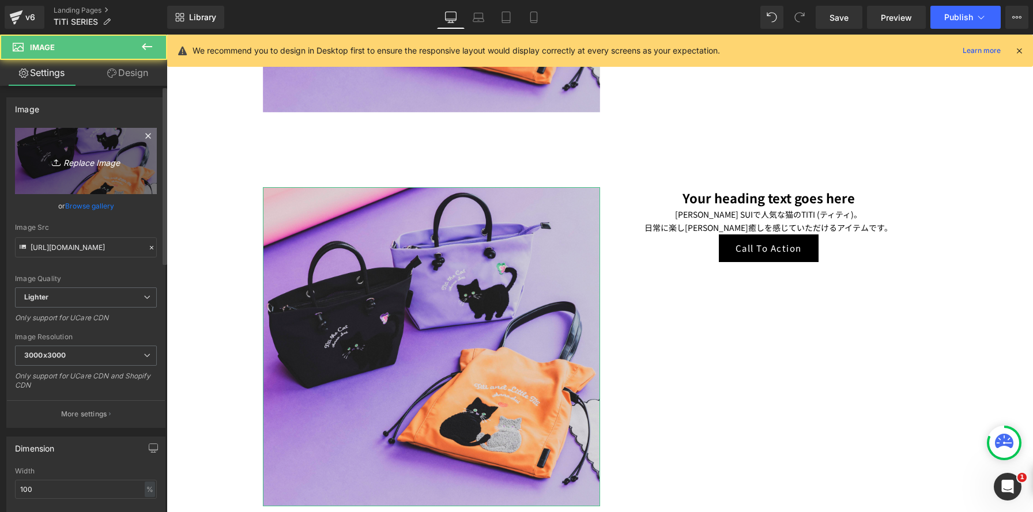
click at [96, 166] on icon "Replace Image" at bounding box center [86, 161] width 92 height 14
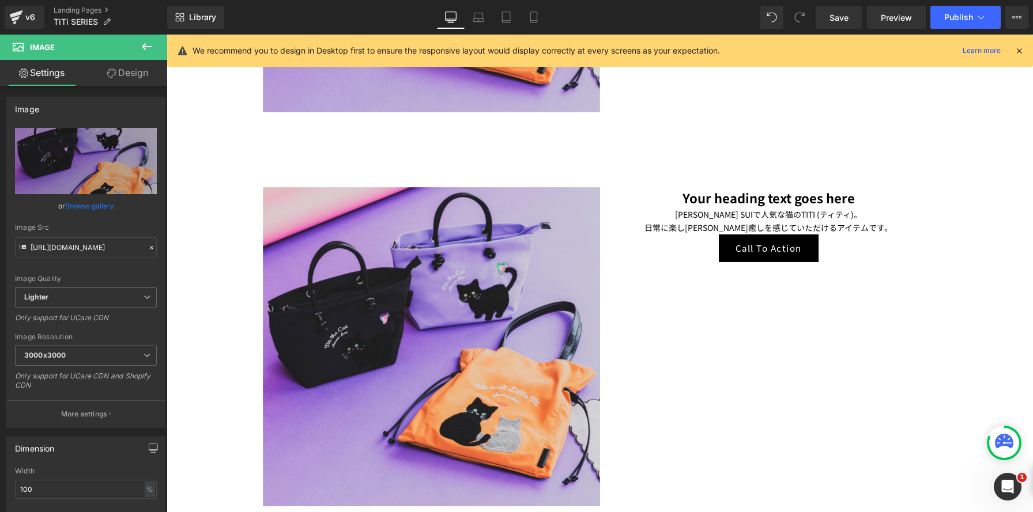
type input "C:\fakepath\250521-00120 のコピー.jpg"
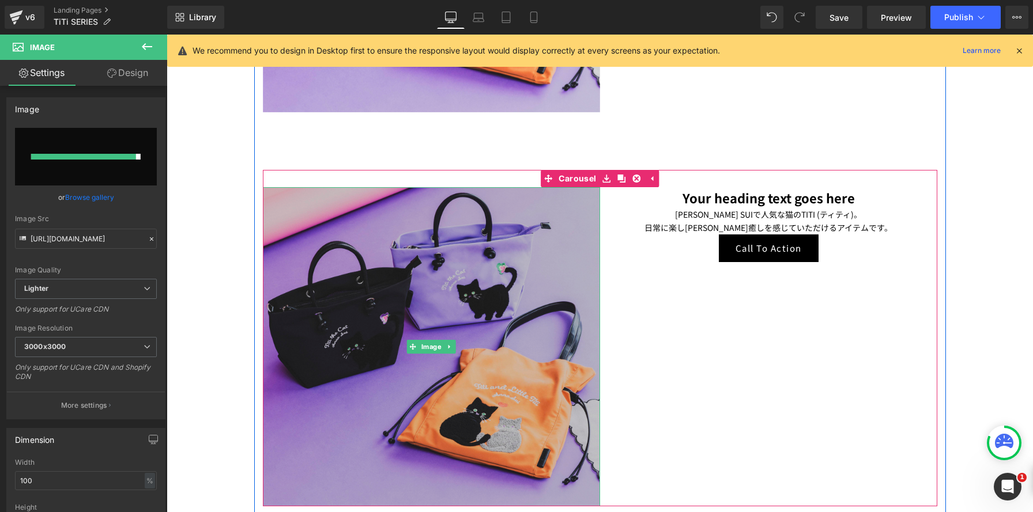
type input "[URL][DOMAIN_NAME]"
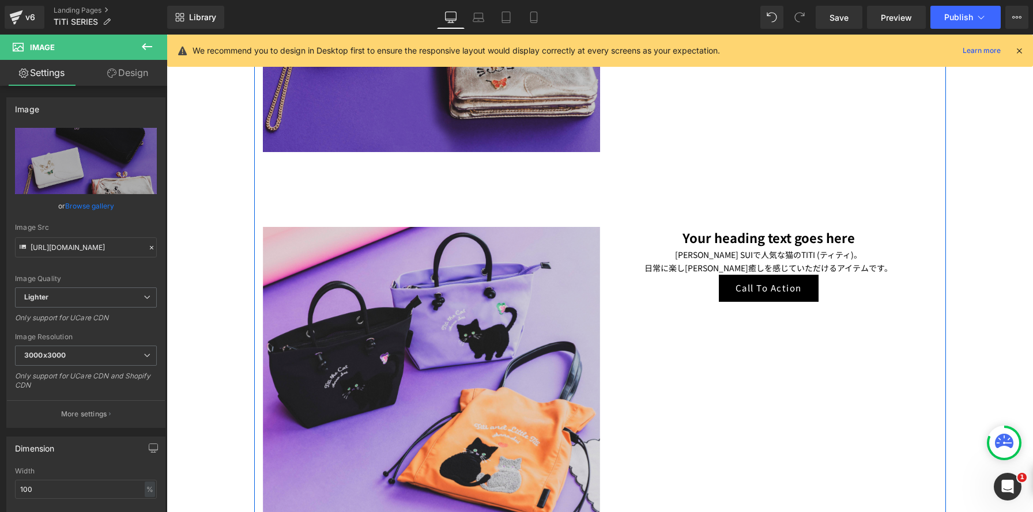
scroll to position [1346, 0]
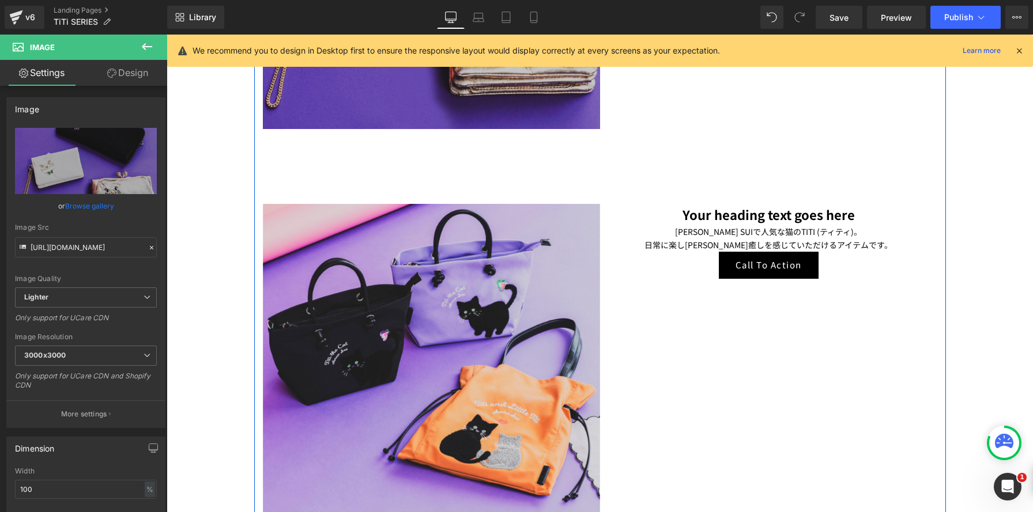
click at [507, 337] on img at bounding box center [431, 363] width 337 height 319
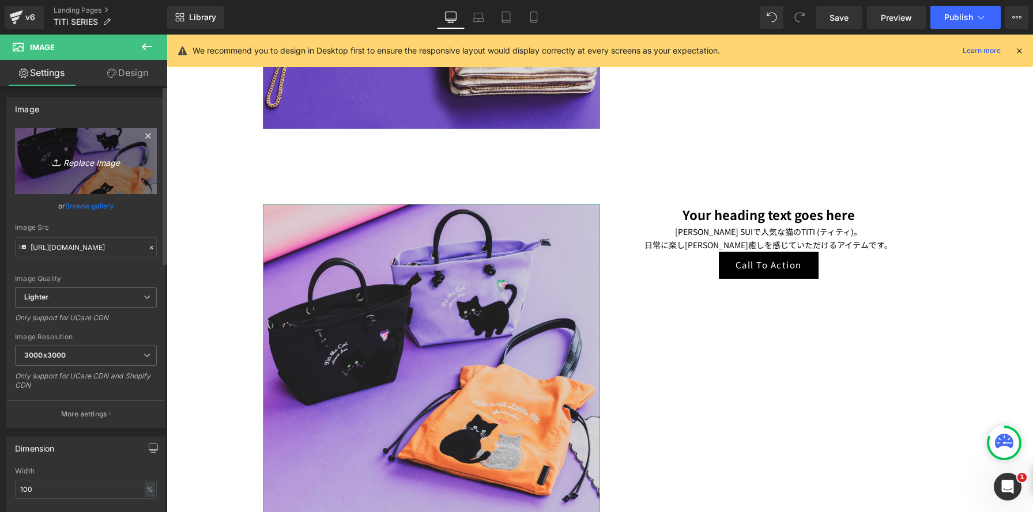
click at [112, 165] on icon "Replace Image" at bounding box center [86, 161] width 92 height 14
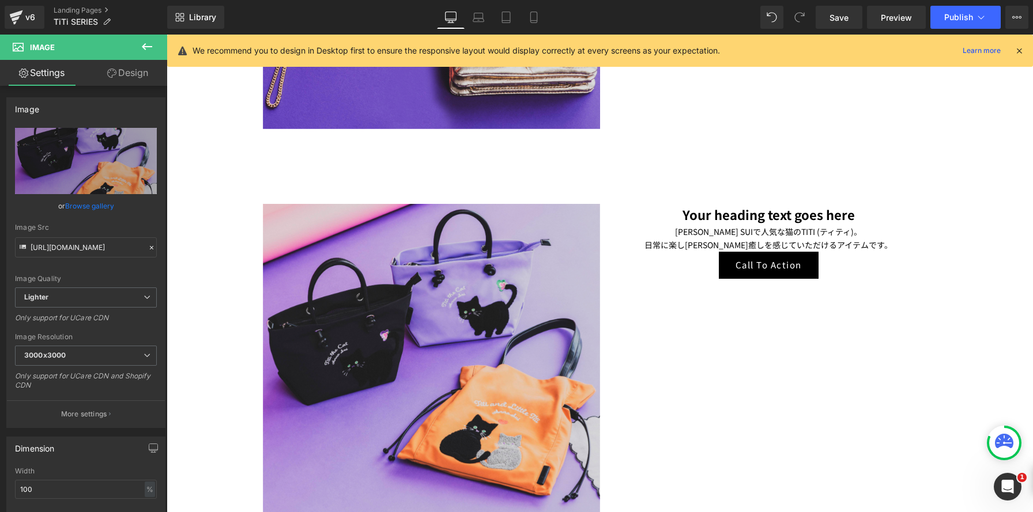
type input "C:\fakepath\250521-00104 のコピー.jpg"
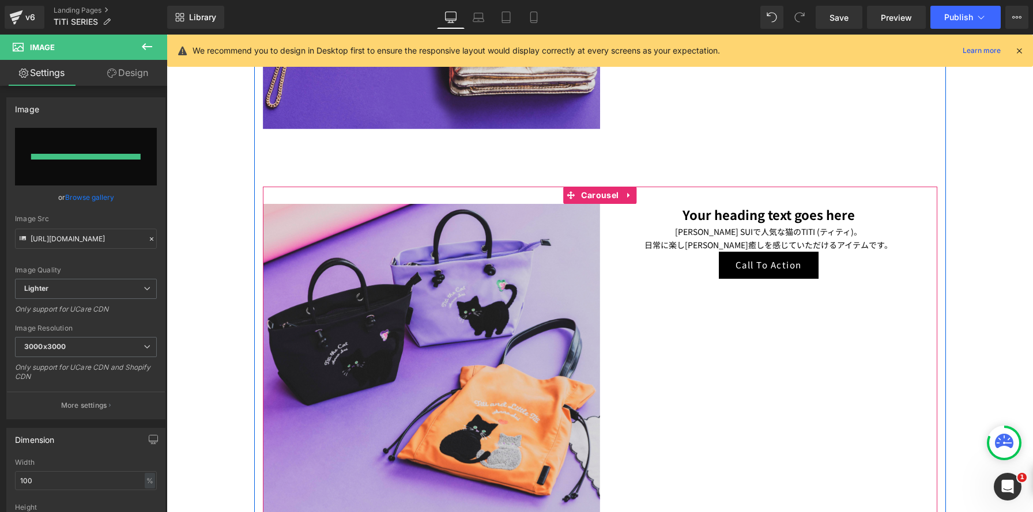
type input "[URL][DOMAIN_NAME]"
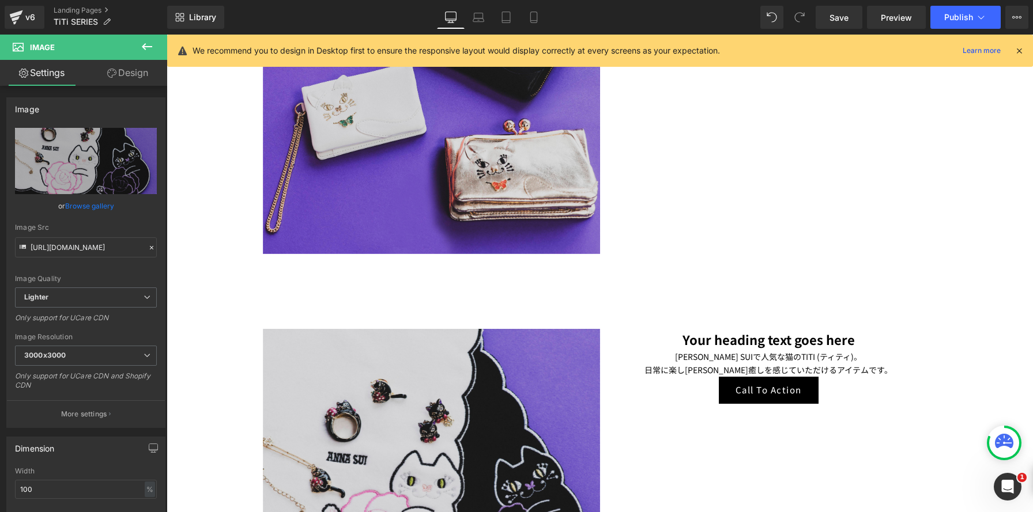
scroll to position [1117, 0]
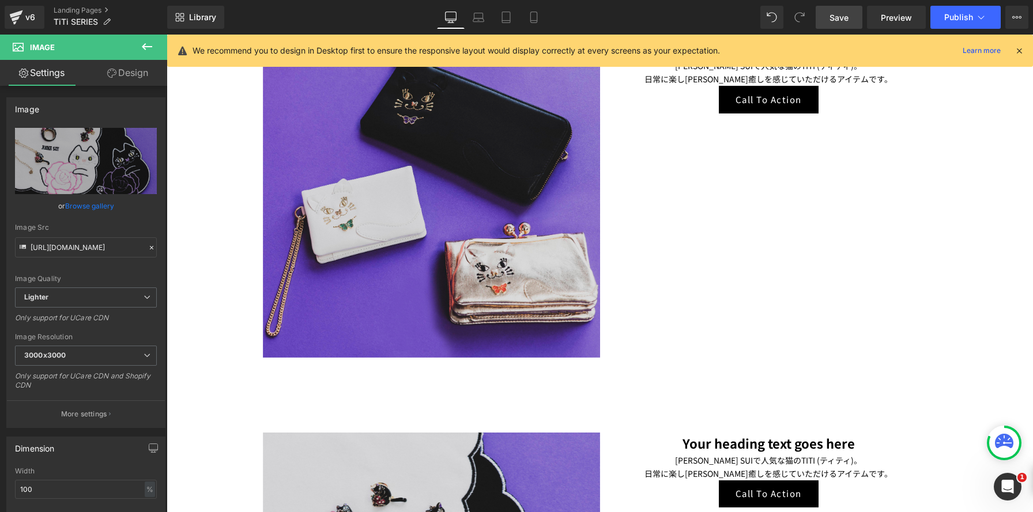
click at [836, 24] on link "Save" at bounding box center [839, 17] width 47 height 23
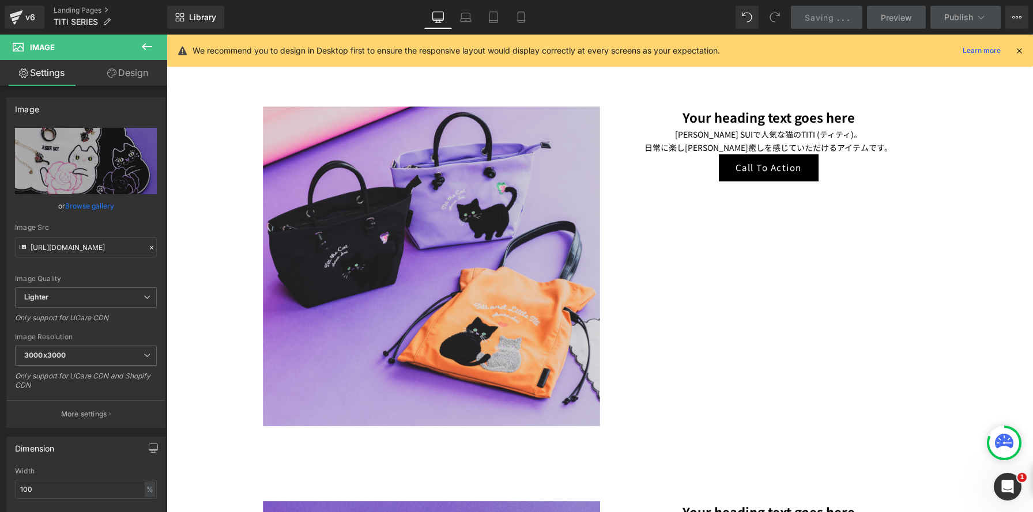
scroll to position [652, 0]
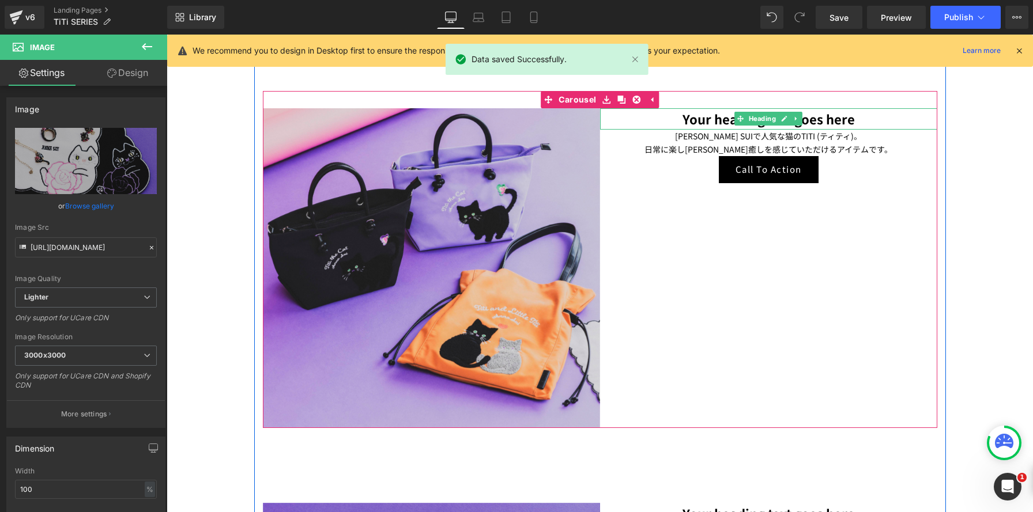
click at [667, 114] on h1 "Your heading text goes here" at bounding box center [768, 118] width 337 height 21
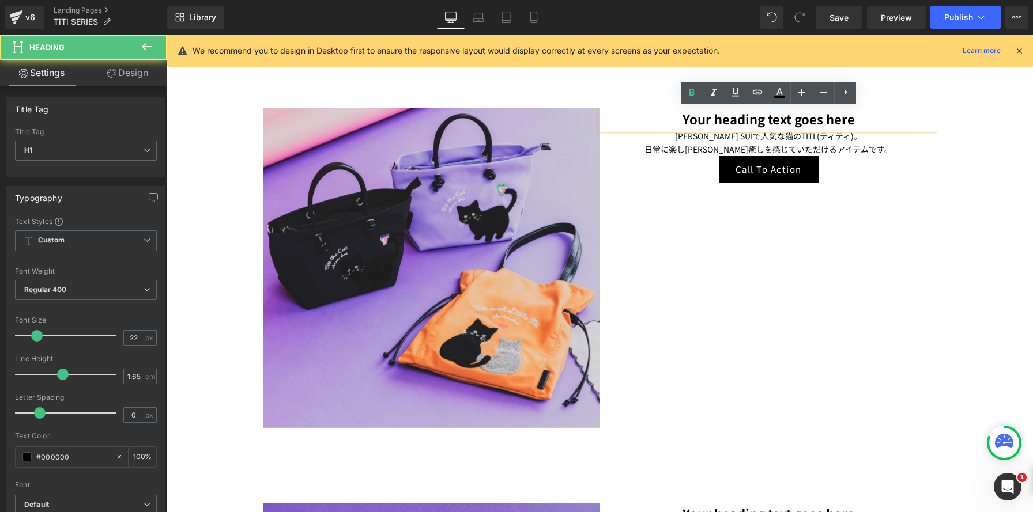
click at [878, 124] on h1 "Your heading text goes here" at bounding box center [768, 118] width 337 height 21
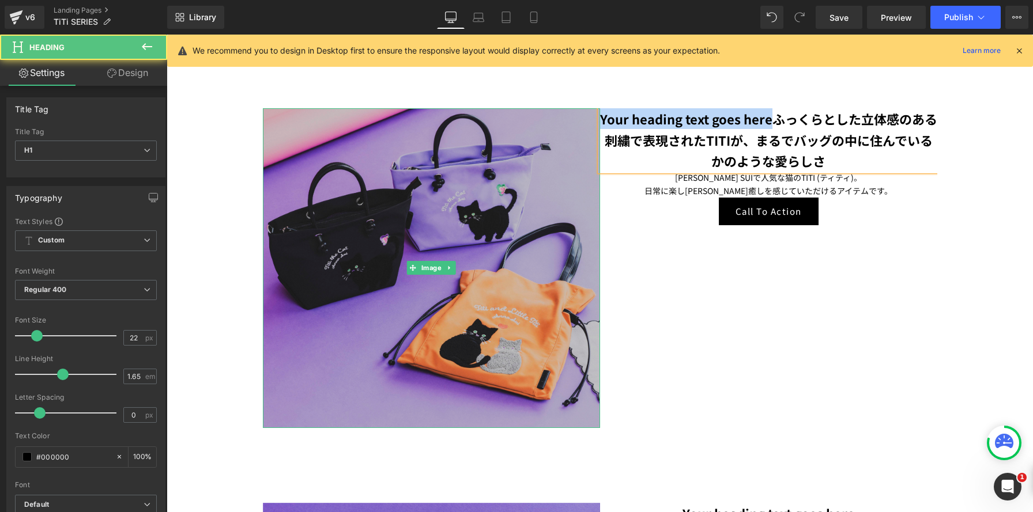
drag, startPoint x: 799, startPoint y: 120, endPoint x: 565, endPoint y: 114, distance: 234.1
click at [565, 114] on div "Image Your heading text goes hereふっくらとした立体感のある刺繍で表現されたTITIが、まるでバッグの中に住んでいるかのような…" at bounding box center [600, 267] width 674 height 319
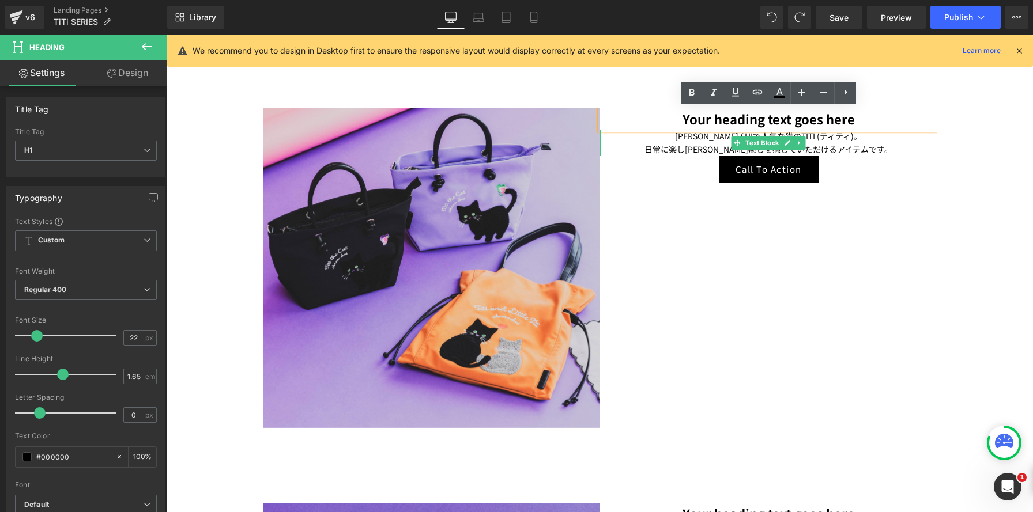
click at [873, 146] on p "日常に楽し[PERSON_NAME]癒しを感じていただけるアイテムです。" at bounding box center [768, 149] width 337 height 13
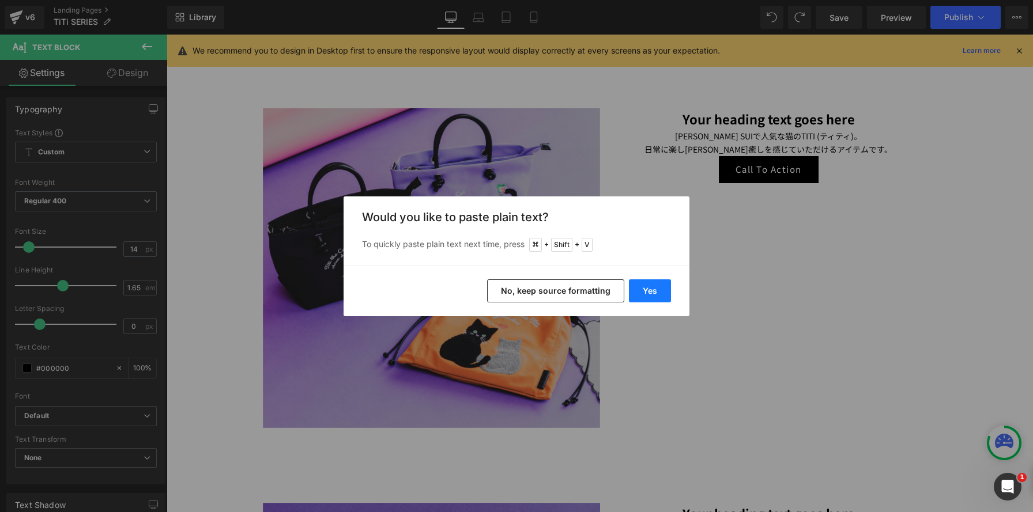
click at [647, 289] on button "Yes" at bounding box center [650, 291] width 42 height 23
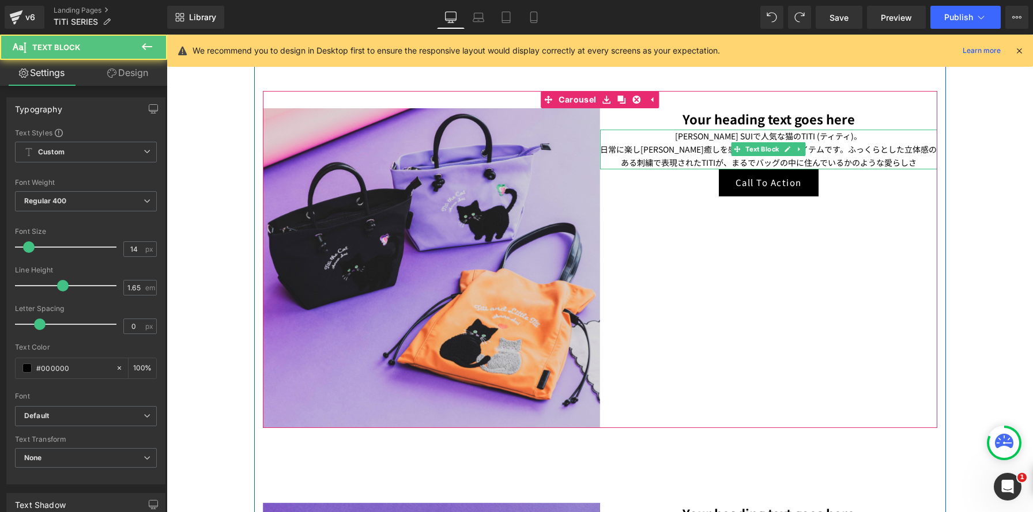
click at [846, 149] on p "日常に楽し[PERSON_NAME]癒しを感じていただけるアイテムです。ふっくらとした立体感のある刺繍で表現されたTITIが、まるでバッグの中に住んでいるかの…" at bounding box center [768, 156] width 337 height 27
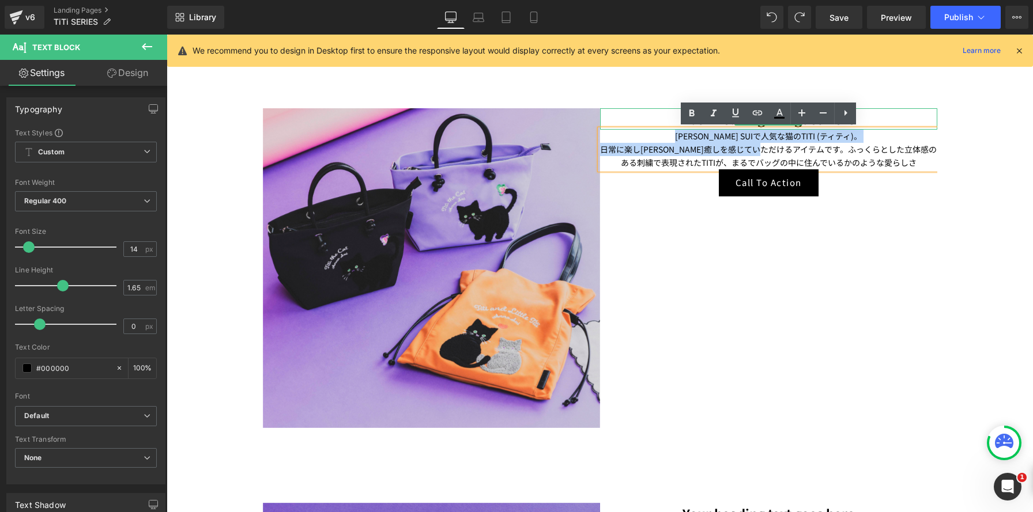
drag, startPoint x: 798, startPoint y: 149, endPoint x: 610, endPoint y: 119, distance: 189.6
click at [610, 119] on div "Your heading text goes here Heading [PERSON_NAME] SUIで人気な猫のTITI (ティティ)。 日常に楽し[P…" at bounding box center [768, 152] width 337 height 88
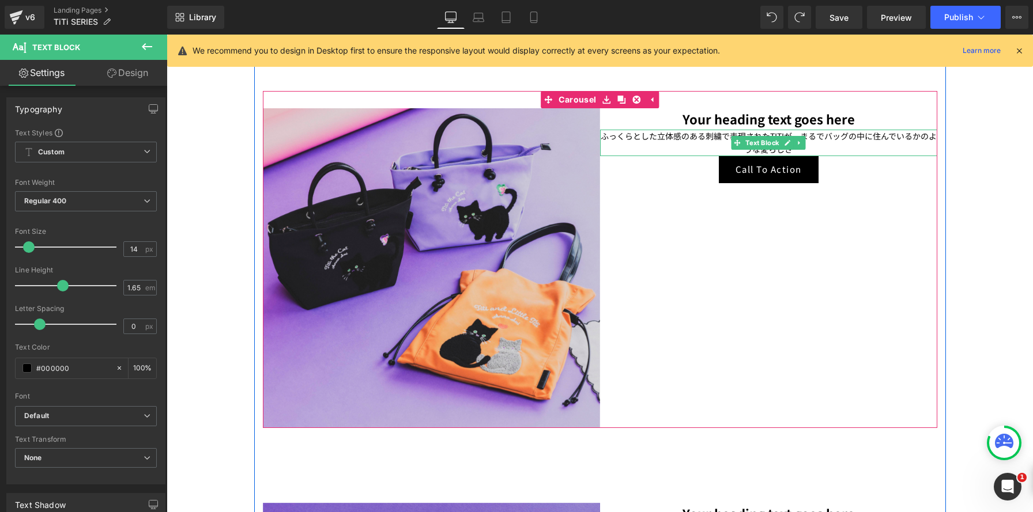
click at [868, 139] on span "ふっくらとした立体感のある刺繍で表現されたTITIが、まるでバッグの中に住んでいるかのような愛らしさ" at bounding box center [769, 142] width 336 height 25
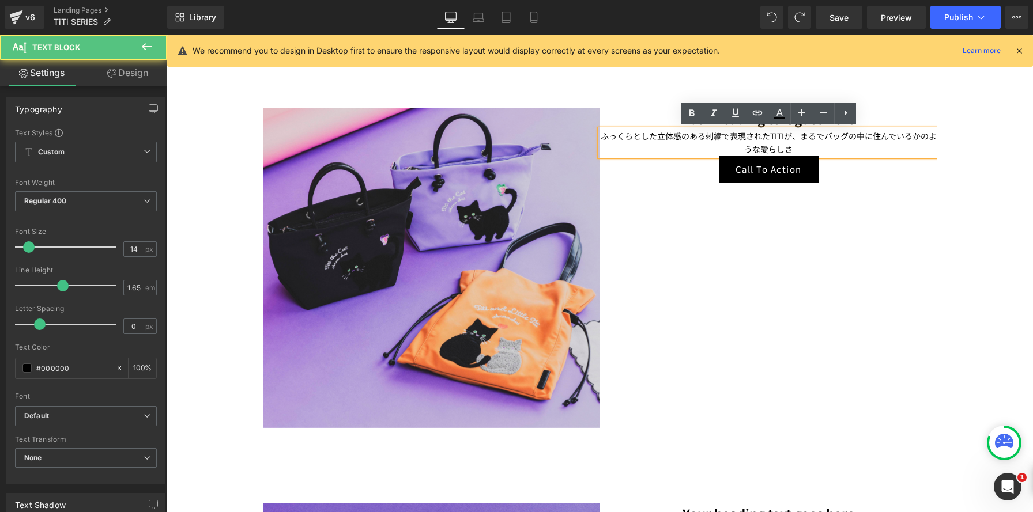
click at [798, 135] on span "ふっくらとした立体感のある刺繍で表現されたTITIが、まるでバッグの中に住んでいるかのような愛らしさ" at bounding box center [769, 142] width 336 height 25
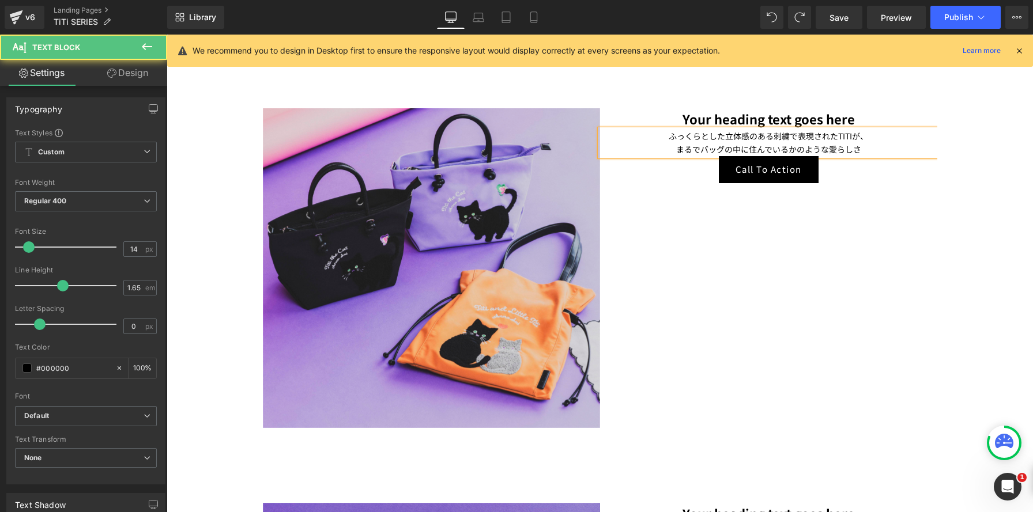
click at [865, 149] on p "まるでバッグの中に住んでいるかのような愛らしさ" at bounding box center [768, 149] width 337 height 13
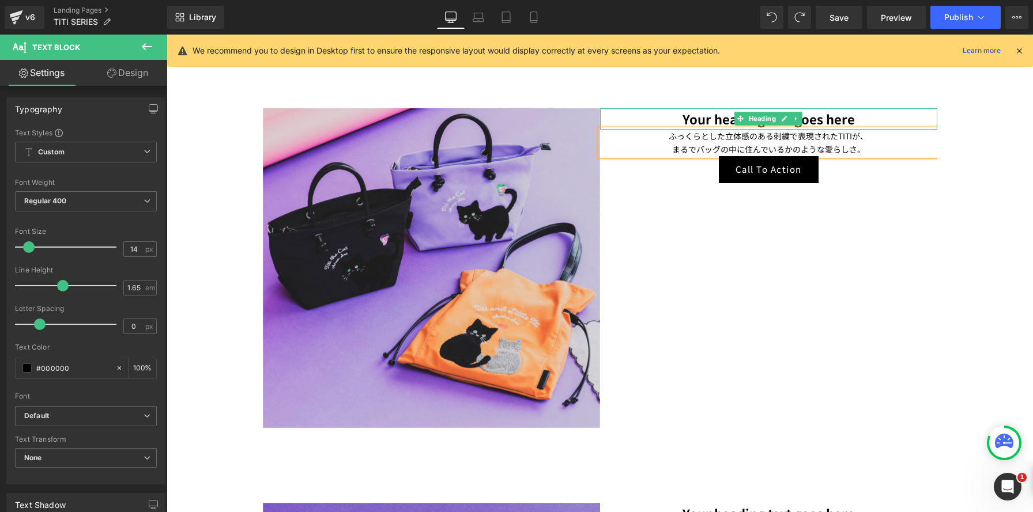
click at [669, 118] on h1 "Your heading text goes here" at bounding box center [768, 118] width 337 height 21
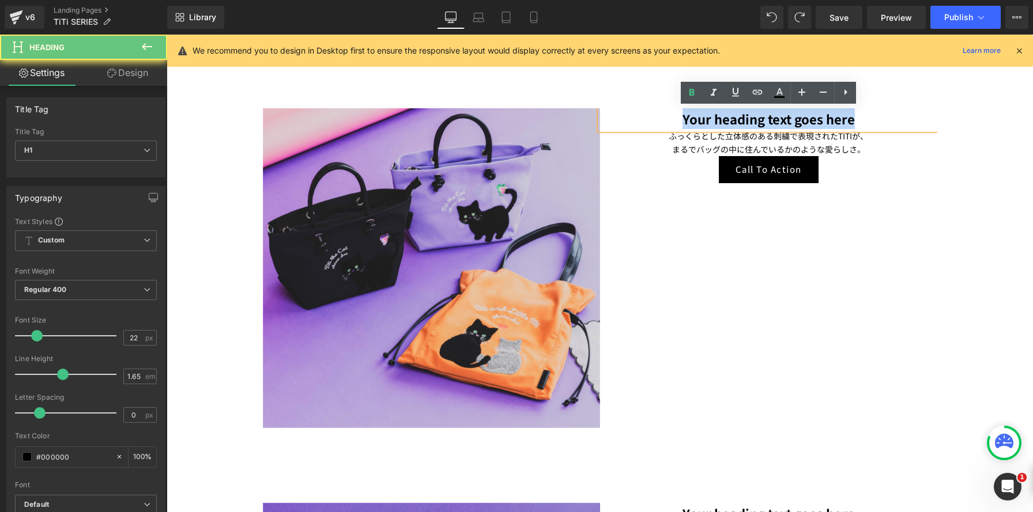
drag, startPoint x: 671, startPoint y: 118, endPoint x: 903, endPoint y: 126, distance: 232.4
click at [903, 126] on h1 "Your heading text goes here" at bounding box center [768, 118] width 337 height 21
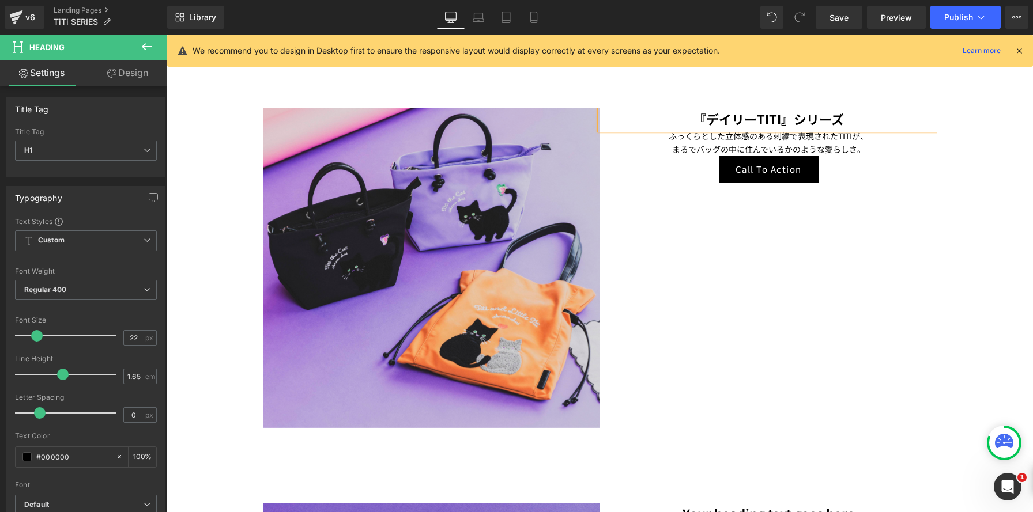
click at [791, 116] on strong "『デイリーTITI』シリーズ" at bounding box center [768, 119] width 150 height 18
click at [783, 203] on div "Image デイリーTITI シリーズ Heading ふっくらとした立体感のある刺繍で表現されたTITIが、 まるでバッグの中に住んでいるかのような愛らしさ…" at bounding box center [600, 267] width 674 height 319
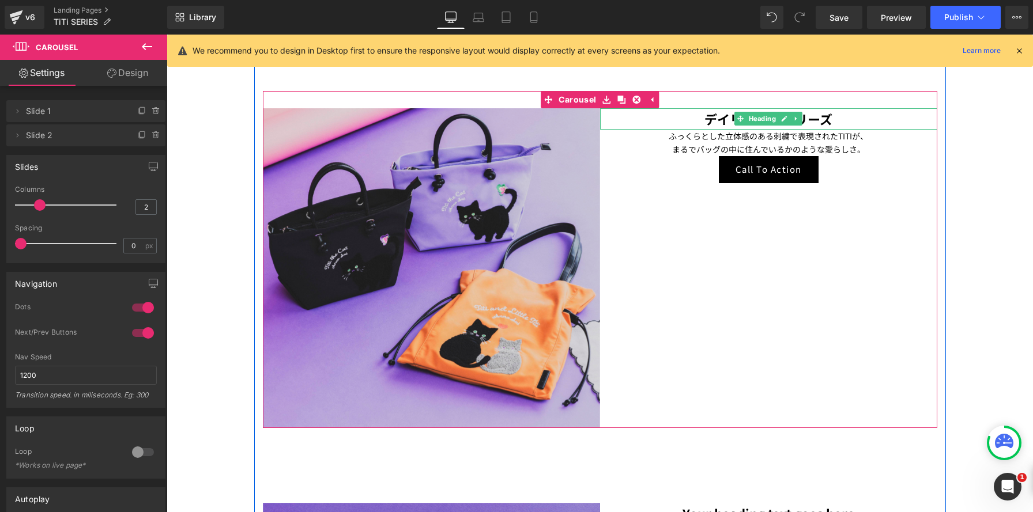
click at [843, 120] on h1 "デイリーTITI シリーズ" at bounding box center [768, 118] width 337 height 21
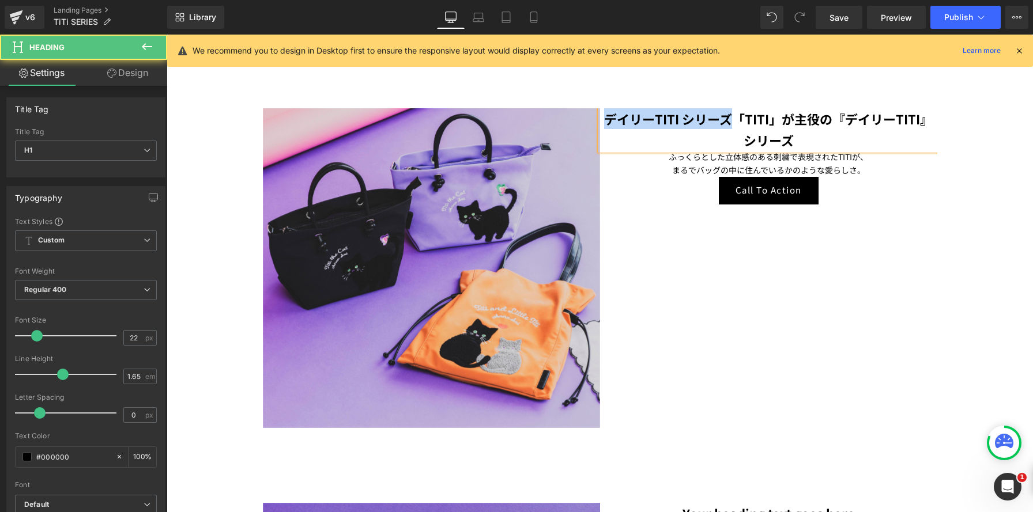
drag, startPoint x: 736, startPoint y: 120, endPoint x: 538, endPoint y: 105, distance: 198.3
click at [538, 105] on div "Image デイリーTITI シリーズ「TITI」が主役の『デイリーTITI』シリーズ Heading ふっくらとした立体感のある刺繍で表現されたTITIが、…" at bounding box center [600, 259] width 674 height 337
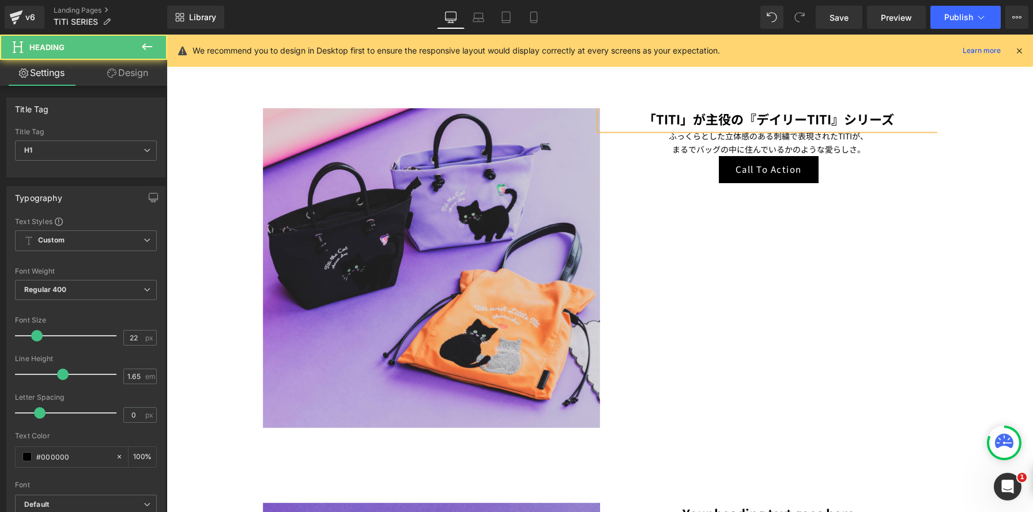
click at [687, 116] on strong "「TITI」が主役の『デイリーTITI』シリーズ" at bounding box center [768, 119] width 251 height 18
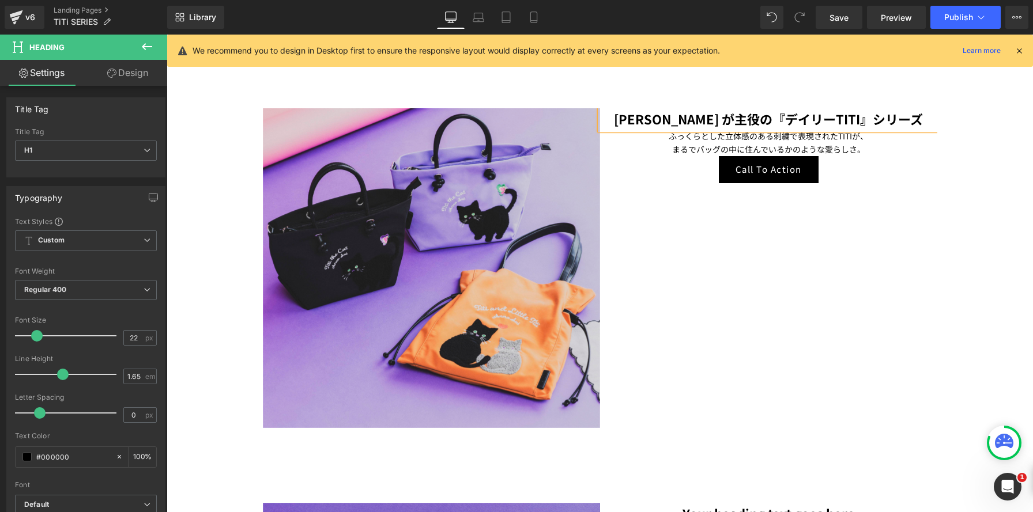
click at [748, 120] on strong "[PERSON_NAME] が主役の『デイリーTITI』シリーズ" at bounding box center [768, 119] width 309 height 18
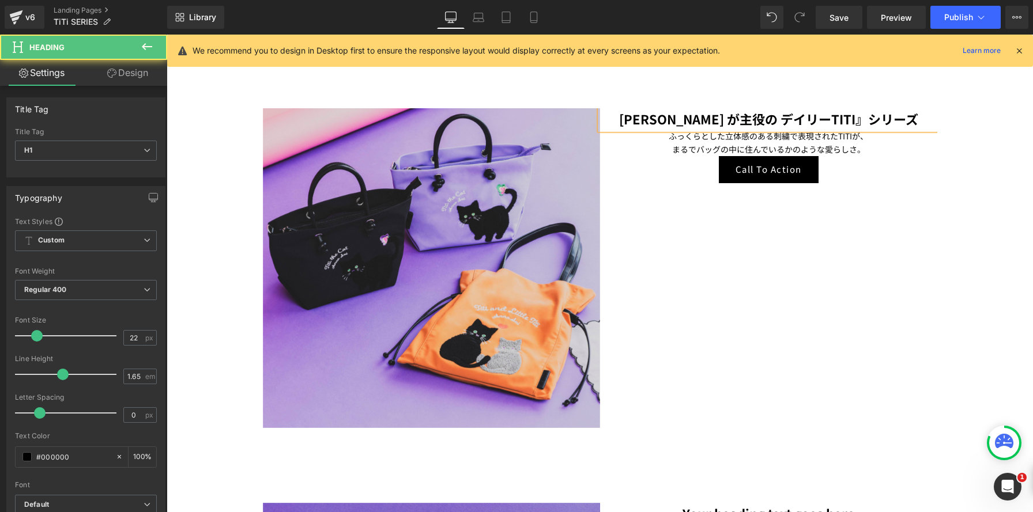
click at [829, 116] on strong "[PERSON_NAME] が主役の デイリーTITI』シリーズ" at bounding box center [768, 119] width 299 height 18
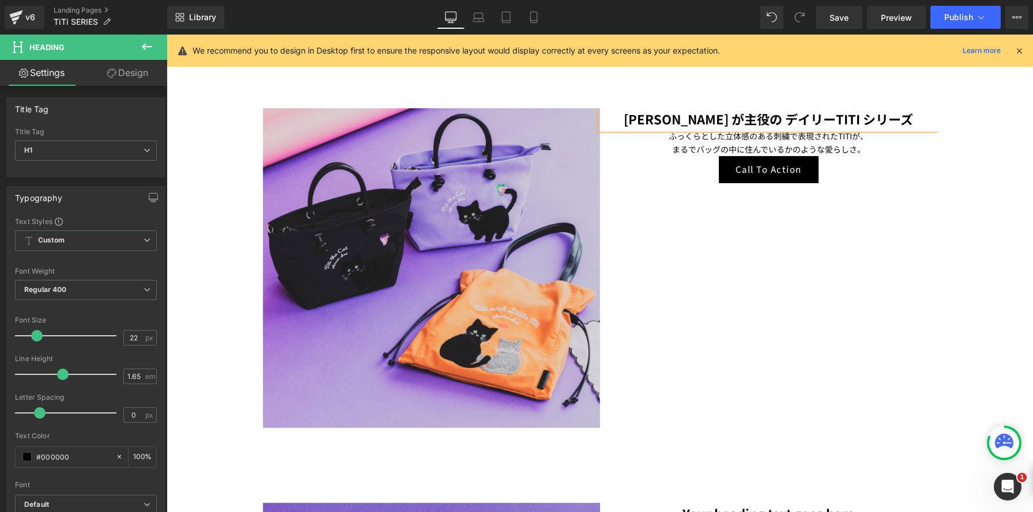
click at [747, 115] on strong "[PERSON_NAME] が主役の デイリーTITI シリーズ" at bounding box center [768, 119] width 289 height 18
click at [890, 127] on h1 "[PERSON_NAME] が主役の デイリーTITI シリーズ" at bounding box center [768, 118] width 337 height 21
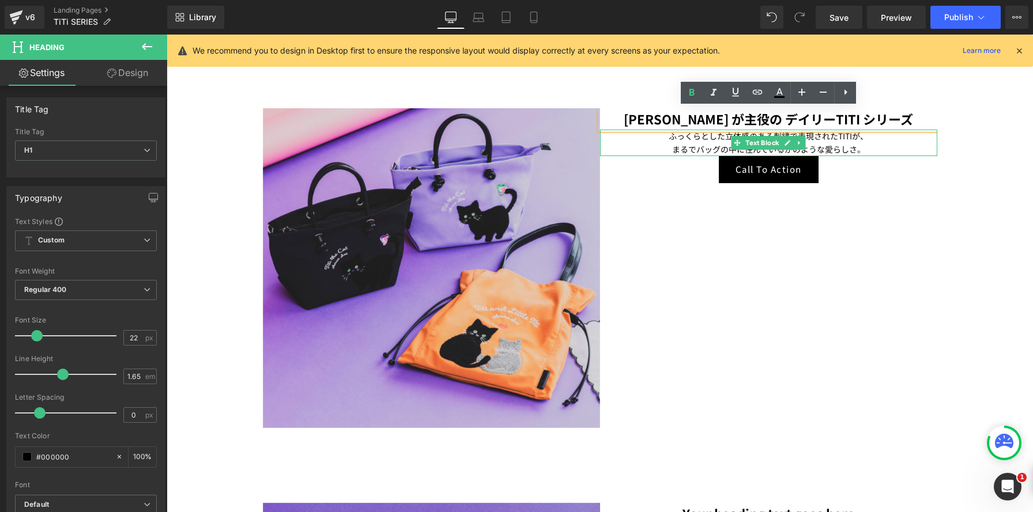
click at [883, 154] on div at bounding box center [768, 154] width 337 height 3
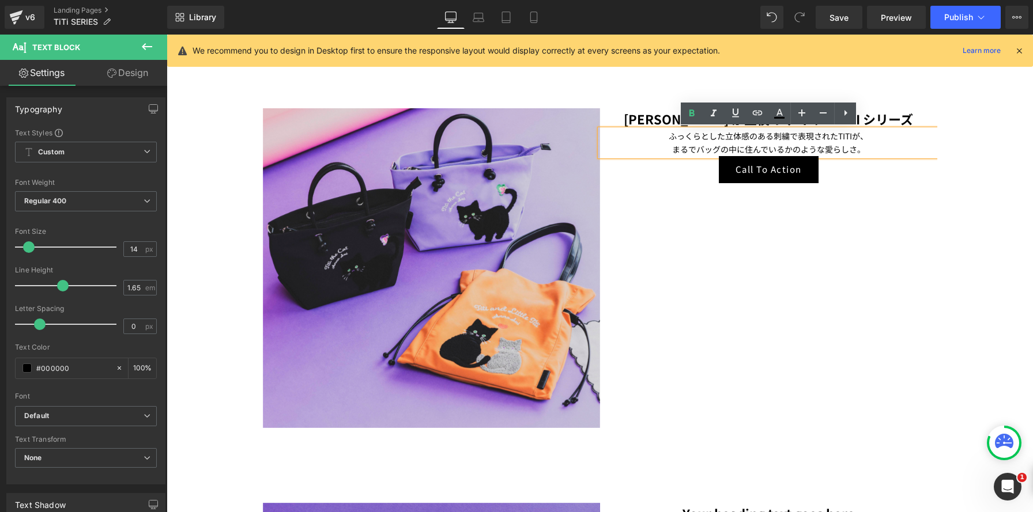
click at [884, 153] on p "まるでバッグの中に住んでいるかのような愛らしさ。" at bounding box center [768, 149] width 337 height 13
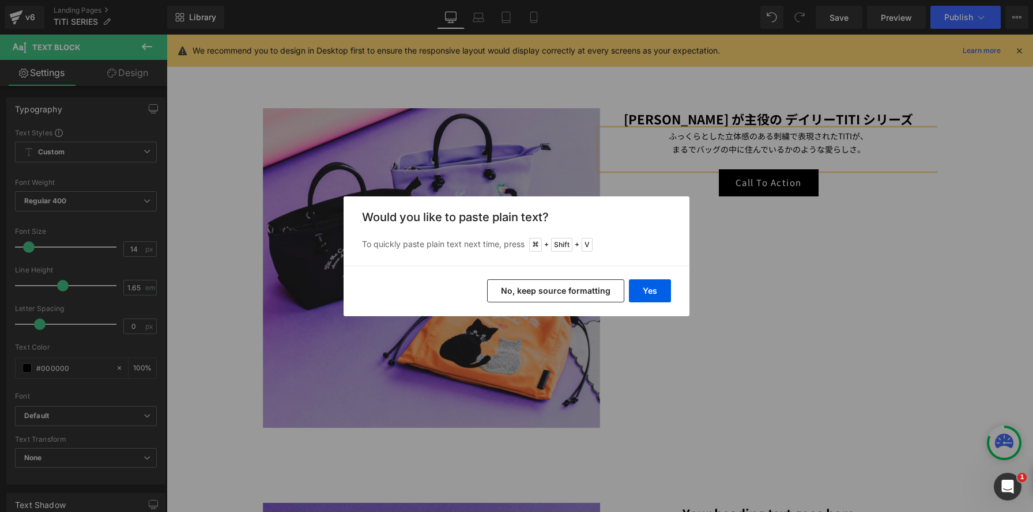
click at [552, 311] on div "Yes No, keep source formatting" at bounding box center [517, 291] width 346 height 51
click at [643, 286] on button "Yes" at bounding box center [650, 291] width 42 height 23
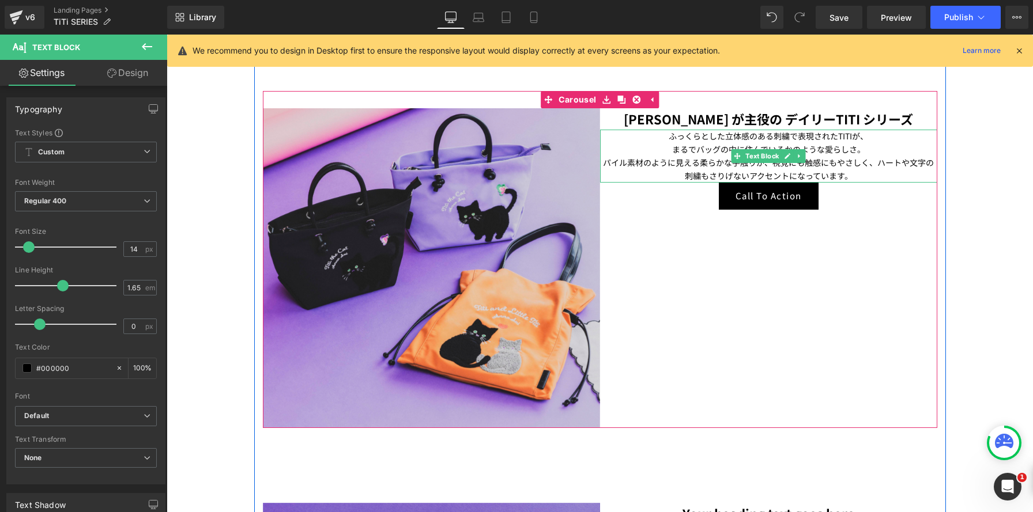
click at [881, 149] on p "まるでバッグの中に住んでいるかのような愛らしさ。" at bounding box center [768, 149] width 337 height 13
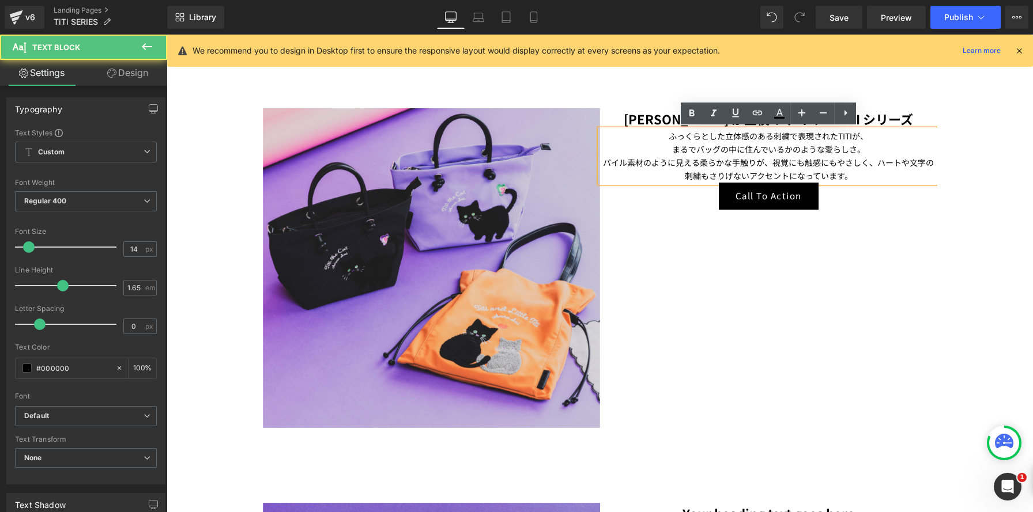
click at [769, 165] on span "パイル素材のように見える柔らかな手触りが、視覚にも触感にもやさしく、ハートや文字の刺繍もさりげないアクセントになっています。" at bounding box center [768, 169] width 331 height 25
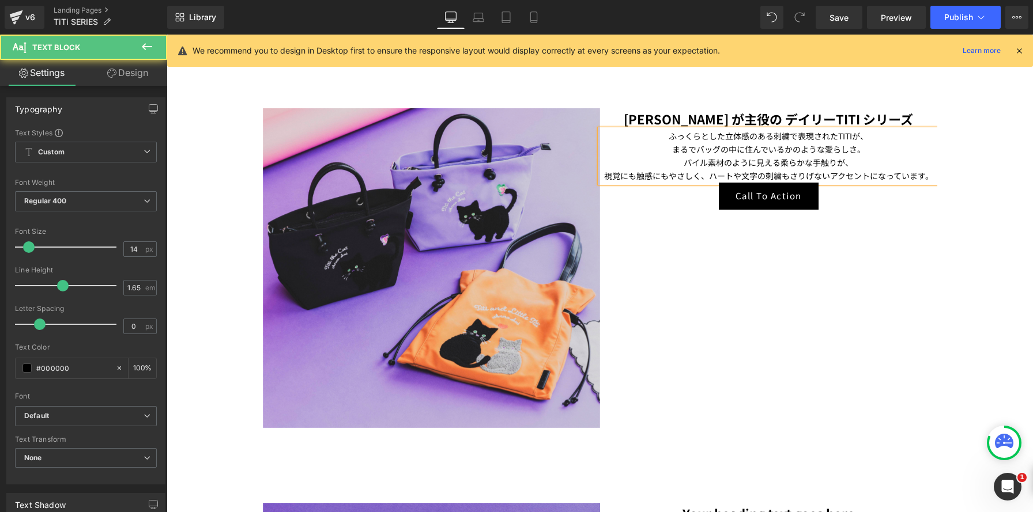
click at [707, 175] on span "視覚にも触感にもやさしく、ハートや文字の刺繍もさりげないアクセントになっています。" at bounding box center [768, 176] width 329 height 12
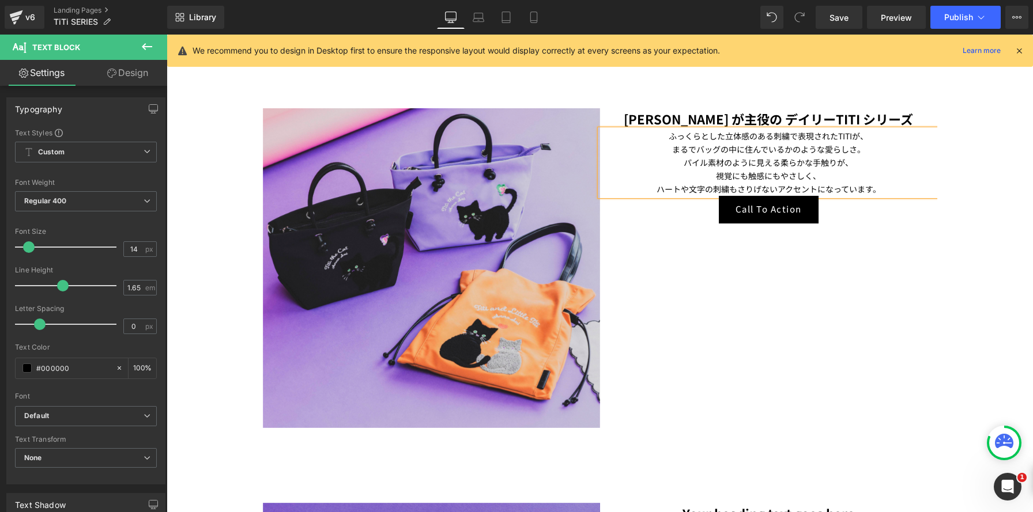
click at [684, 205] on div "Call To Action" at bounding box center [768, 210] width 337 height 28
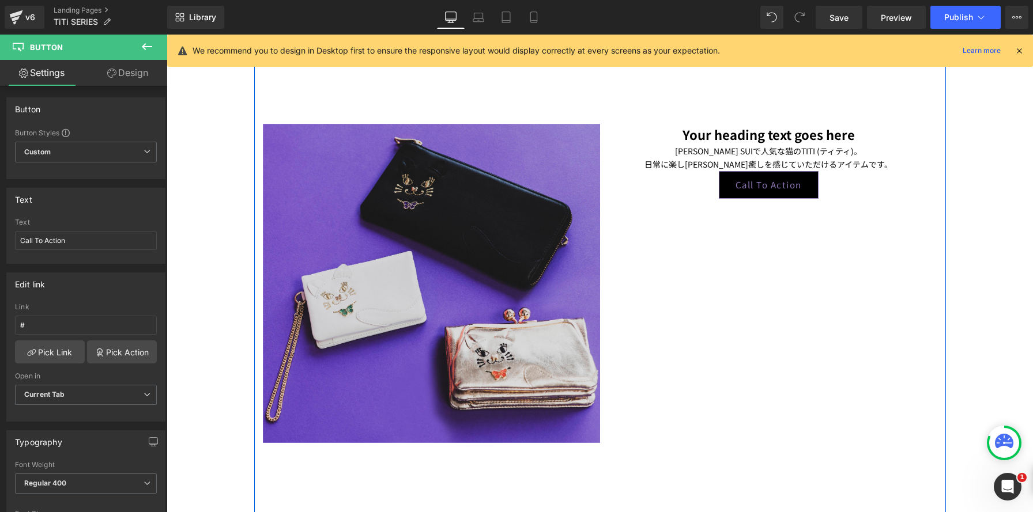
scroll to position [1014, 0]
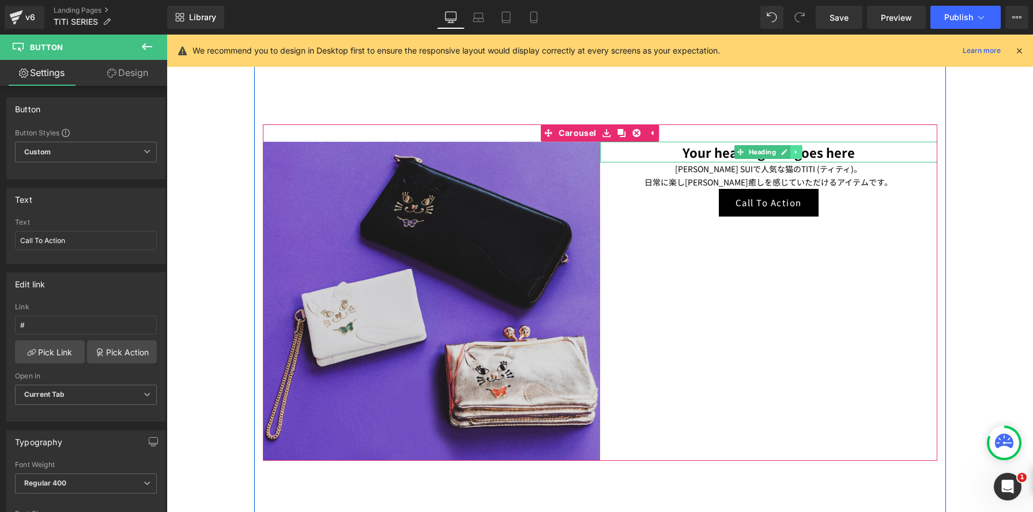
click at [799, 150] on icon at bounding box center [796, 152] width 6 height 7
click at [802, 150] on icon at bounding box center [802, 152] width 6 height 6
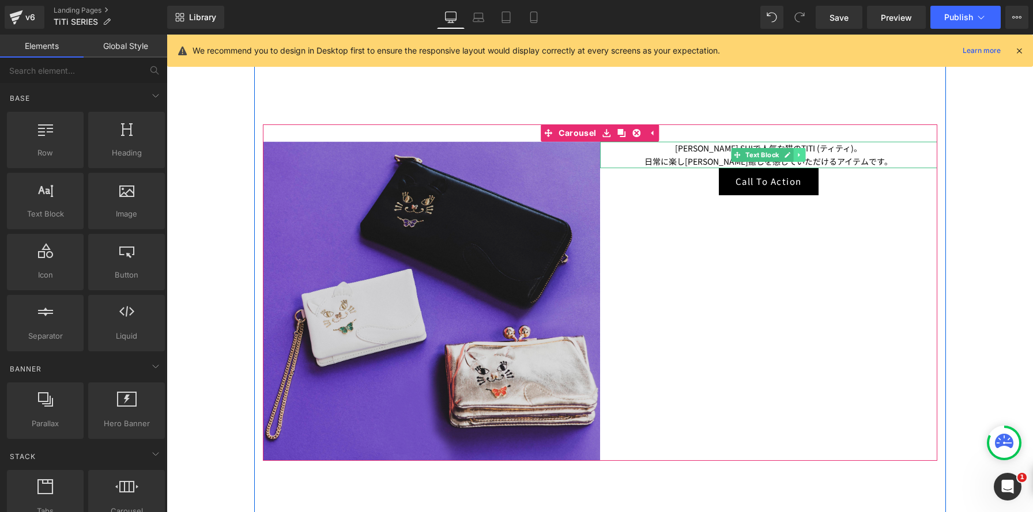
click at [801, 153] on icon at bounding box center [799, 155] width 6 height 7
click at [805, 154] on icon at bounding box center [805, 155] width 6 height 6
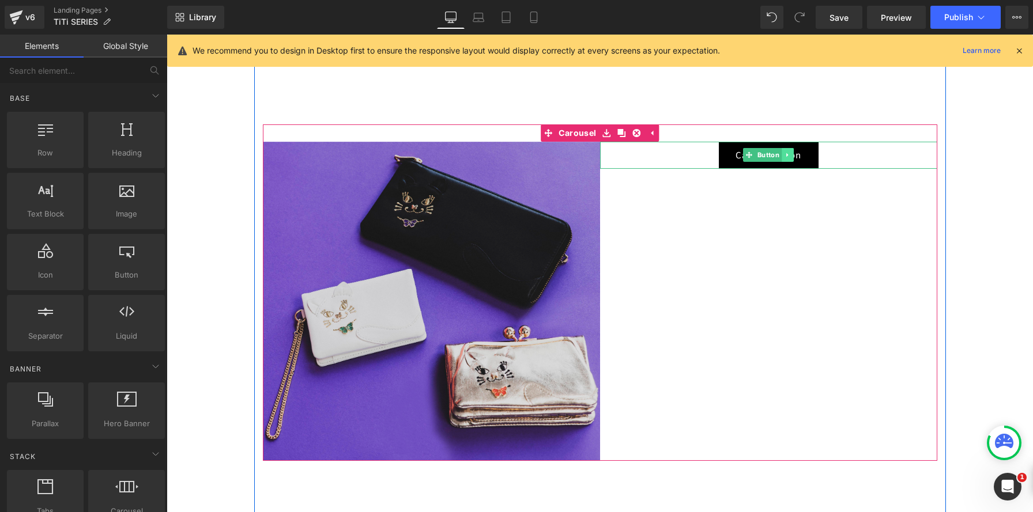
click at [791, 155] on link at bounding box center [788, 155] width 12 height 14
click at [794, 157] on icon at bounding box center [793, 155] width 6 height 6
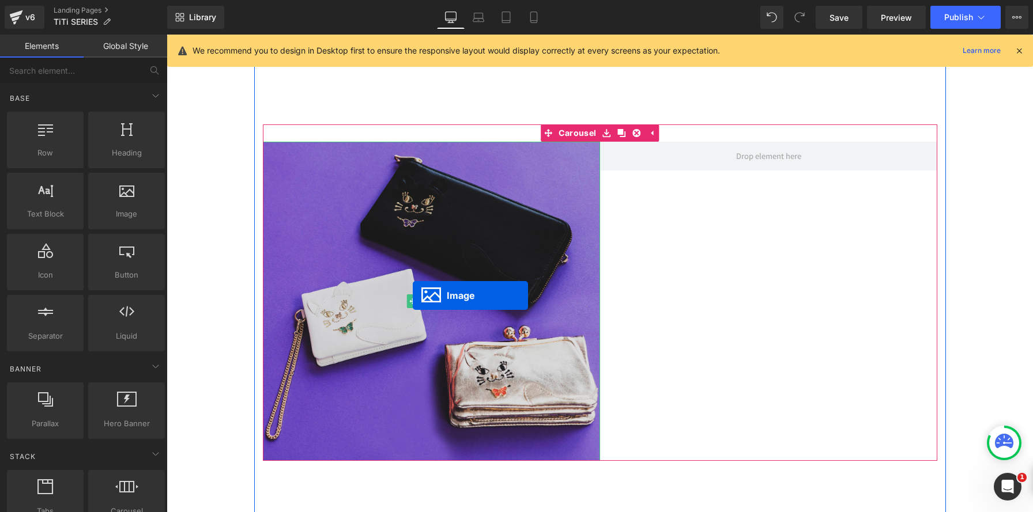
scroll to position [6, 6]
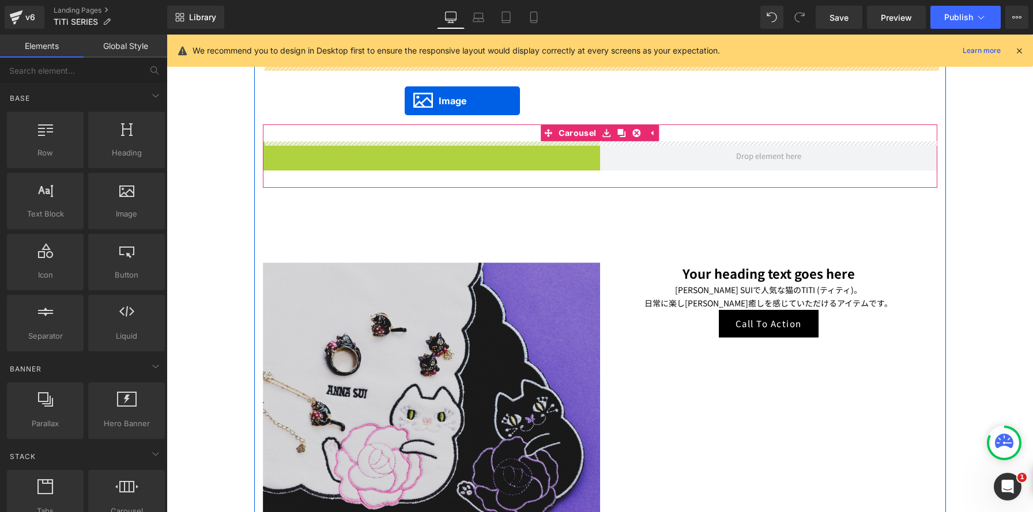
drag, startPoint x: 408, startPoint y: 303, endPoint x: 405, endPoint y: 101, distance: 201.8
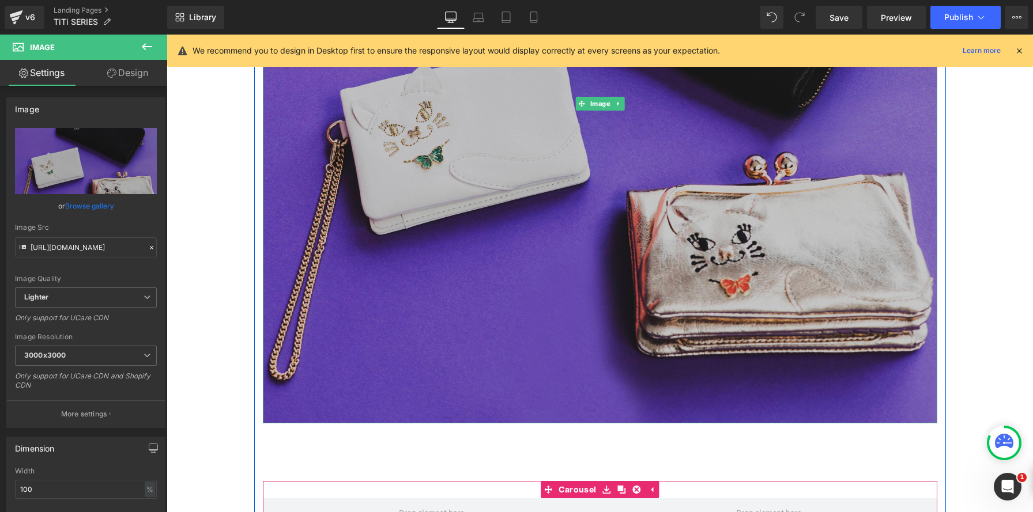
scroll to position [1313, 0]
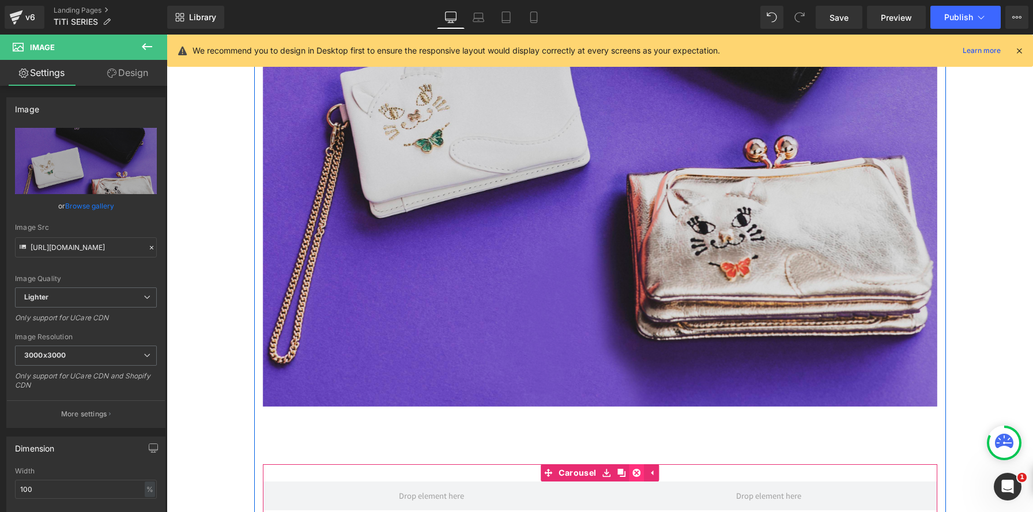
click at [636, 472] on icon at bounding box center [636, 473] width 8 height 9
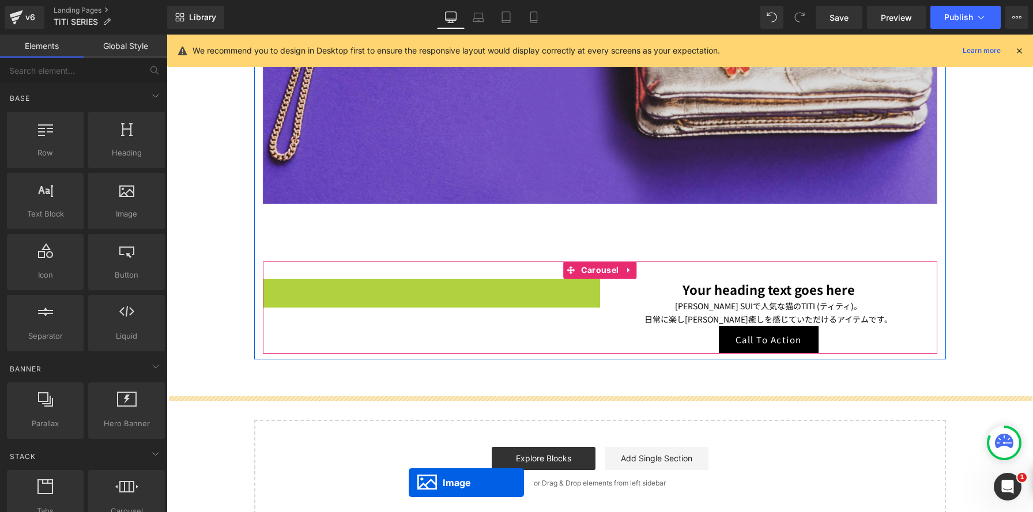
scroll to position [1539, 0]
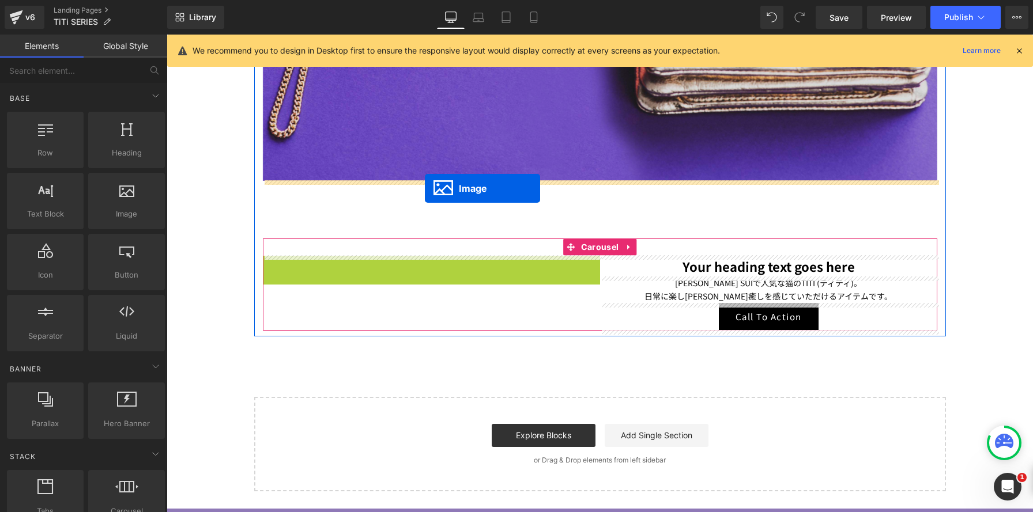
drag, startPoint x: 408, startPoint y: 493, endPoint x: 425, endPoint y: 188, distance: 304.8
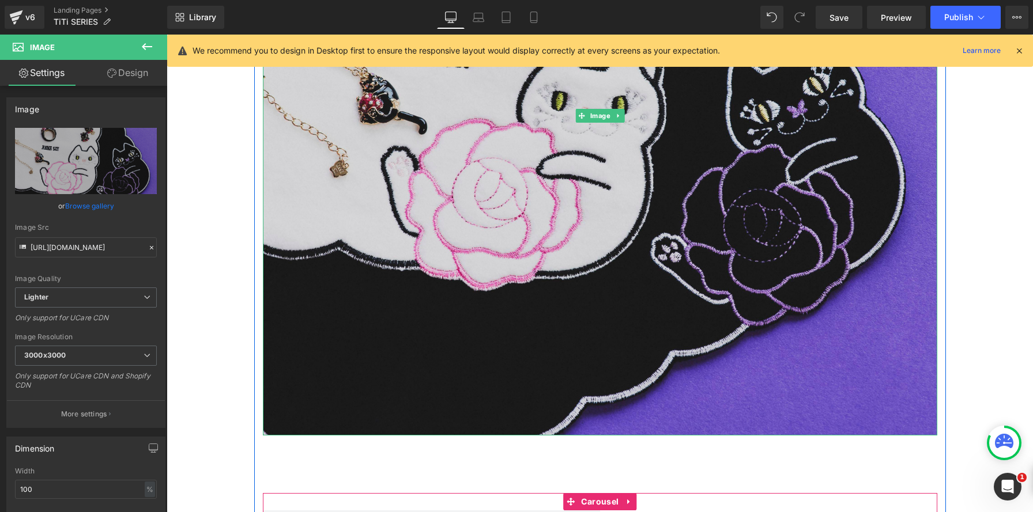
scroll to position [2138, 0]
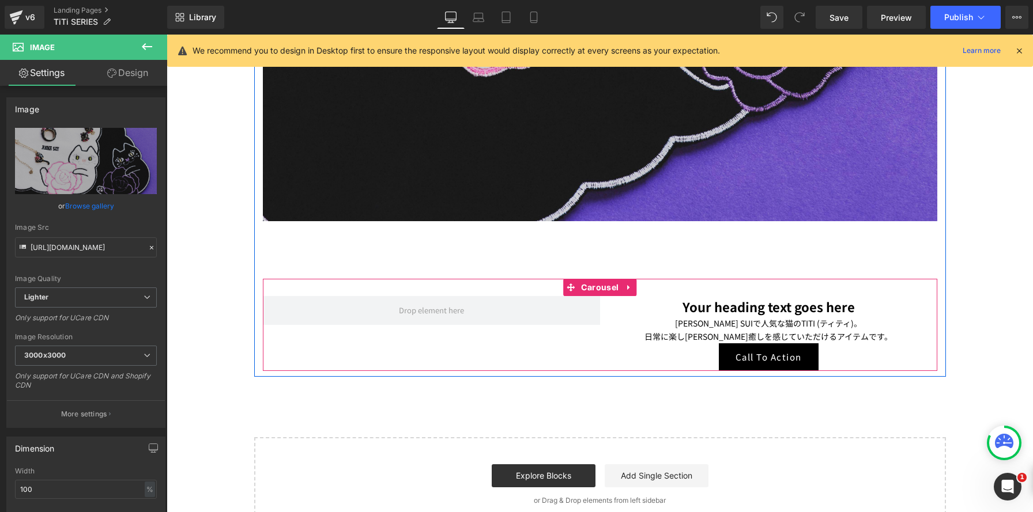
drag, startPoint x: 632, startPoint y: 288, endPoint x: 633, endPoint y: 294, distance: 6.4
click at [632, 288] on link at bounding box center [628, 287] width 15 height 17
click at [636, 290] on icon at bounding box center [636, 288] width 8 height 8
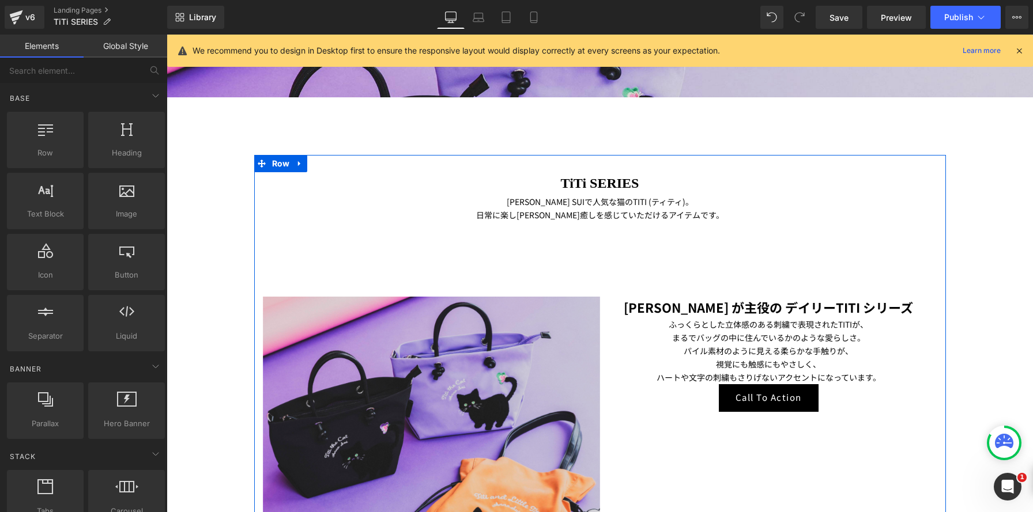
scroll to position [457, 0]
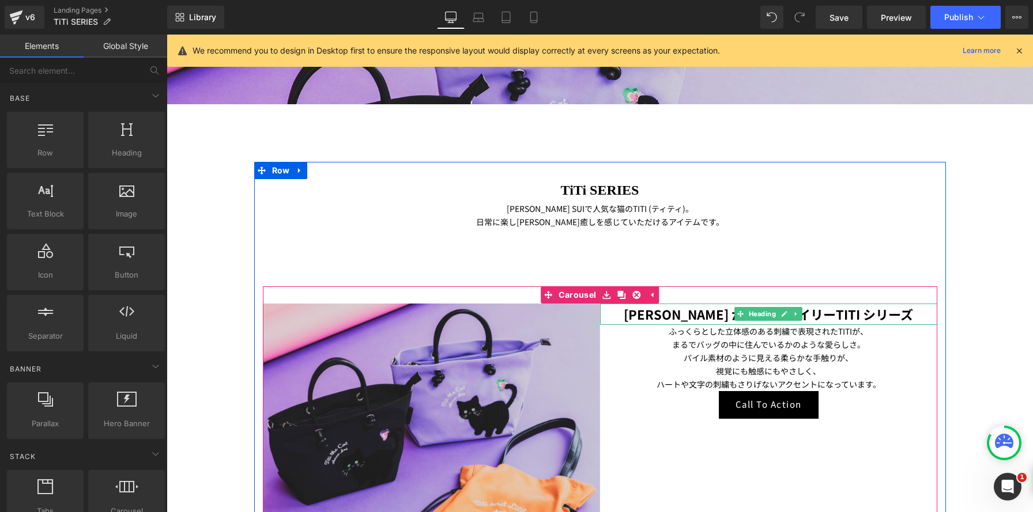
click at [641, 320] on h1 "[PERSON_NAME] が主役の デイリーTITI シリーズ" at bounding box center [768, 314] width 337 height 21
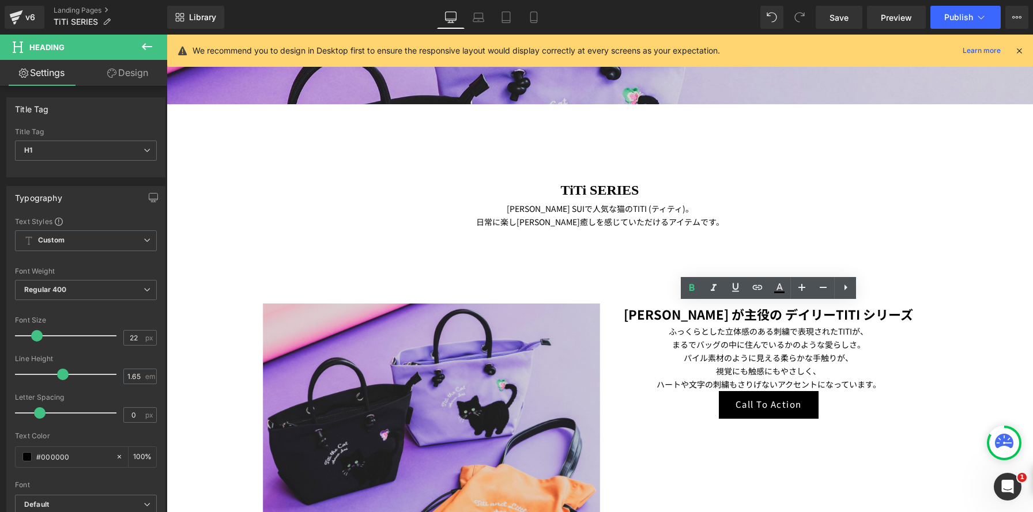
click at [144, 74] on link "Design" at bounding box center [128, 73] width 84 height 26
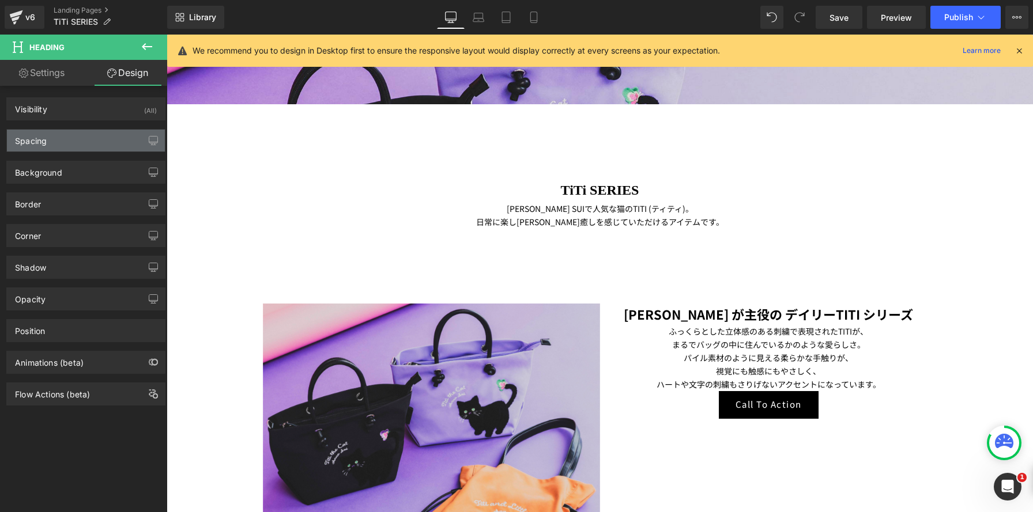
click at [99, 144] on div "Spacing" at bounding box center [86, 141] width 158 height 22
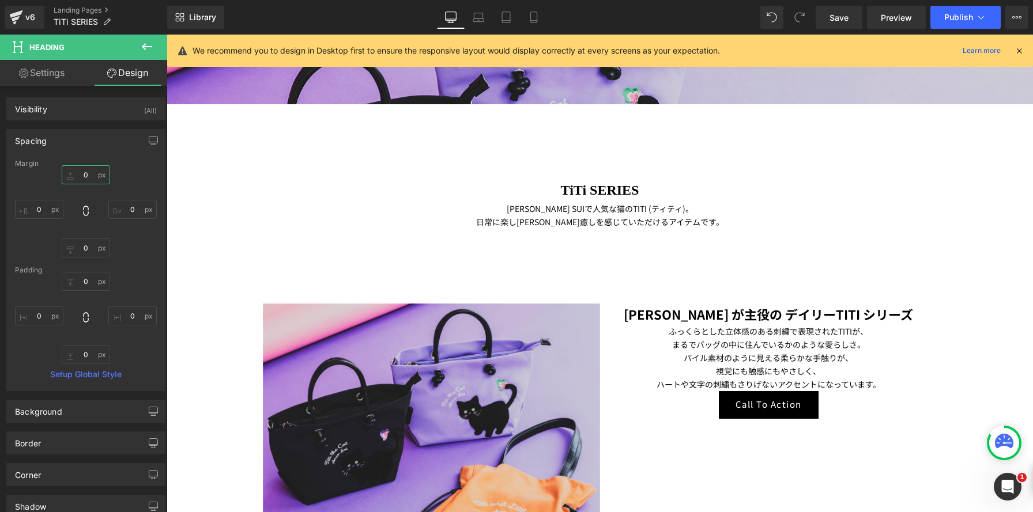
click at [78, 176] on input "0" at bounding box center [86, 174] width 48 height 19
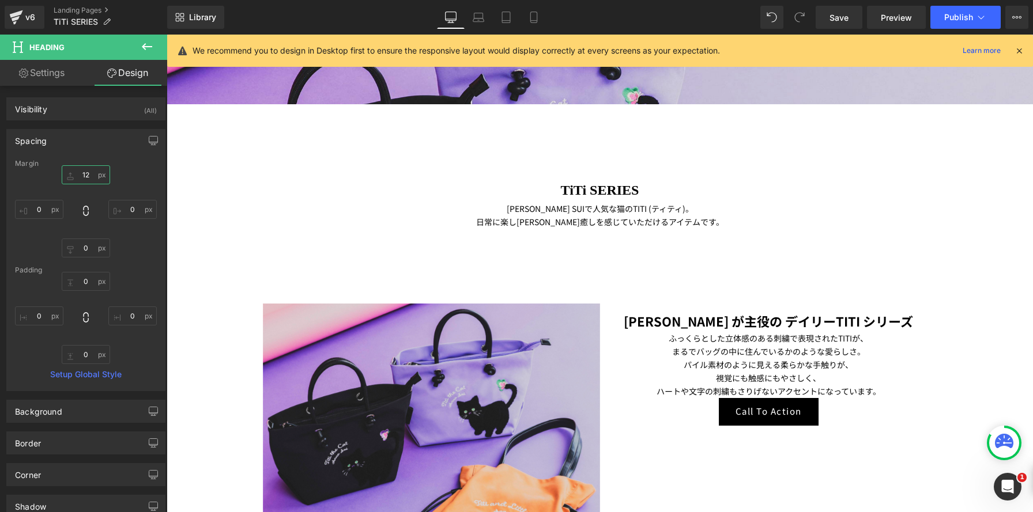
type input "120"
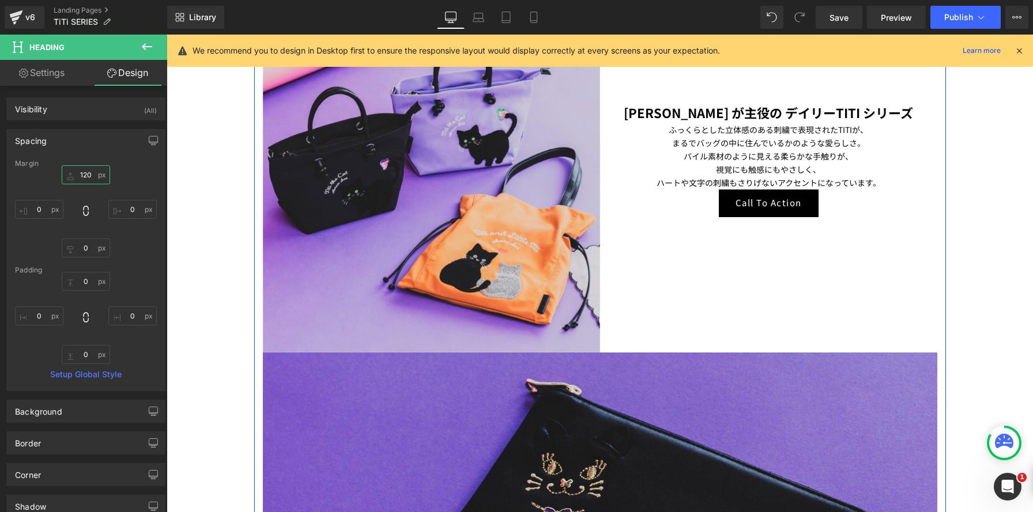
scroll to position [746, 0]
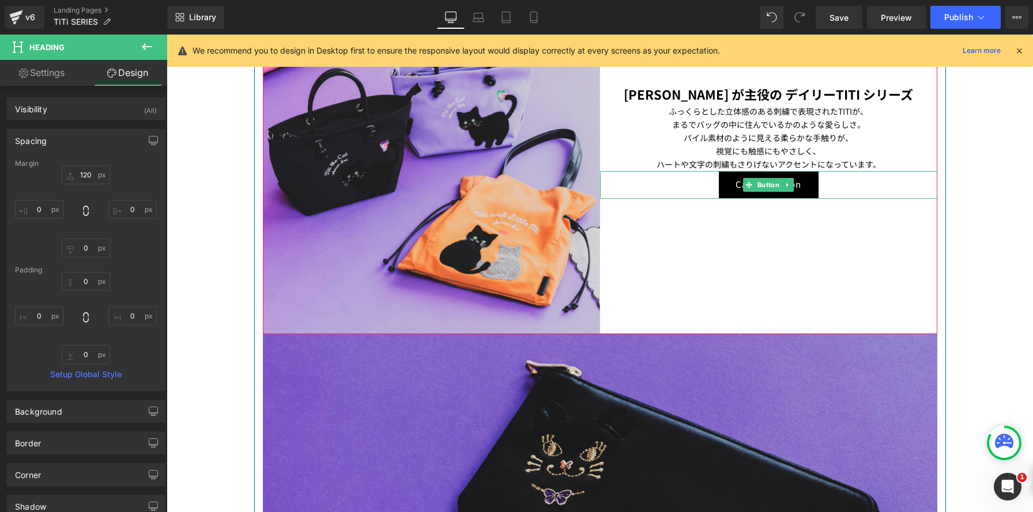
click at [666, 190] on div "Call To Action" at bounding box center [768, 185] width 337 height 28
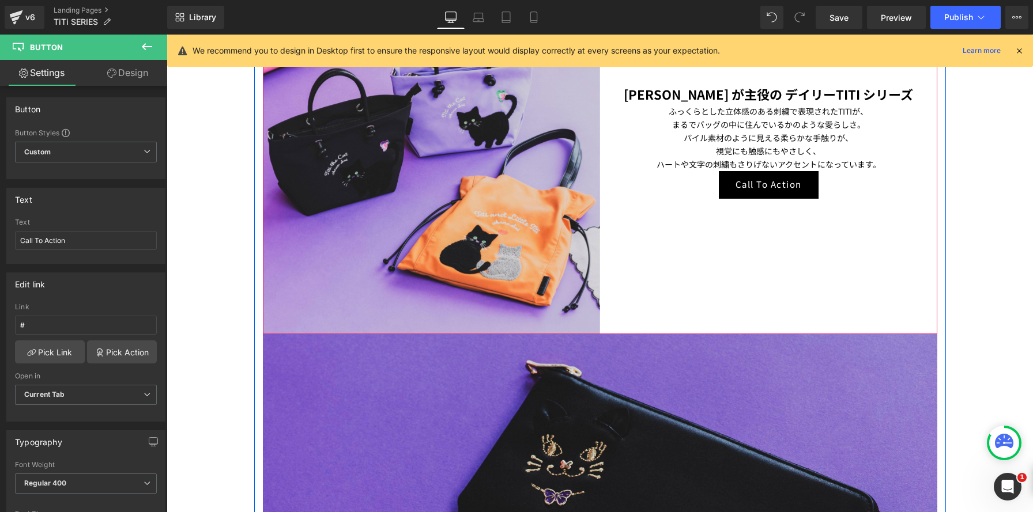
click at [646, 131] on p "パイル素材のように見える柔らかな手触りが、" at bounding box center [768, 137] width 337 height 13
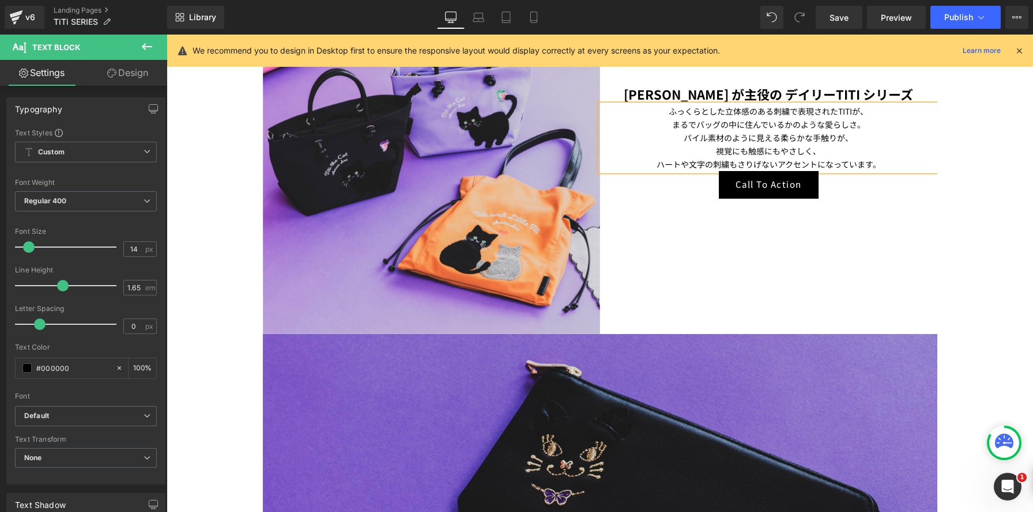
click at [141, 80] on link "Design" at bounding box center [128, 73] width 84 height 26
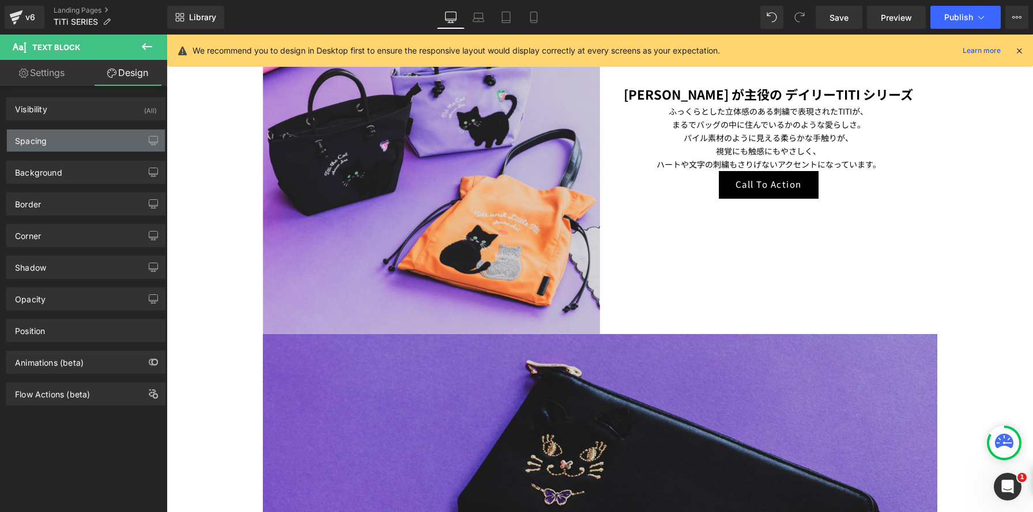
click at [107, 141] on div "Spacing" at bounding box center [86, 141] width 158 height 22
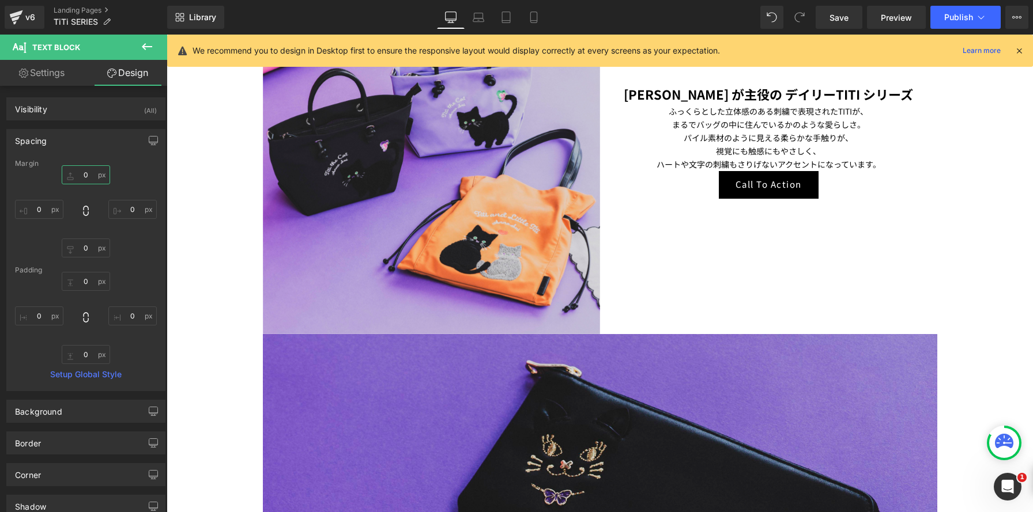
click at [83, 172] on input "0" at bounding box center [86, 174] width 48 height 19
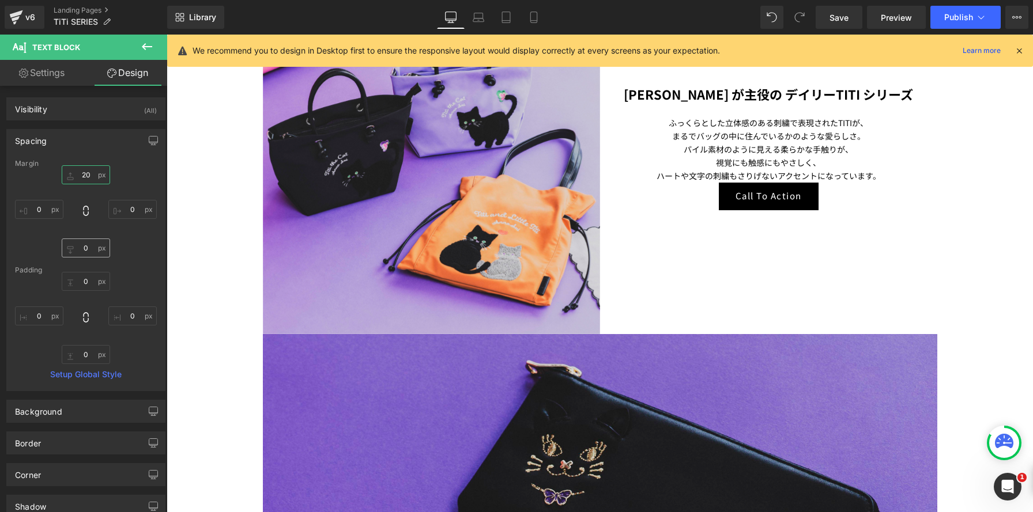
type input "20"
click at [79, 245] on input "0" at bounding box center [86, 248] width 48 height 19
type input "20"
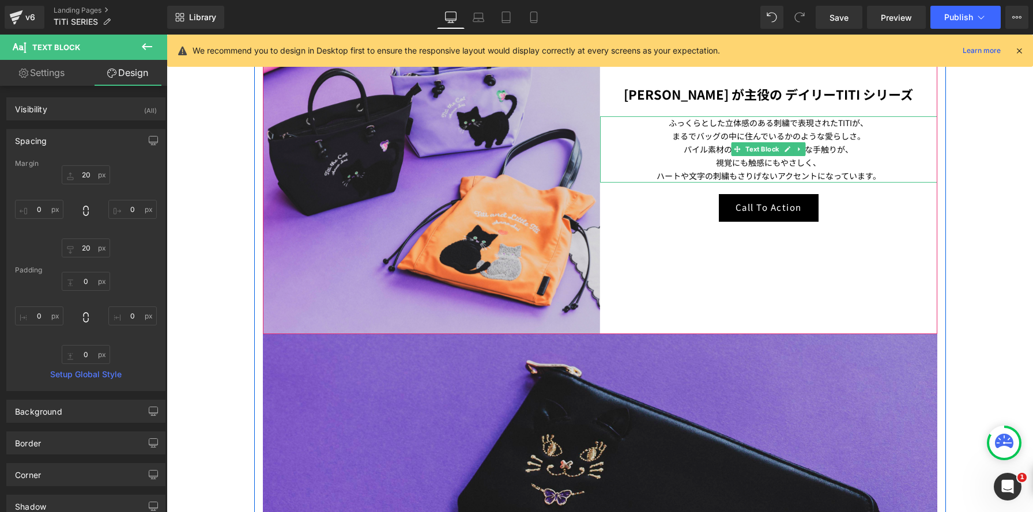
click at [858, 141] on p "まるでバッグの中に住んでいるかのような愛らしさ。" at bounding box center [768, 136] width 337 height 13
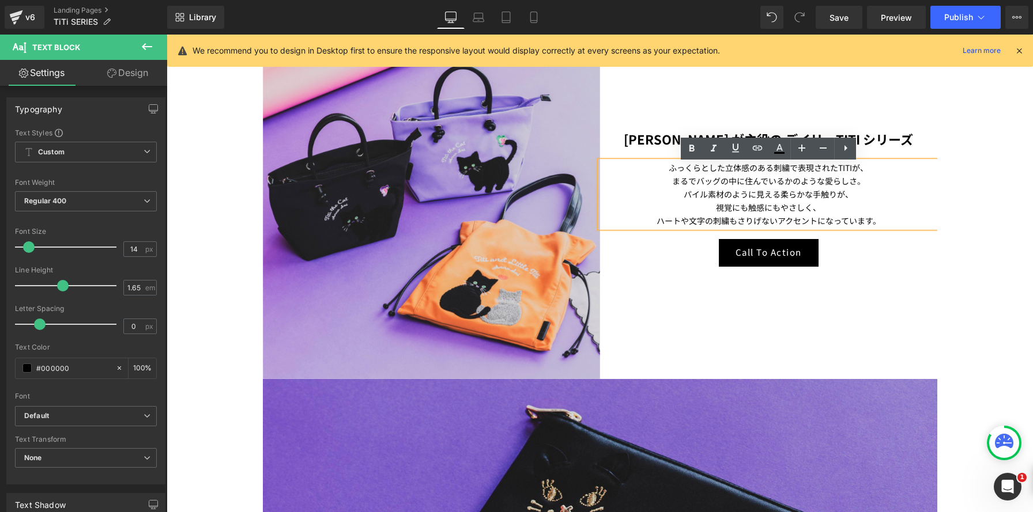
scroll to position [698, 0]
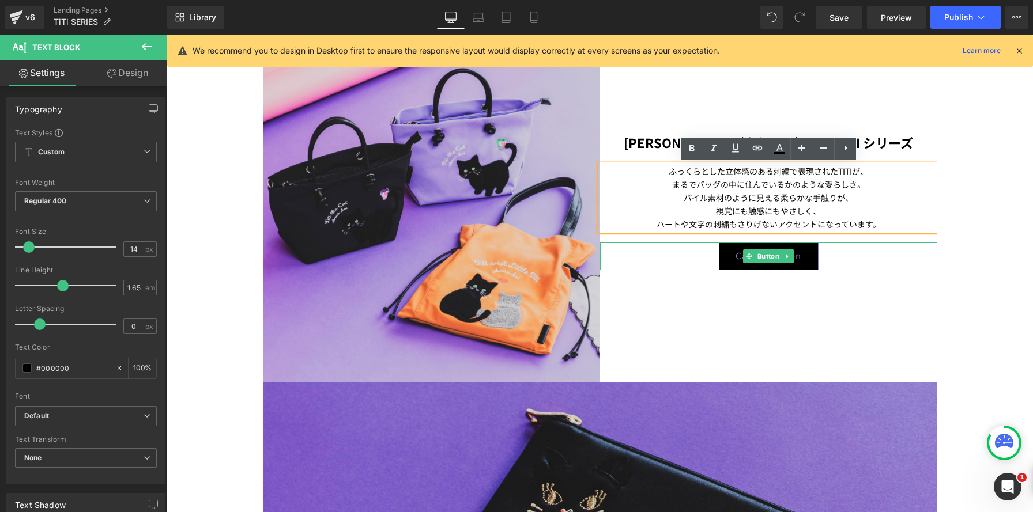
drag, startPoint x: 733, startPoint y: 248, endPoint x: 723, endPoint y: 248, distance: 9.8
click at [733, 248] on link "Call To Action" at bounding box center [769, 257] width 100 height 28
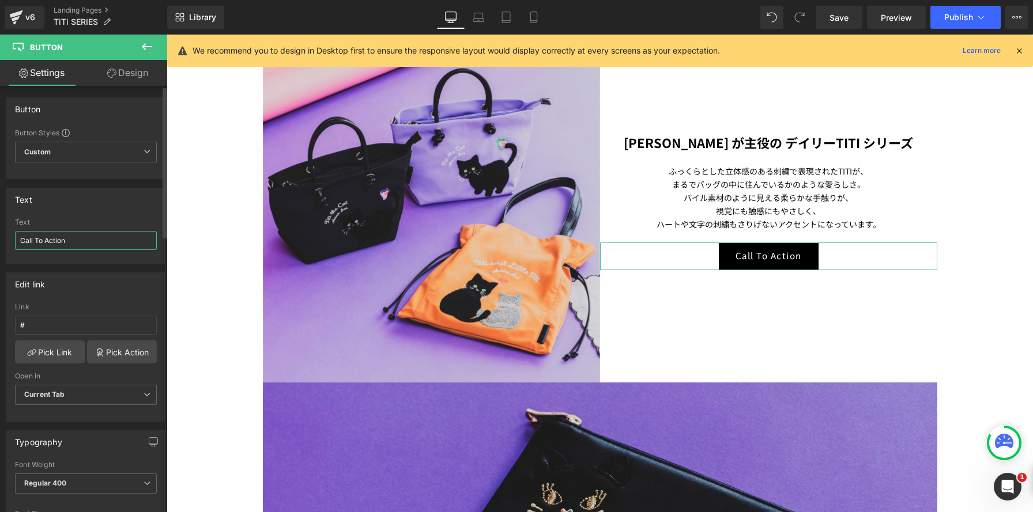
drag, startPoint x: 70, startPoint y: 241, endPoint x: 0, endPoint y: 220, distance: 72.8
click at [0, 220] on div "Text Call To Action Text Call To Action" at bounding box center [86, 221] width 172 height 85
type input "バッグを見る"
click at [41, 361] on link "Pick Link" at bounding box center [50, 352] width 70 height 23
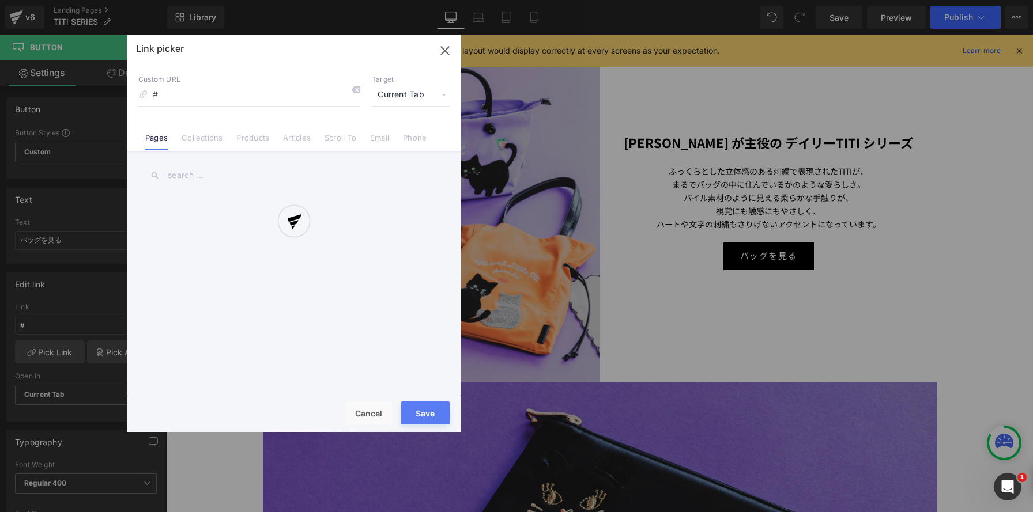
click at [393, 97] on div at bounding box center [294, 234] width 334 height 398
click at [404, 93] on div at bounding box center [294, 234] width 334 height 398
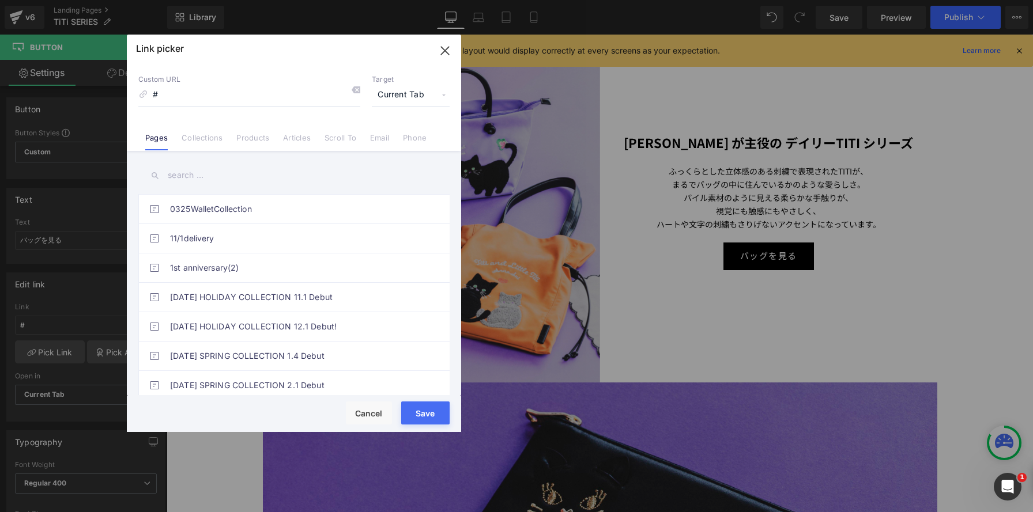
click at [403, 98] on span "Current Tab" at bounding box center [411, 95] width 78 height 22
click at [386, 138] on li "New Tab" at bounding box center [410, 136] width 89 height 20
click at [212, 141] on link "Collections" at bounding box center [202, 141] width 41 height 17
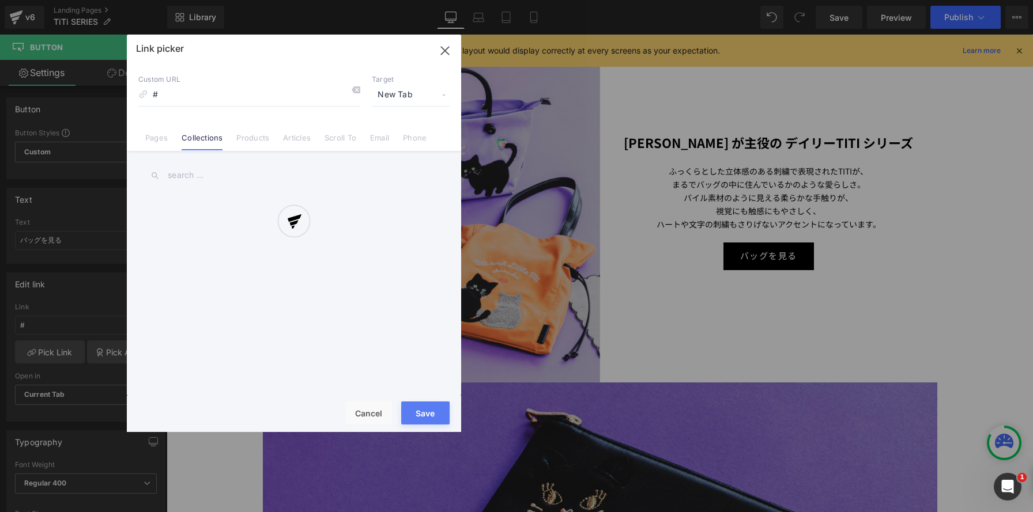
click at [200, 175] on div at bounding box center [294, 234] width 334 height 398
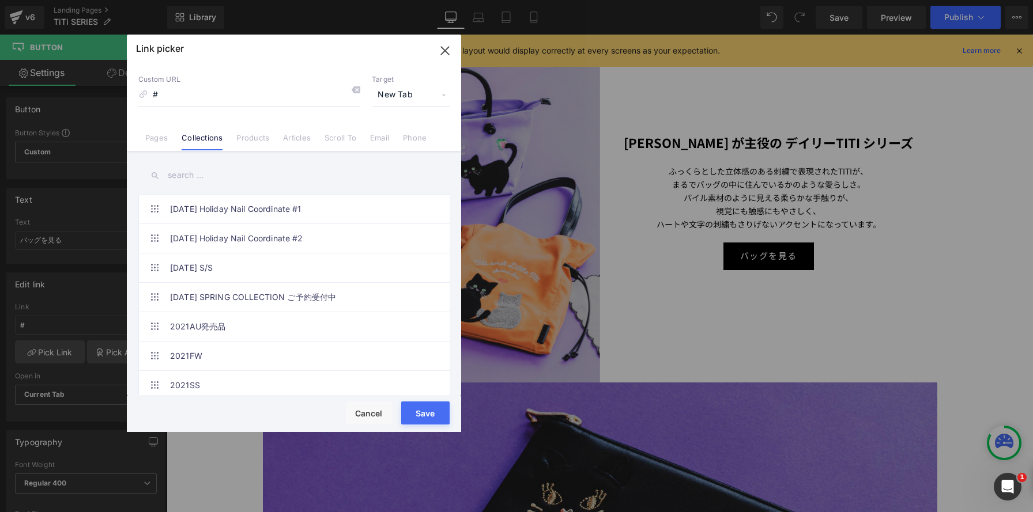
click at [184, 175] on input "text" at bounding box center [293, 176] width 311 height 26
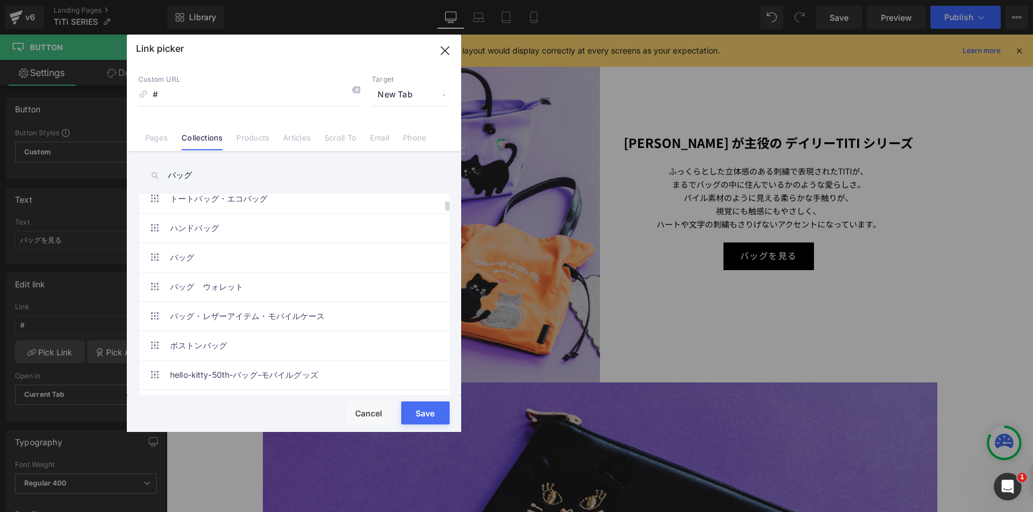
scroll to position [243, 0]
type input "バッグ"
click at [265, 261] on link "バッグ" at bounding box center [297, 260] width 254 height 29
type input "/collections/bagall"
click at [422, 412] on button "Save" at bounding box center [425, 413] width 48 height 23
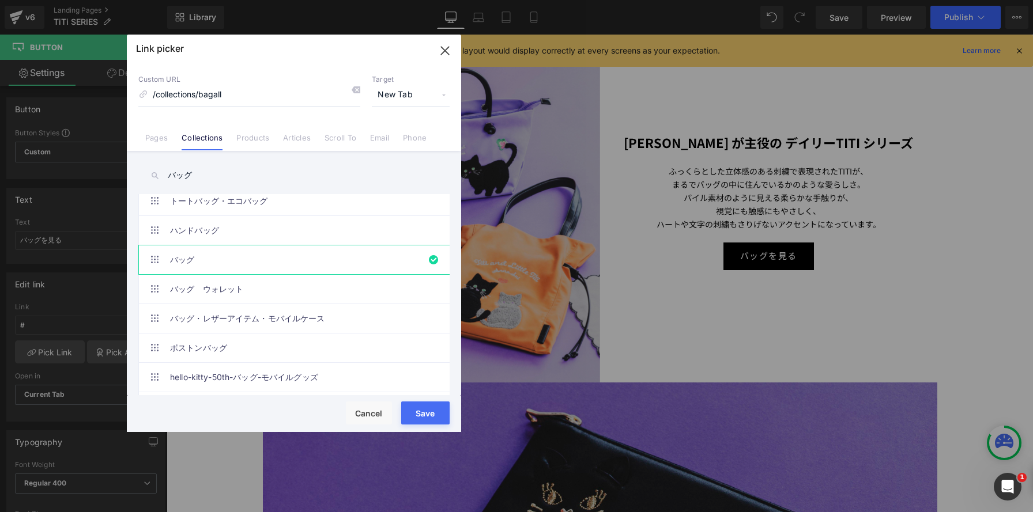
type input "/collections/bagall"
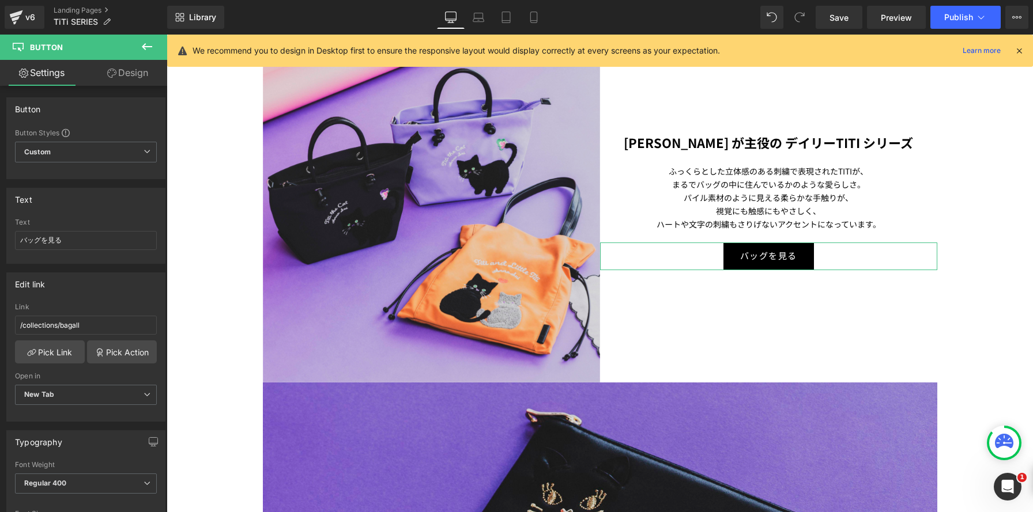
drag, startPoint x: 129, startPoint y: 78, endPoint x: 111, endPoint y: 161, distance: 85.5
click at [129, 77] on link "Design" at bounding box center [128, 73] width 84 height 26
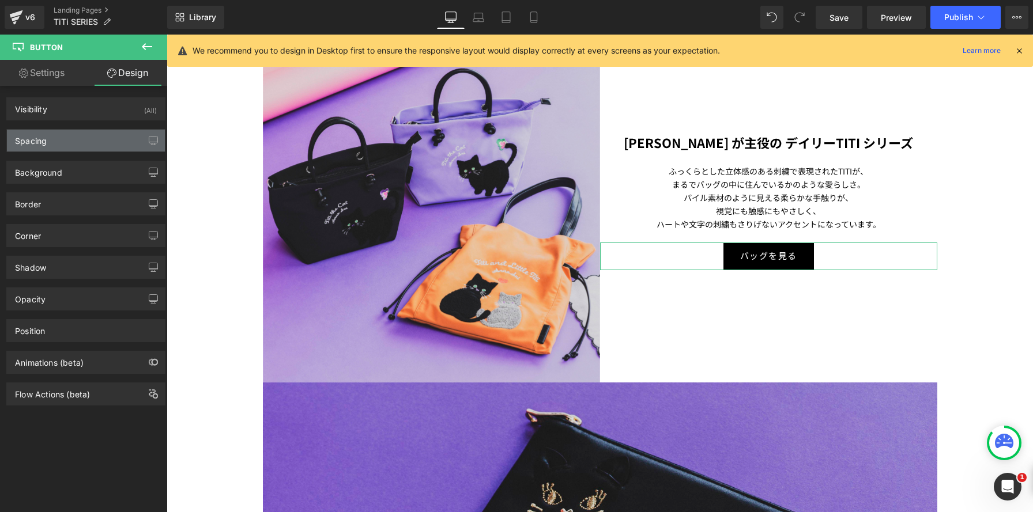
type input "0"
type input "10.4"
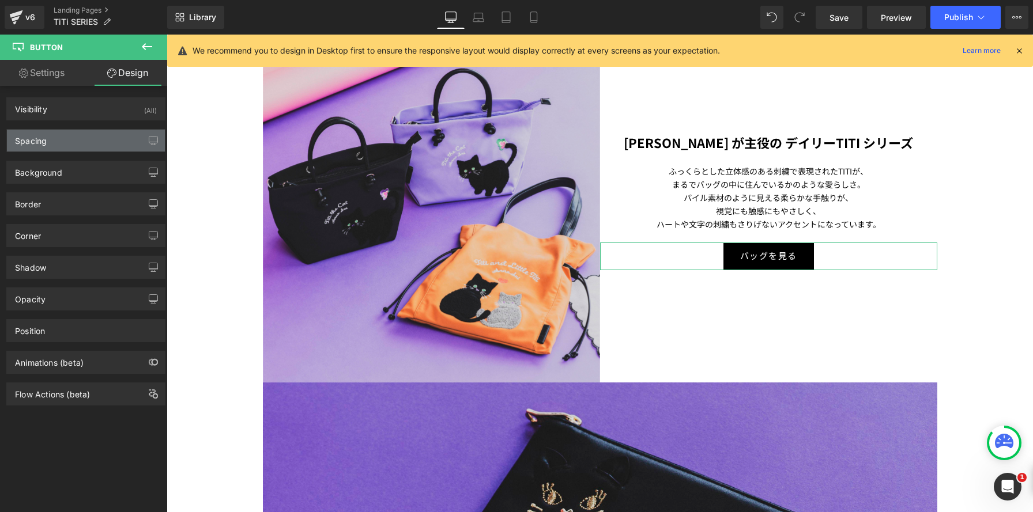
type input "28"
type input "10.4"
type input "28"
click at [119, 144] on div "Spacing" at bounding box center [86, 141] width 158 height 22
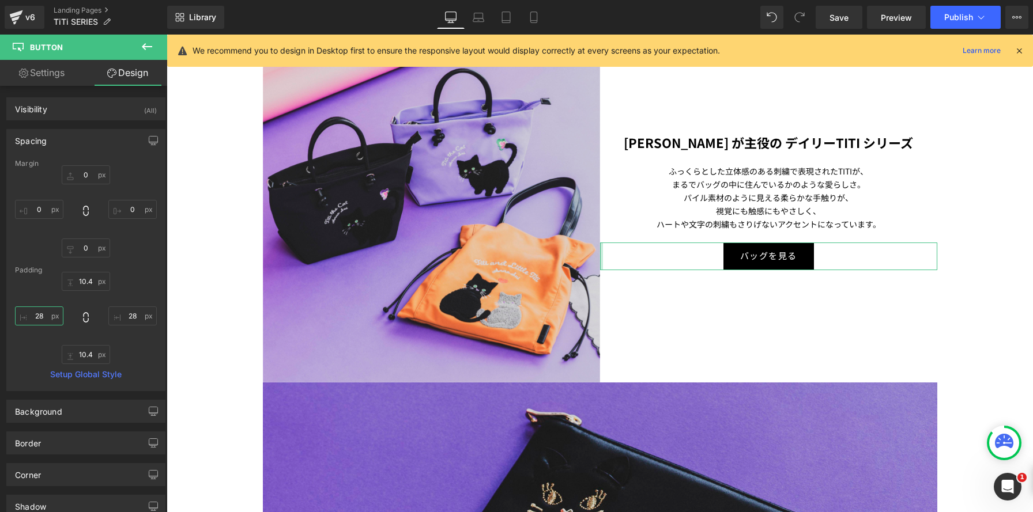
click at [44, 313] on input "28" at bounding box center [39, 316] width 48 height 19
drag, startPoint x: 92, startPoint y: 280, endPoint x: 157, endPoint y: 284, distance: 65.9
click at [92, 280] on input "10.4" at bounding box center [86, 281] width 48 height 19
type input "3"
type input "5"
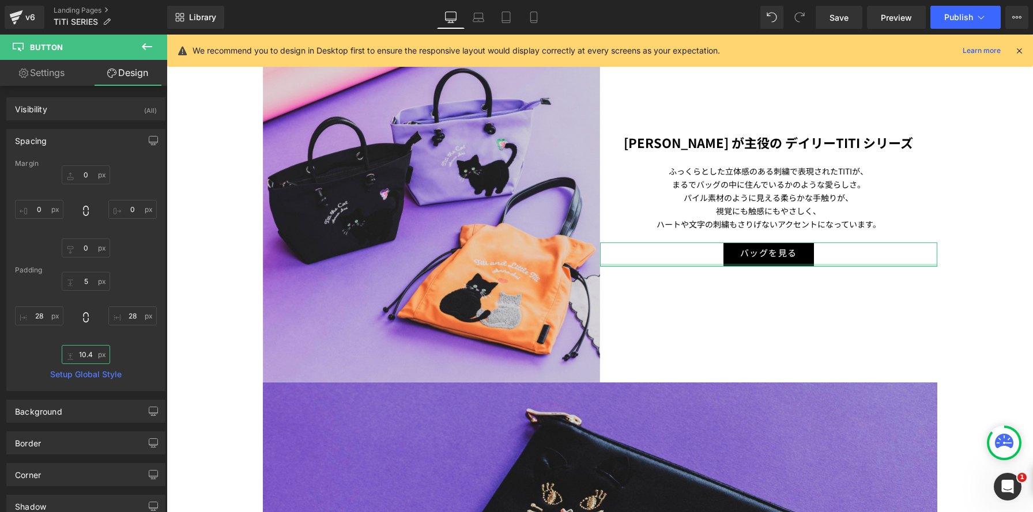
click at [89, 353] on input "10.4" at bounding box center [86, 354] width 48 height 19
type input "5"
click at [40, 315] on input "28" at bounding box center [39, 316] width 48 height 19
type input "2"
type input "30"
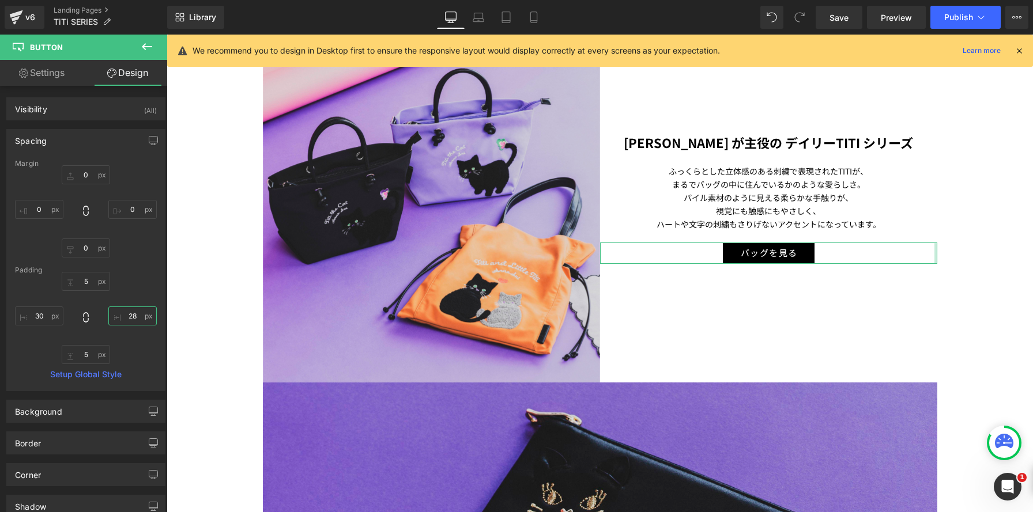
drag, startPoint x: 132, startPoint y: 315, endPoint x: 114, endPoint y: 315, distance: 17.9
click at [114, 315] on input "28" at bounding box center [132, 316] width 48 height 19
type input "2"
type input "30"
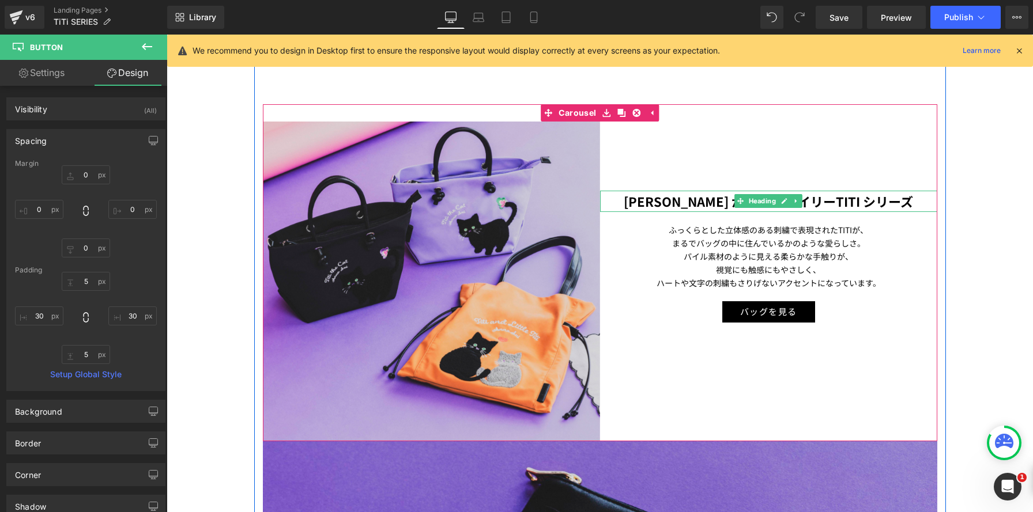
scroll to position [637, 0]
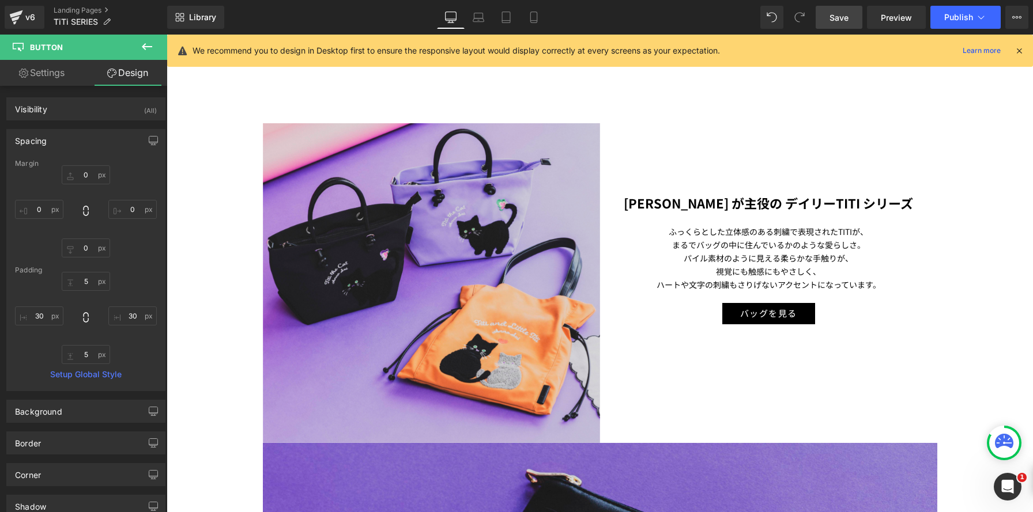
click at [833, 20] on span "Save" at bounding box center [838, 18] width 19 height 12
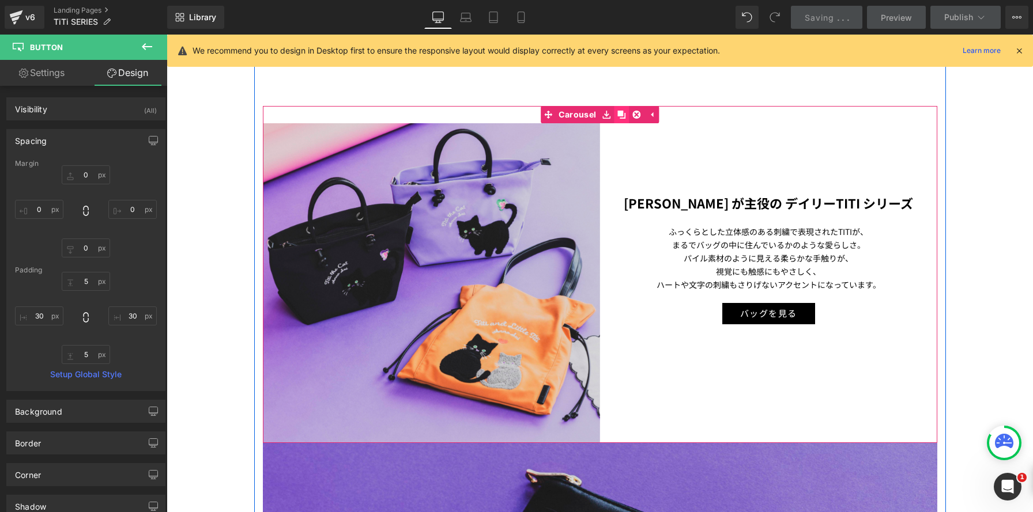
click at [620, 116] on icon at bounding box center [621, 115] width 8 height 9
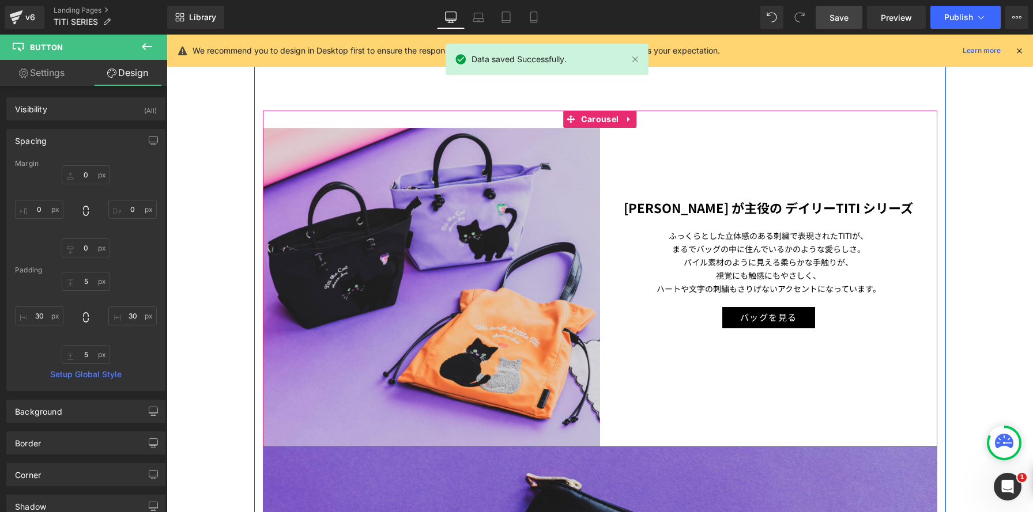
scroll to position [1022, 0]
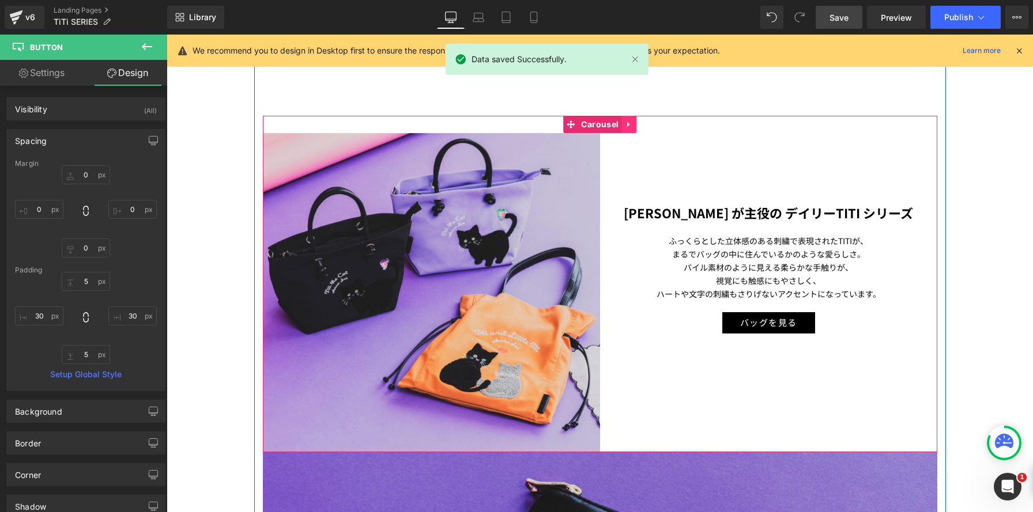
click at [632, 125] on icon at bounding box center [629, 124] width 8 height 9
click at [622, 126] on icon at bounding box center [621, 124] width 8 height 9
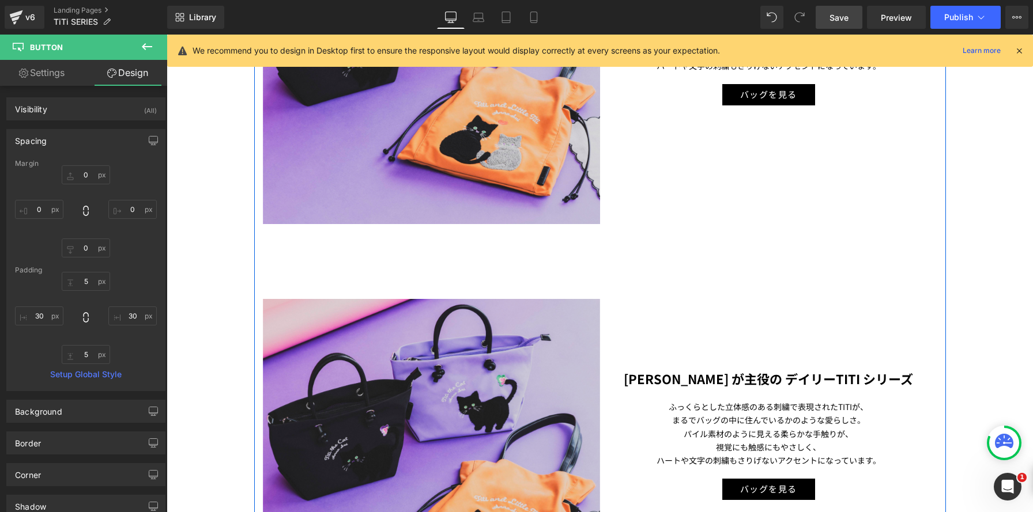
scroll to position [1105, 0]
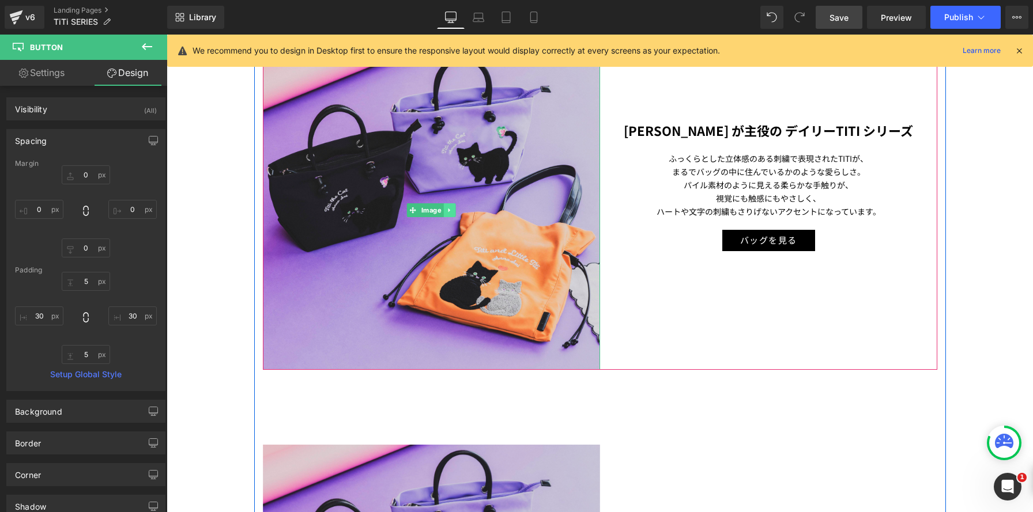
click at [458, 212] on img at bounding box center [431, 210] width 337 height 319
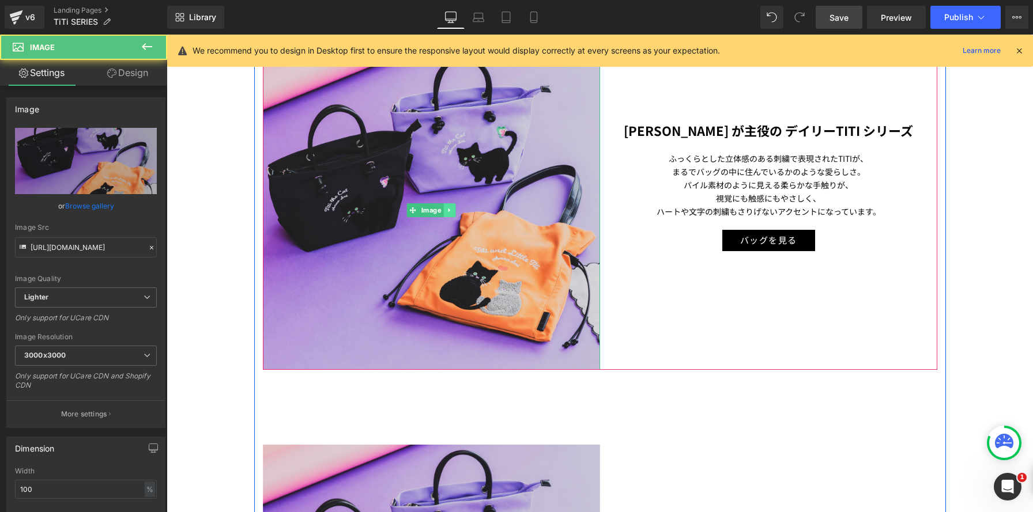
click at [452, 212] on link at bounding box center [449, 210] width 12 height 14
click at [455, 211] on icon at bounding box center [455, 210] width 6 height 6
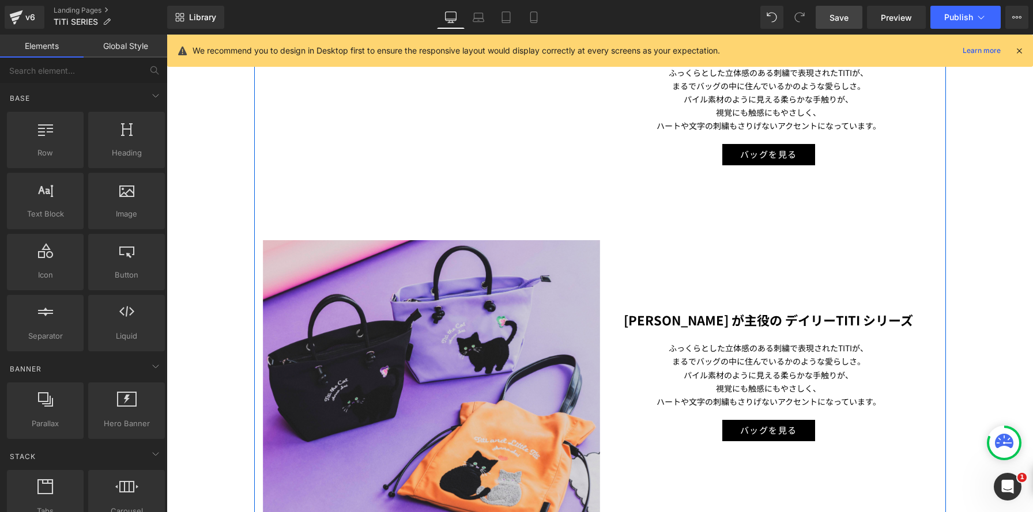
scroll to position [1232, 0]
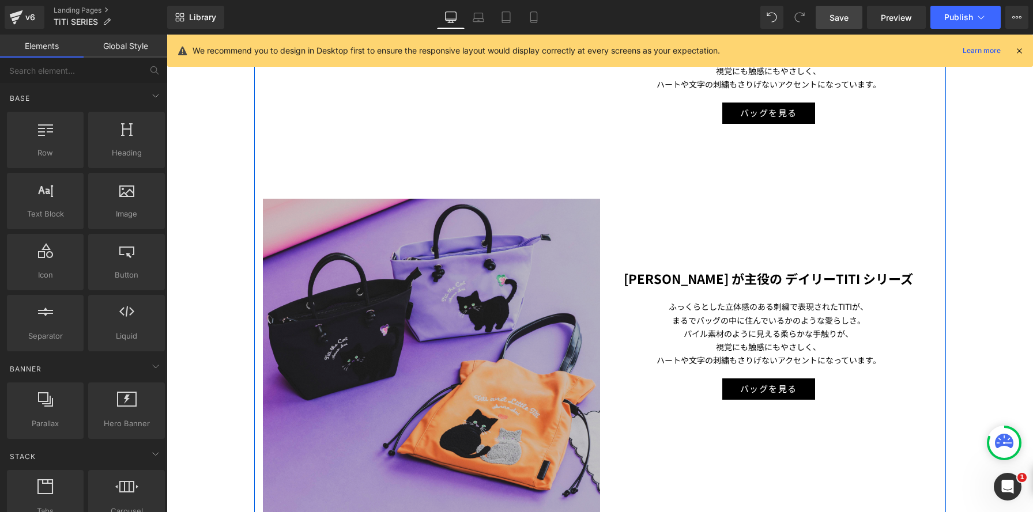
click at [490, 357] on img at bounding box center [431, 358] width 337 height 319
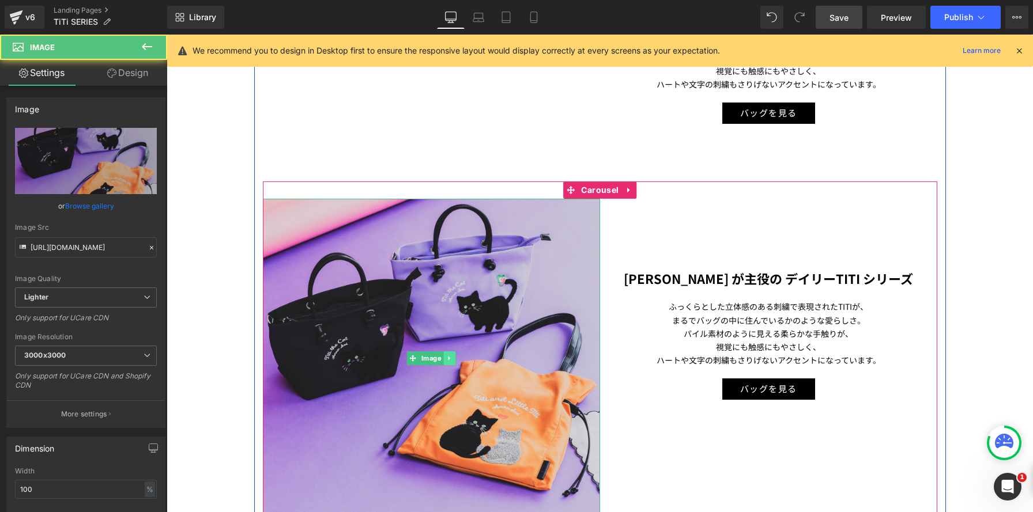
click at [450, 361] on icon at bounding box center [449, 358] width 6 height 7
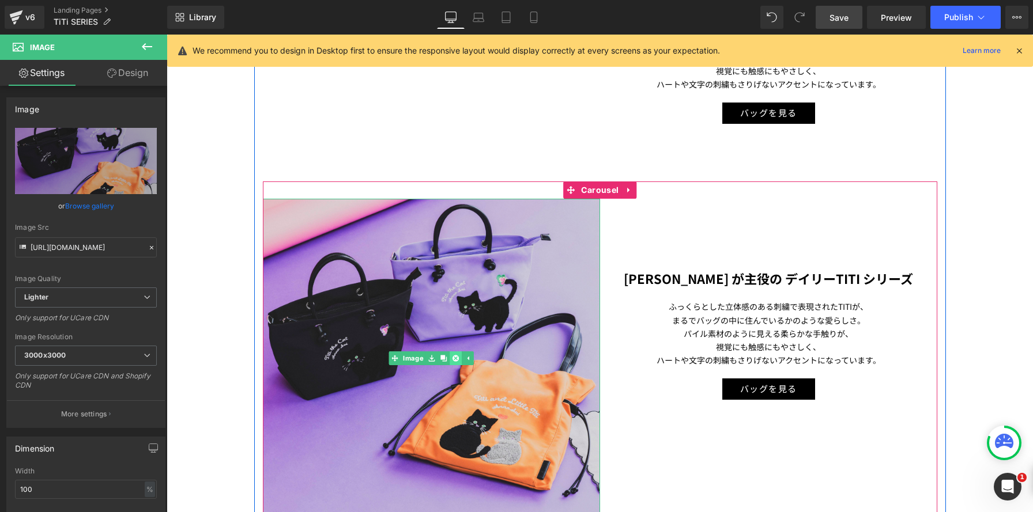
click at [456, 361] on icon at bounding box center [455, 359] width 6 height 6
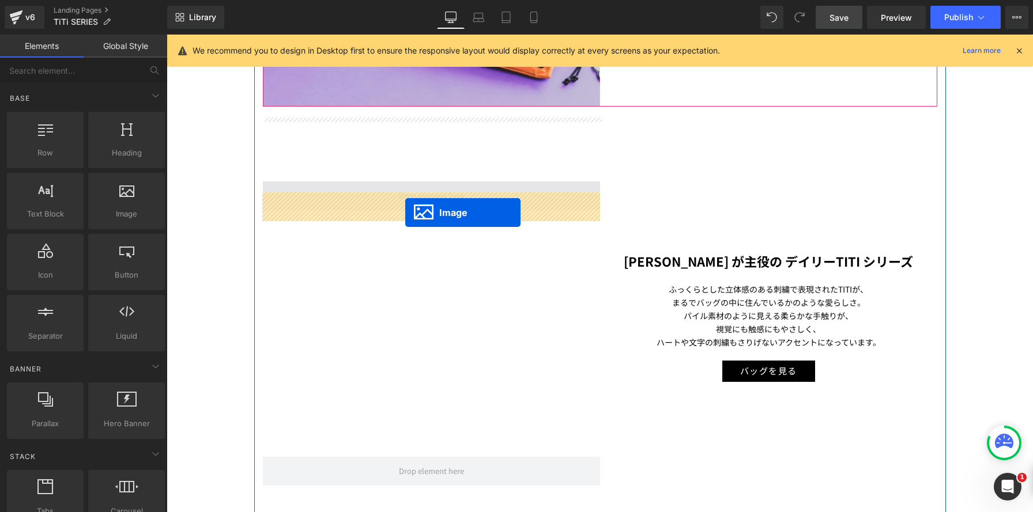
scroll to position [963, 0]
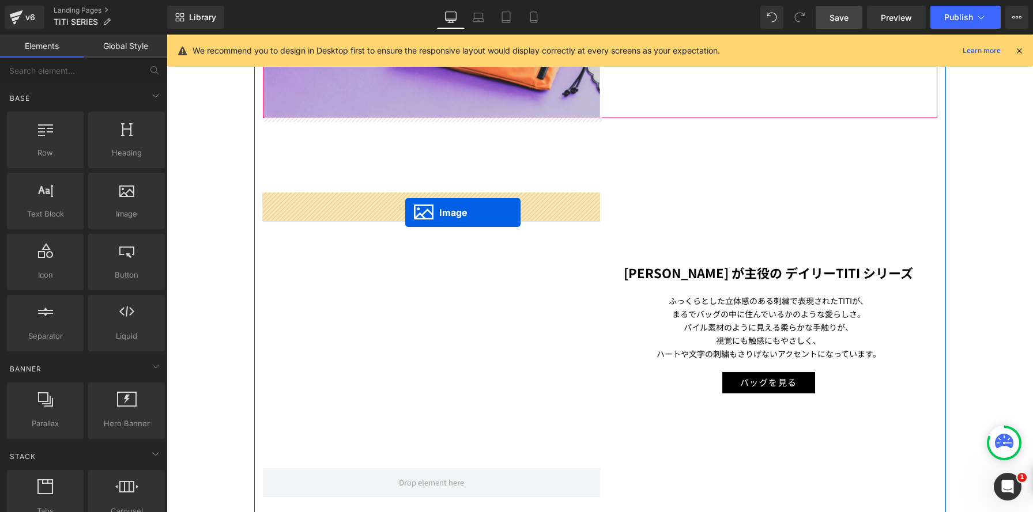
drag, startPoint x: 580, startPoint y: 412, endPoint x: 405, endPoint y: 213, distance: 265.0
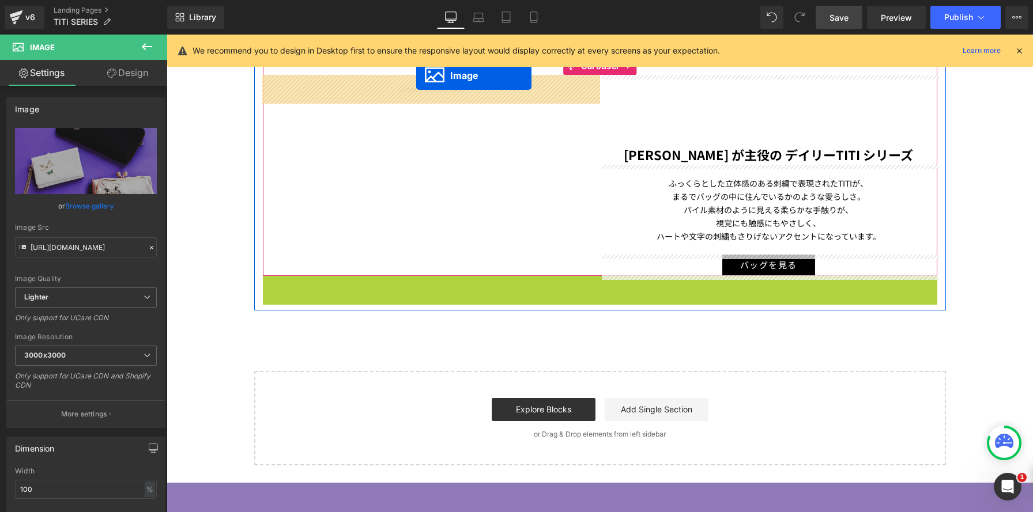
scroll to position [1440, 0]
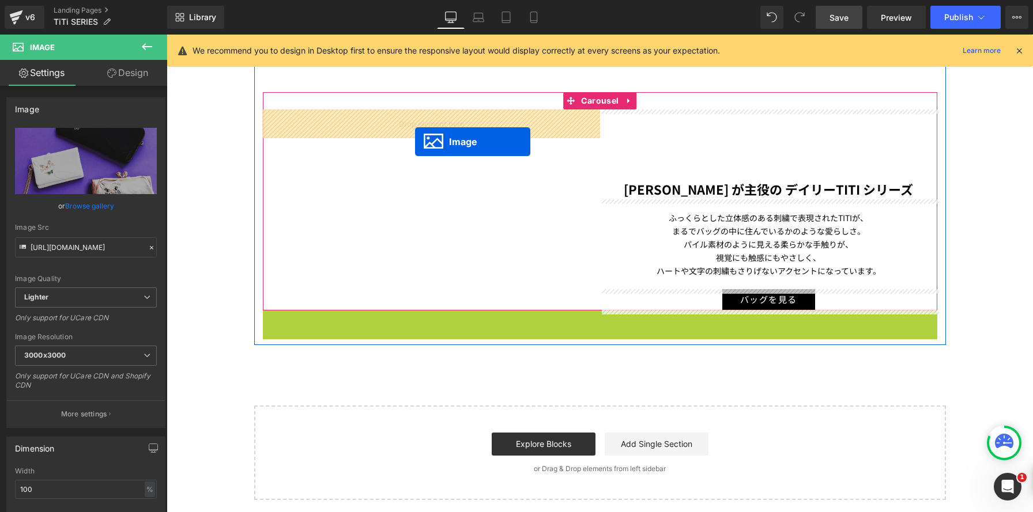
drag, startPoint x: 580, startPoint y: 325, endPoint x: 415, endPoint y: 141, distance: 247.4
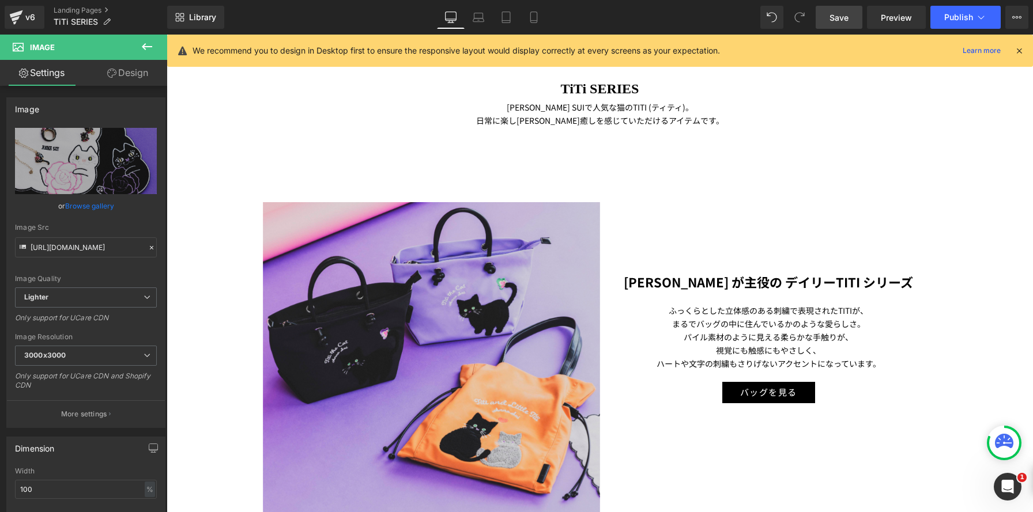
scroll to position [556, 0]
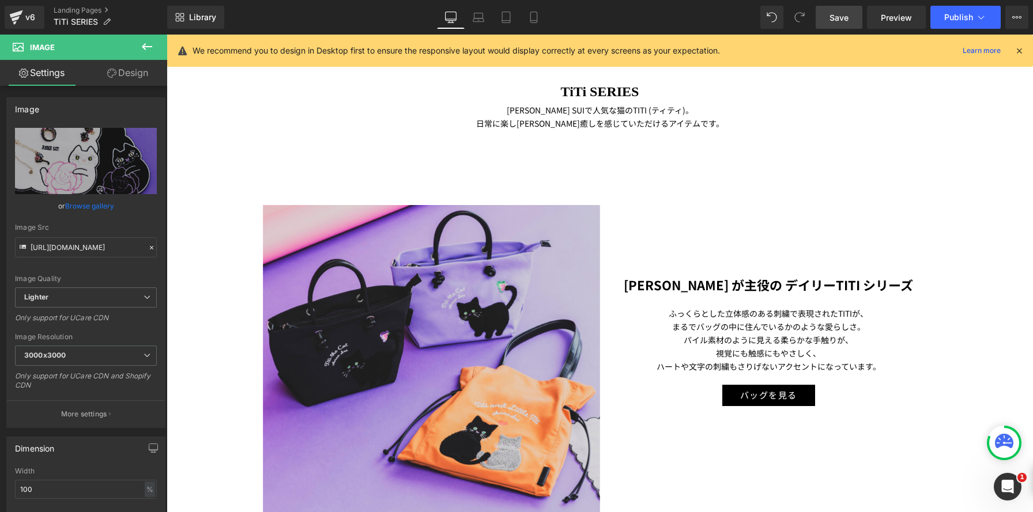
click at [828, 21] on link "Save" at bounding box center [839, 17] width 47 height 23
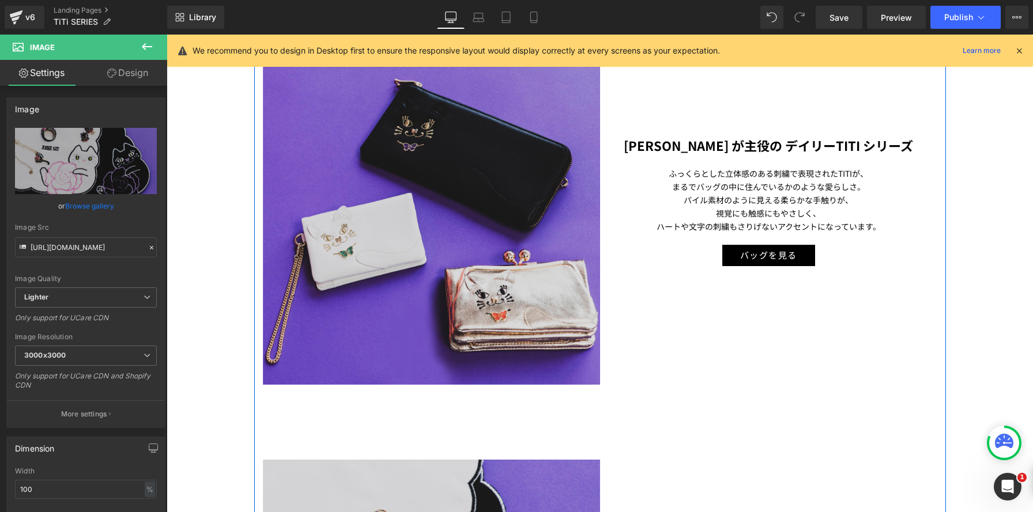
scroll to position [1137, 0]
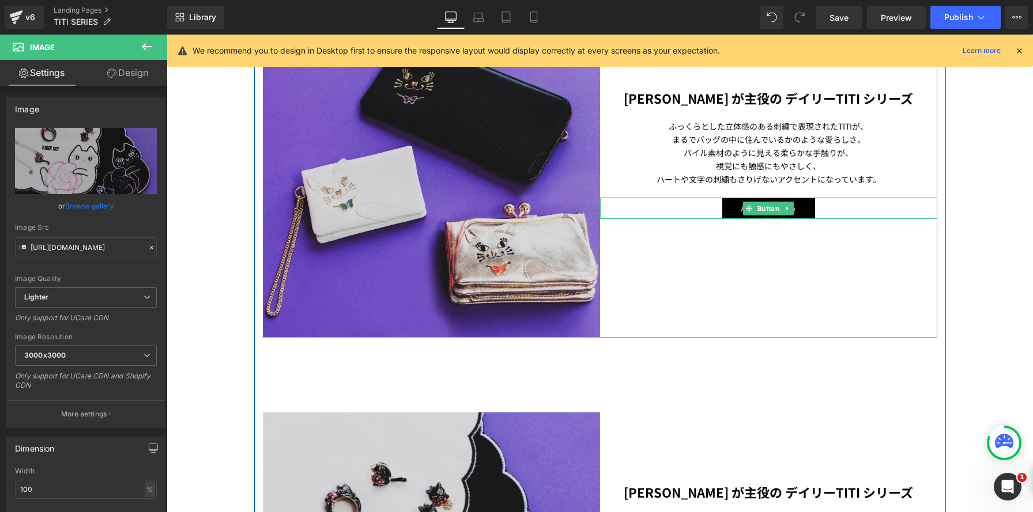
click at [705, 206] on div "バッグを見る" at bounding box center [768, 208] width 337 height 21
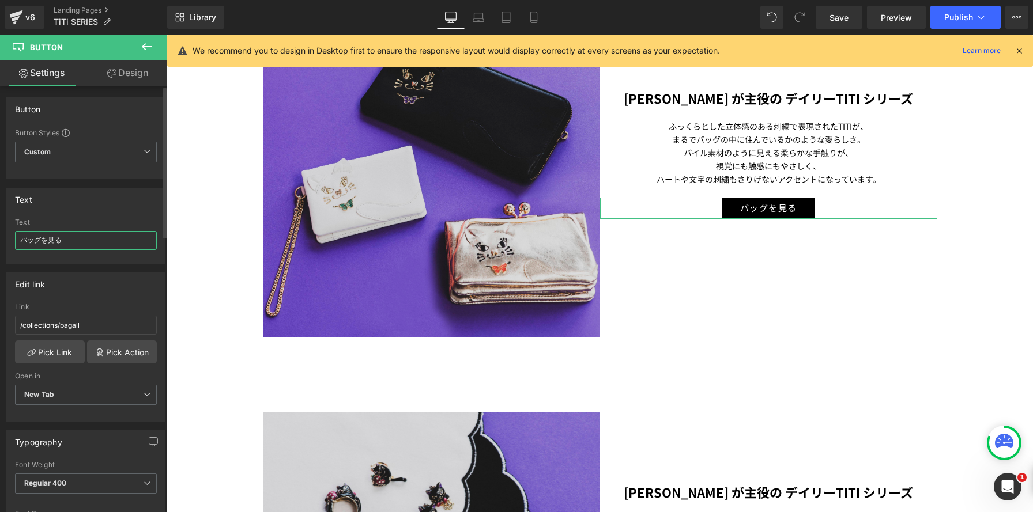
drag, startPoint x: 40, startPoint y: 243, endPoint x: 6, endPoint y: 231, distance: 36.1
click at [0, 233] on div "Text バッグを見る Text バッグを見る" at bounding box center [86, 221] width 172 height 85
type input "お財布を見る"
click at [37, 352] on link "Pick Link" at bounding box center [50, 352] width 70 height 23
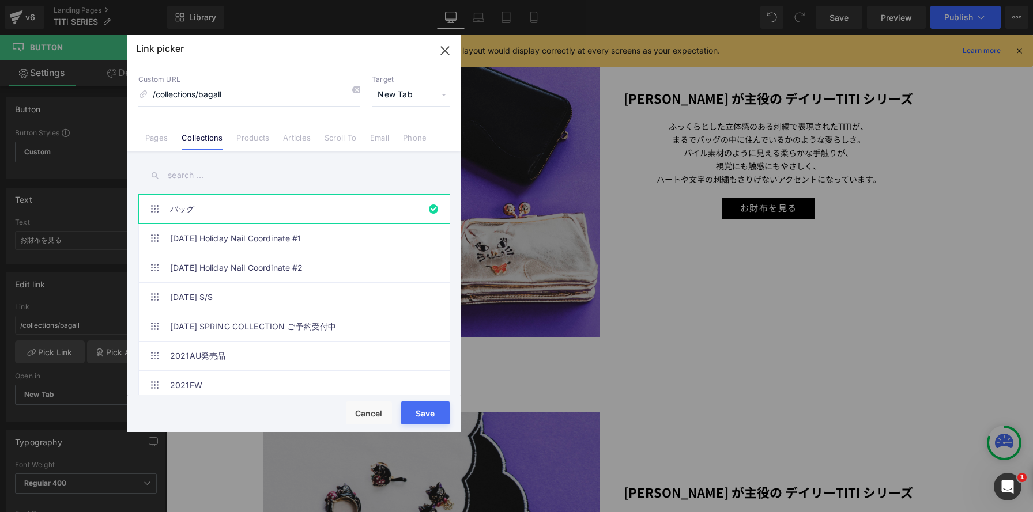
click at [220, 171] on input "text" at bounding box center [293, 176] width 311 height 26
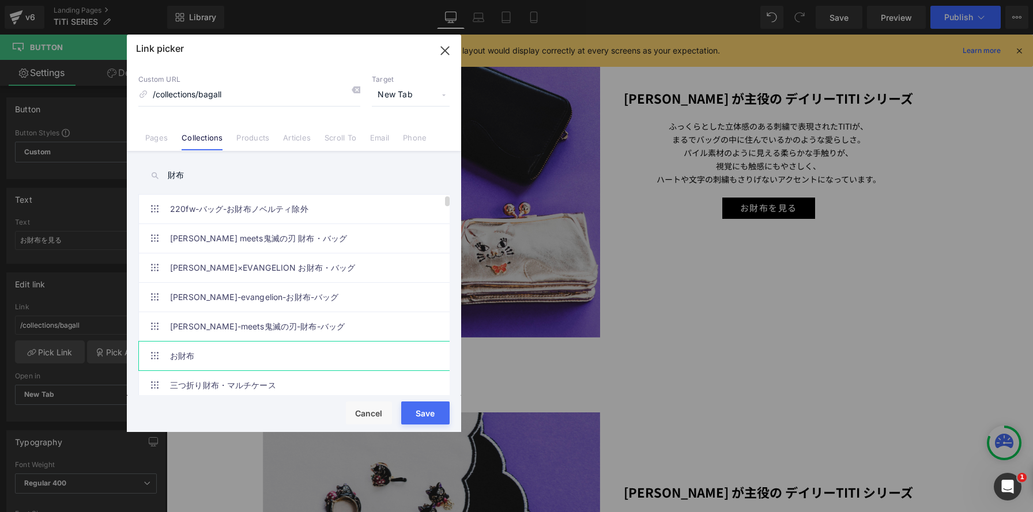
type input "財布"
click at [237, 359] on link "お財布" at bounding box center [297, 356] width 254 height 29
type input "/collections/wallet-all"
click at [418, 414] on button "Save" at bounding box center [425, 413] width 48 height 23
type input "/collections/wallet-all"
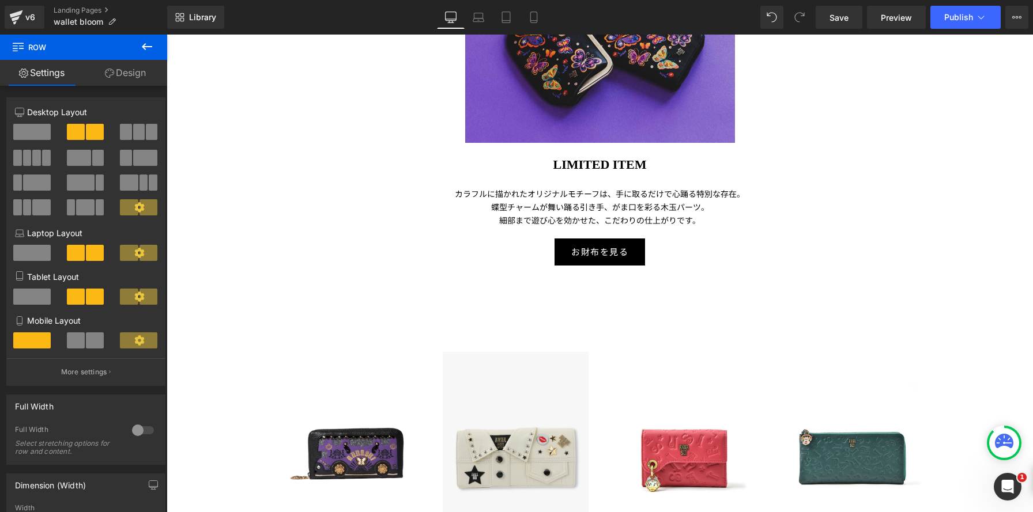
scroll to position [910, 0]
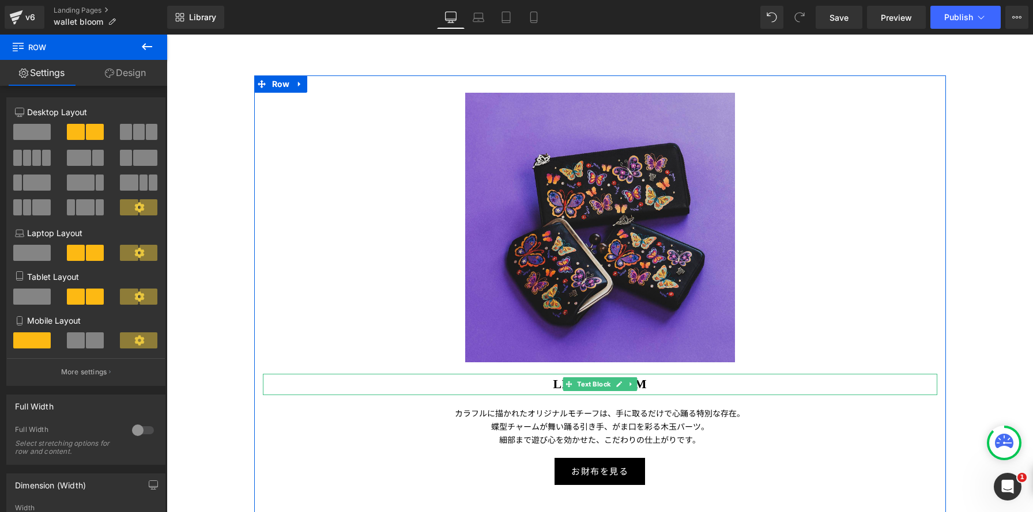
click at [544, 387] on p "LIMITED ITEM" at bounding box center [600, 384] width 674 height 21
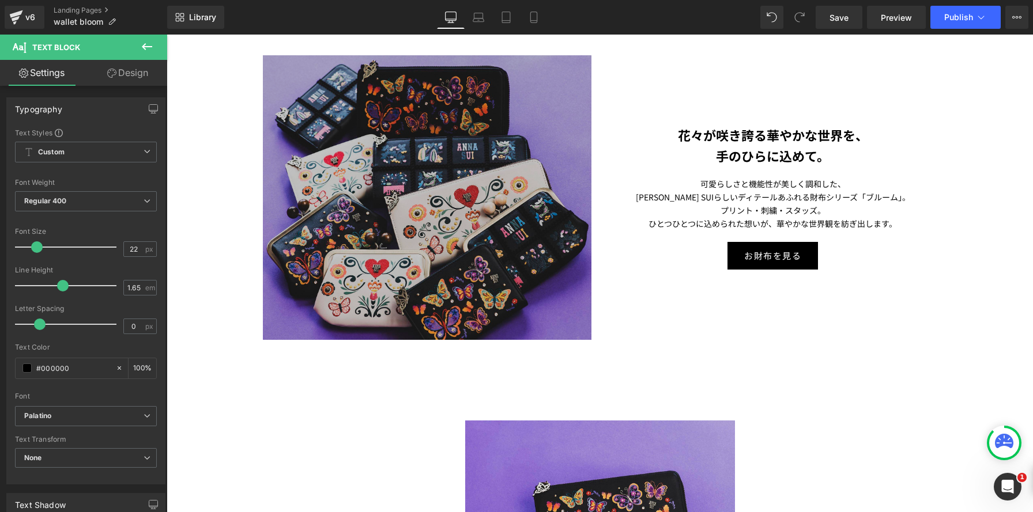
scroll to position [344, 0]
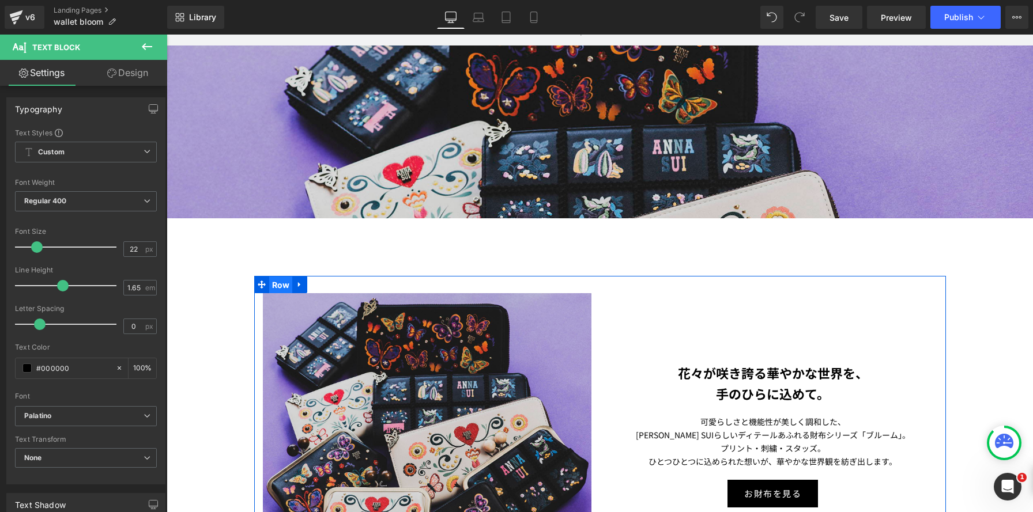
click at [285, 284] on span "Row" at bounding box center [281, 285] width 24 height 17
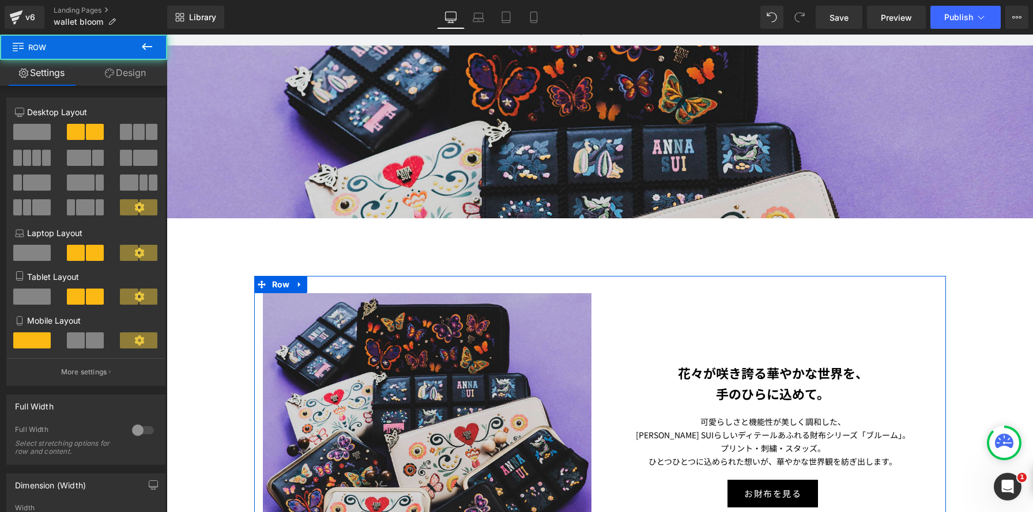
click at [129, 74] on link "Design" at bounding box center [126, 73] width 84 height 26
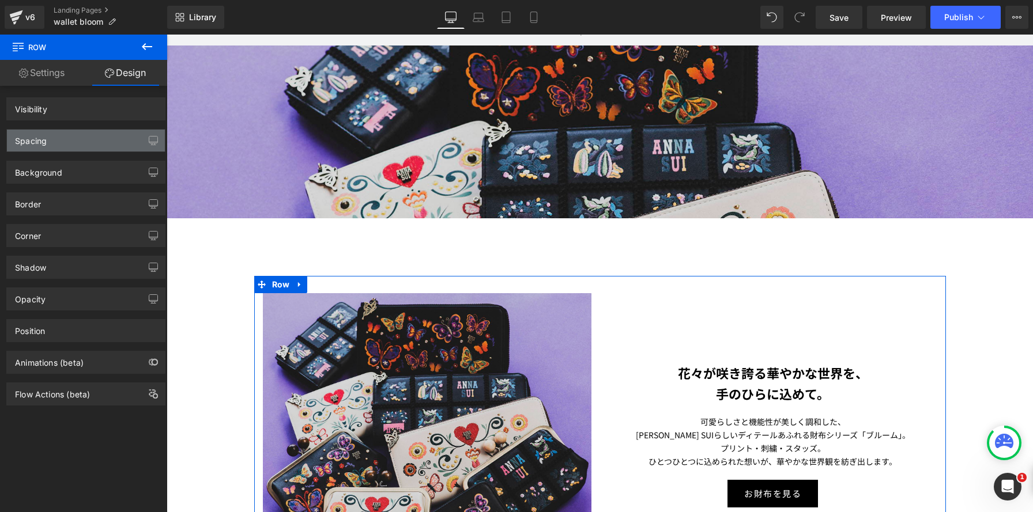
click at [129, 137] on div "Spacing" at bounding box center [86, 141] width 158 height 22
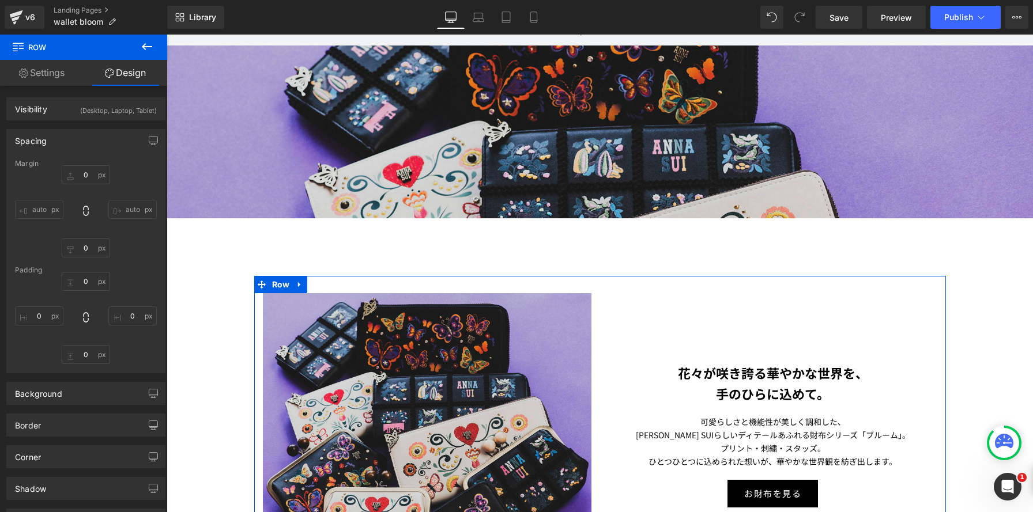
type input "100"
type input "0"
type input "30"
type input "0"
type input "10"
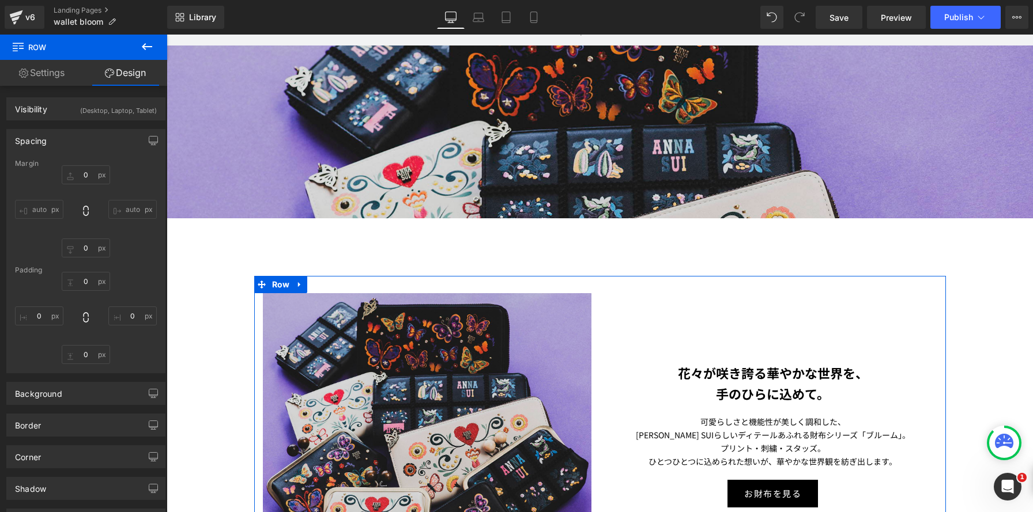
type input "0"
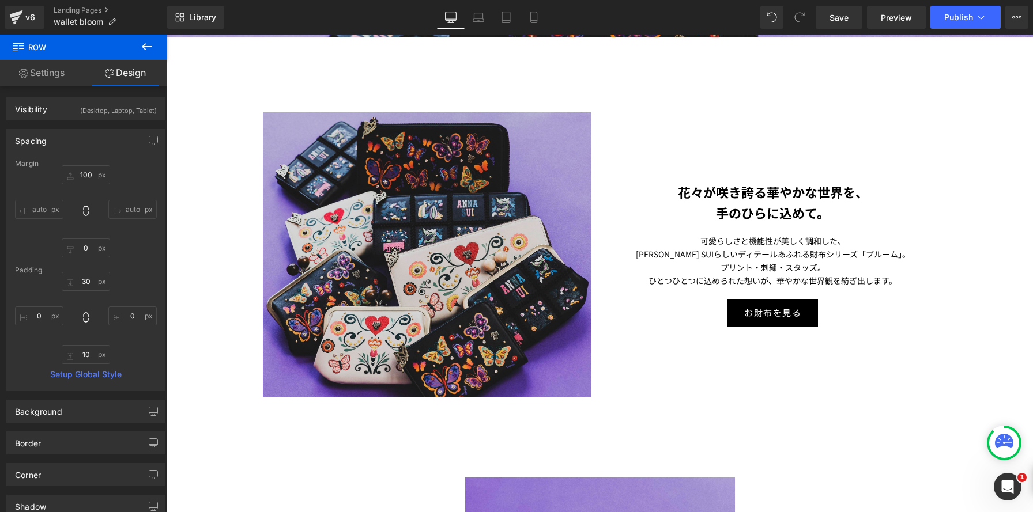
scroll to position [470, 0]
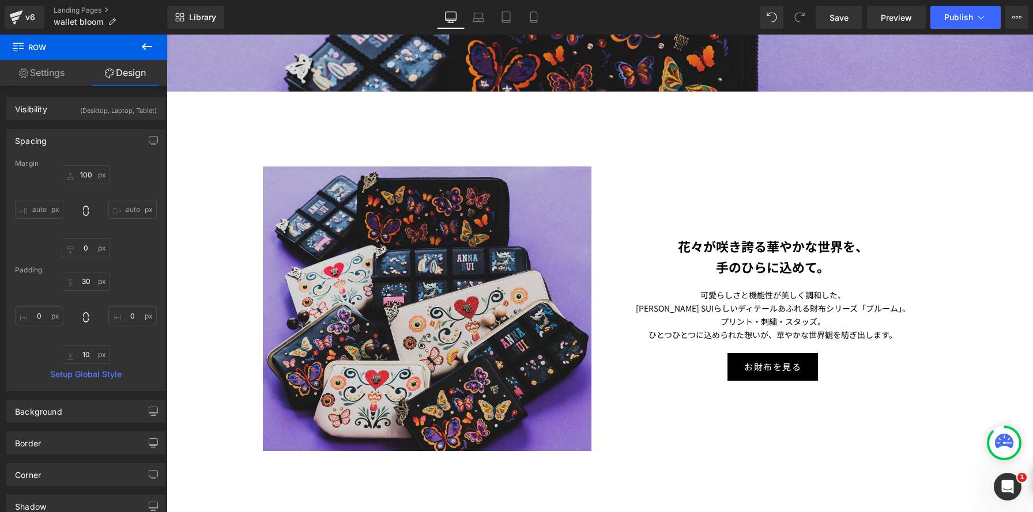
click at [167, 35] on div at bounding box center [167, 35] width 0 height 0
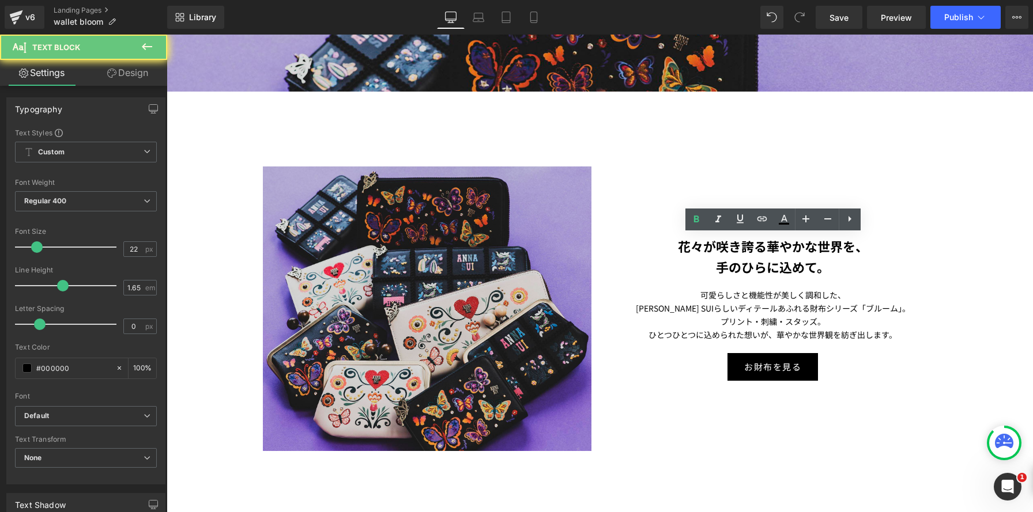
click at [708, 263] on p "手のひらに込めて。" at bounding box center [773, 266] width 329 height 21
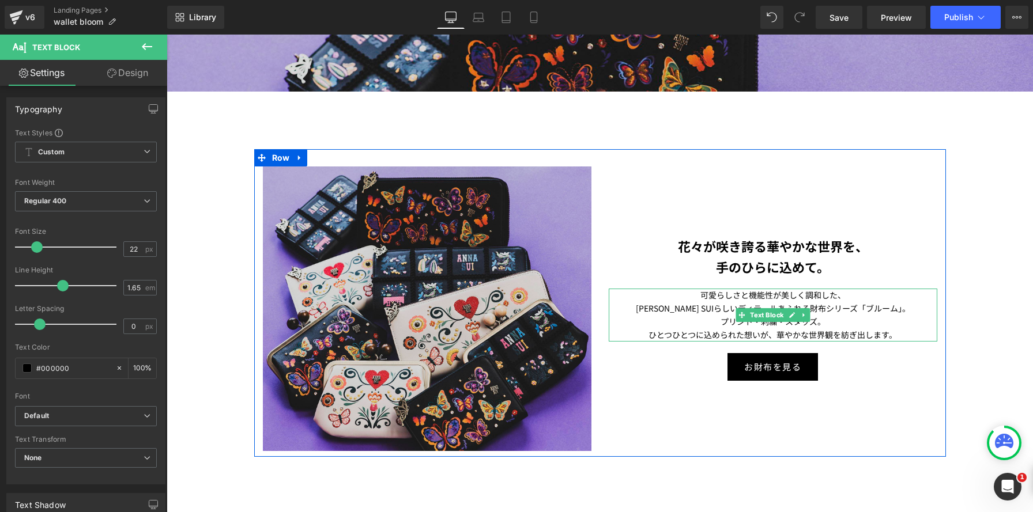
click at [693, 308] on p "ANNA SUIらしいディテールあふれる財布シリーズ「ブルーム」。" at bounding box center [773, 308] width 329 height 13
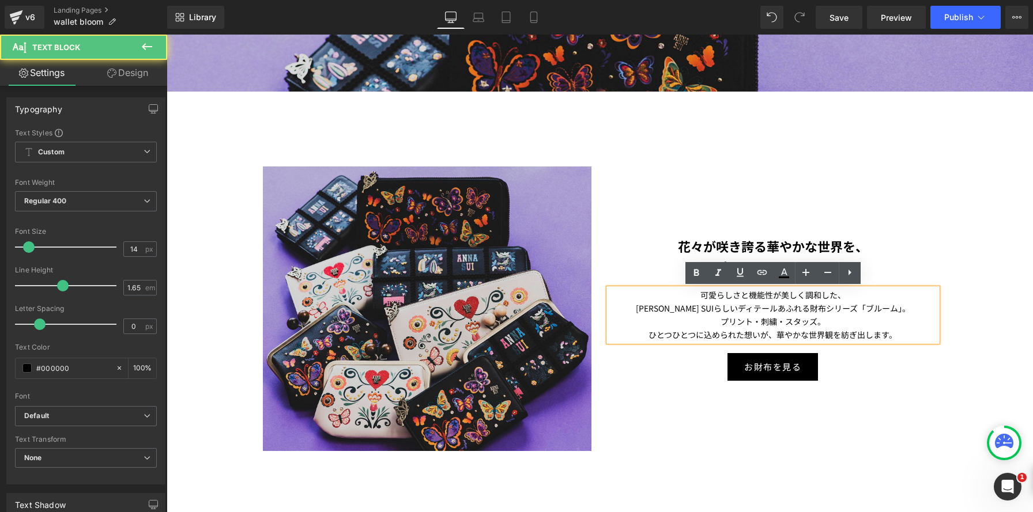
click at [665, 330] on p "ひとつひとつに込められた想いが、 華やかな世界観を紡ぎ出します。" at bounding box center [773, 335] width 329 height 13
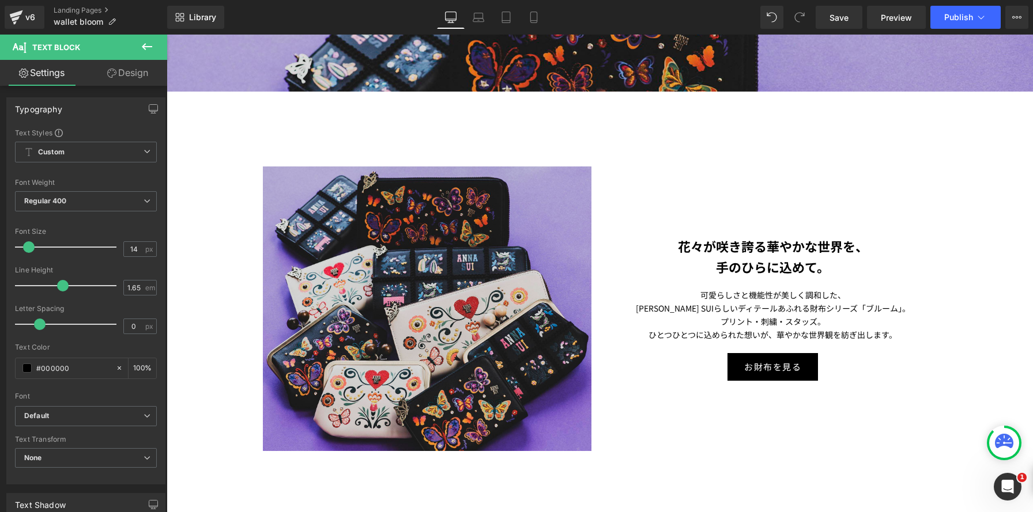
click at [149, 73] on link "Design" at bounding box center [128, 73] width 84 height 26
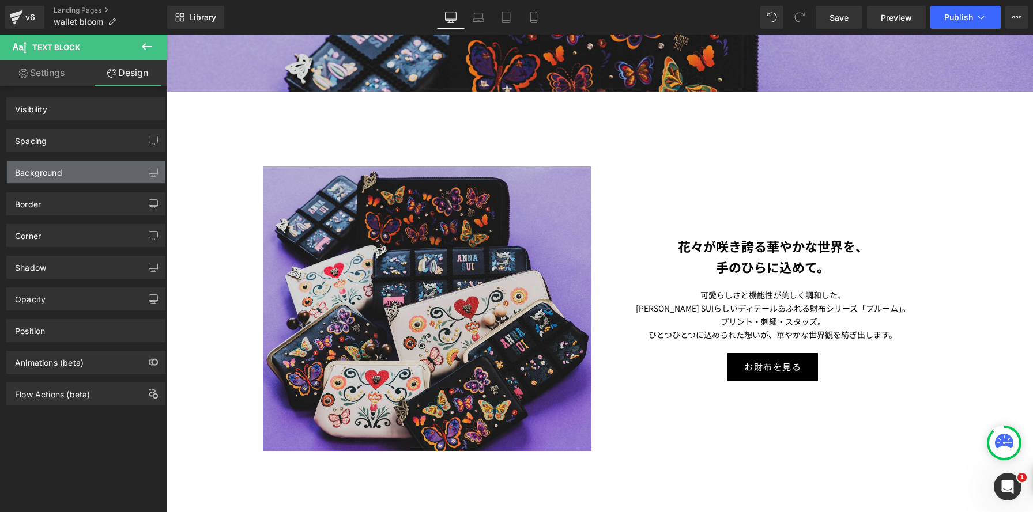
click at [103, 145] on div "Spacing" at bounding box center [86, 141] width 158 height 22
click at [100, 138] on div "Spacing" at bounding box center [86, 141] width 158 height 22
type input "20"
type input "0"
type input "20"
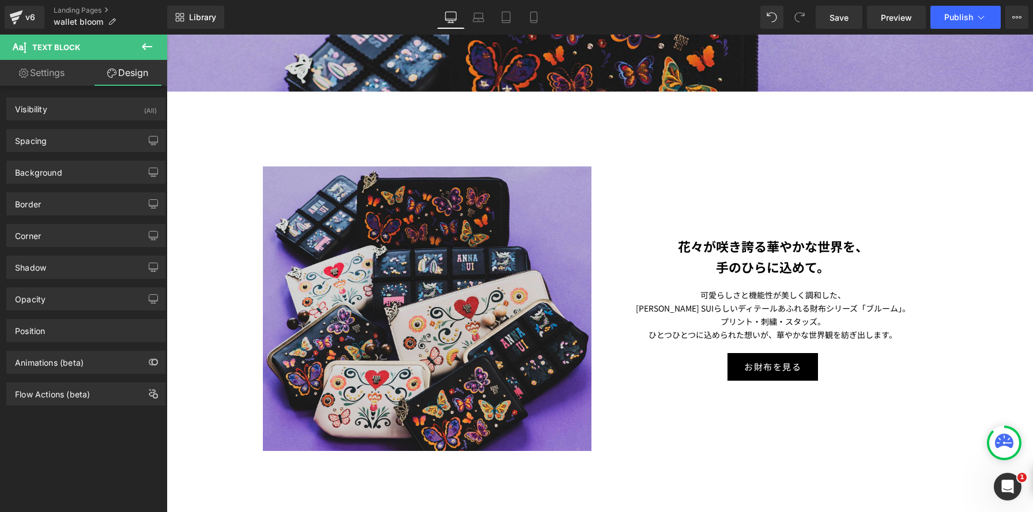
type input "0"
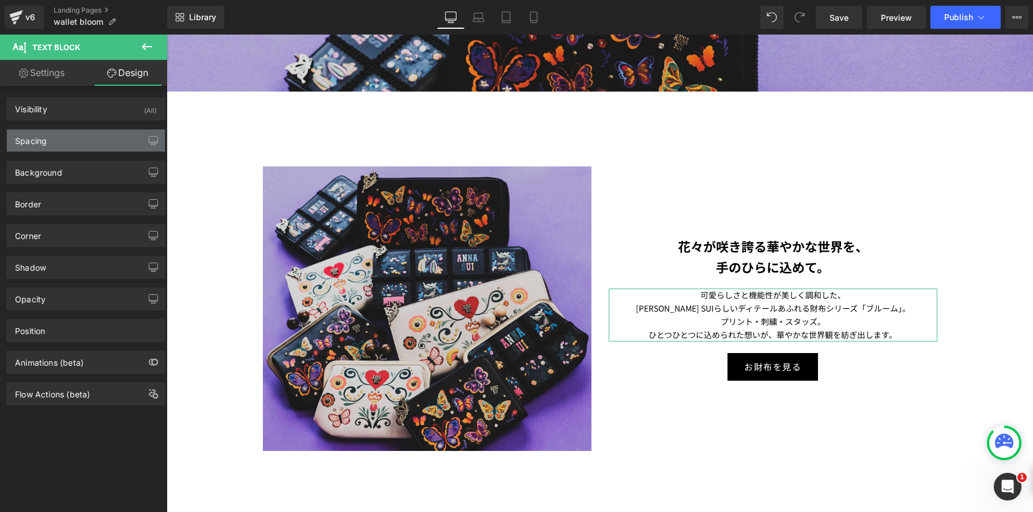
click at [96, 138] on div "Spacing" at bounding box center [86, 141] width 158 height 22
